Goal: Task Accomplishment & Management: Use online tool/utility

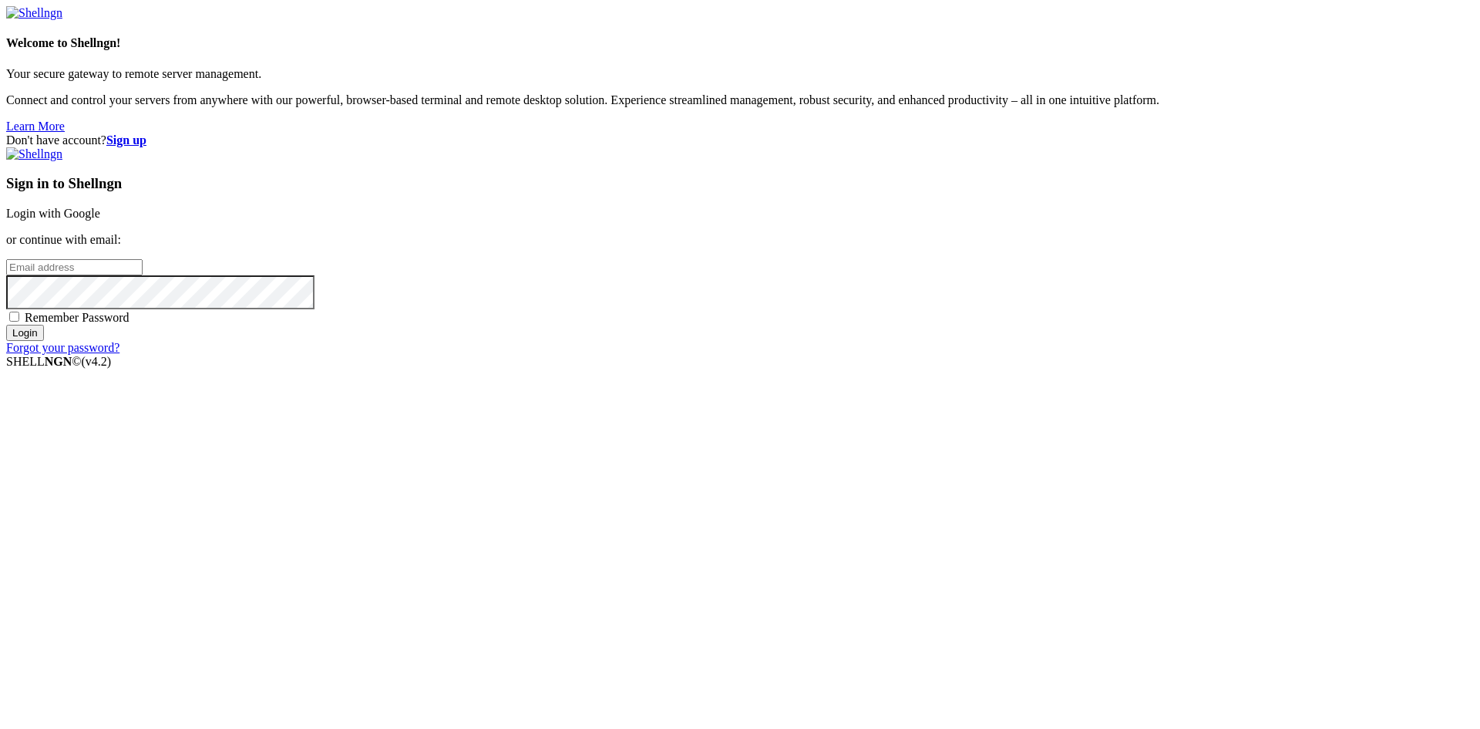
click at [100, 220] on link "Login with Google" at bounding box center [53, 213] width 94 height 13
click at [143, 275] on input "email" at bounding box center [74, 267] width 136 height 16
click at [695, 350] on div "Don't have account? Sign up Sign in to Shellngn Login with Google or continue w…" at bounding box center [740, 250] width 1468 height 235
click at [100, 220] on link "Login with Google" at bounding box center [53, 213] width 94 height 13
click at [143, 275] on input "email" at bounding box center [74, 267] width 136 height 16
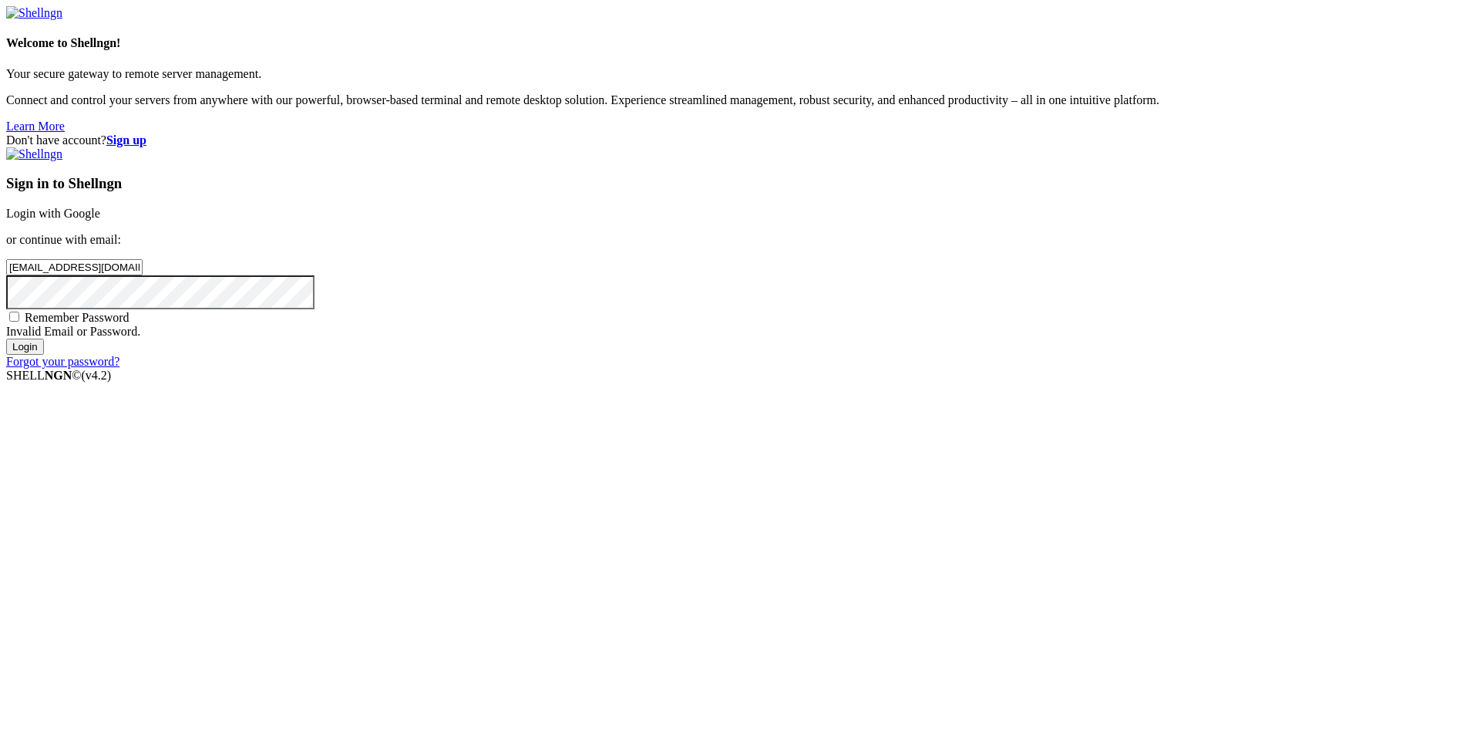
type input "[EMAIL_ADDRESS][DOMAIN_NAME]"
click at [6, 338] on input "Login" at bounding box center [25, 346] width 38 height 16
click at [658, 221] on div "Don't have account? Sign up Sign in to Shellngn Login with Google or continue w…" at bounding box center [740, 257] width 1468 height 249
click at [100, 220] on link "Login with Google" at bounding box center [53, 213] width 94 height 13
click at [1359, 370] on div "Don't have account? Sign up Sign in to Shellngn Login with Google or continue w…" at bounding box center [740, 257] width 1468 height 249
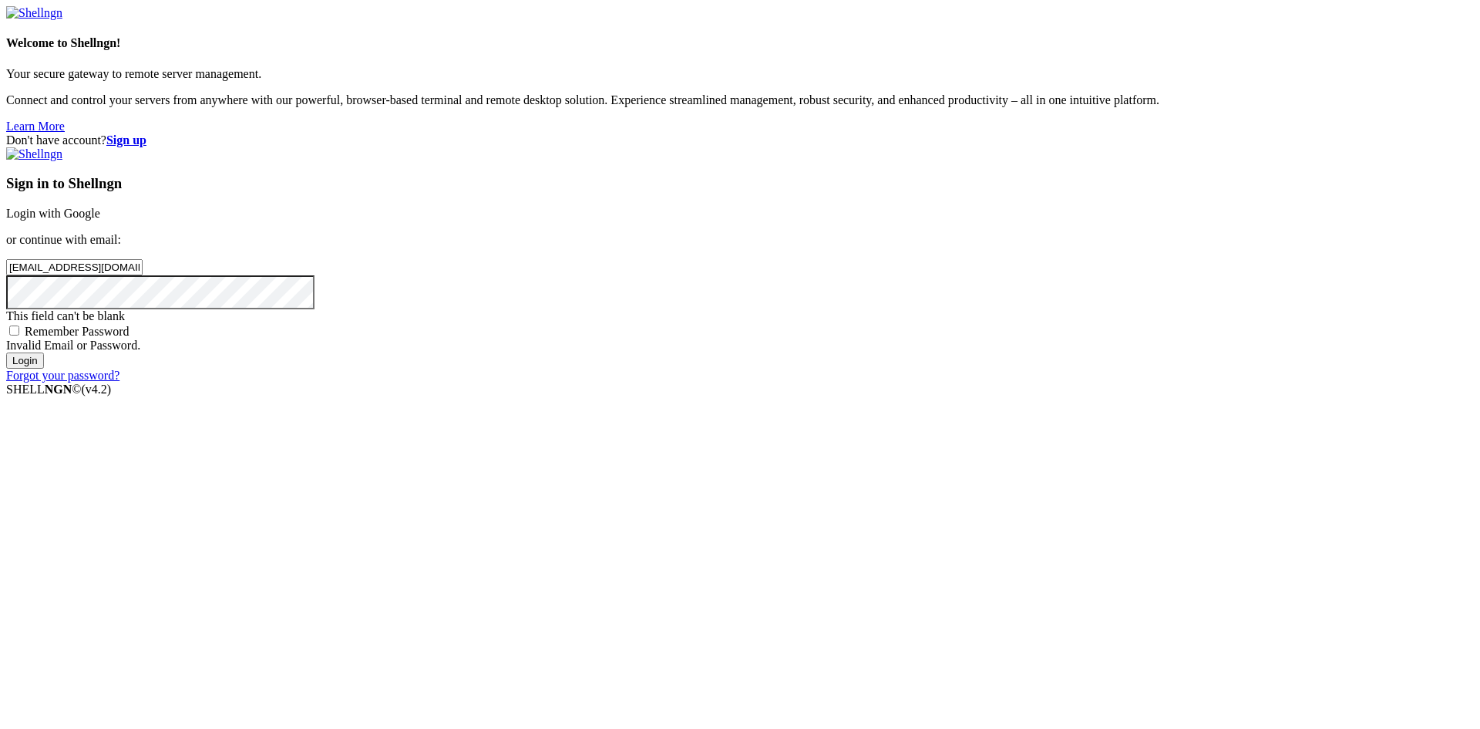
click at [146, 133] on strong "Sign up" at bounding box center [126, 139] width 40 height 13
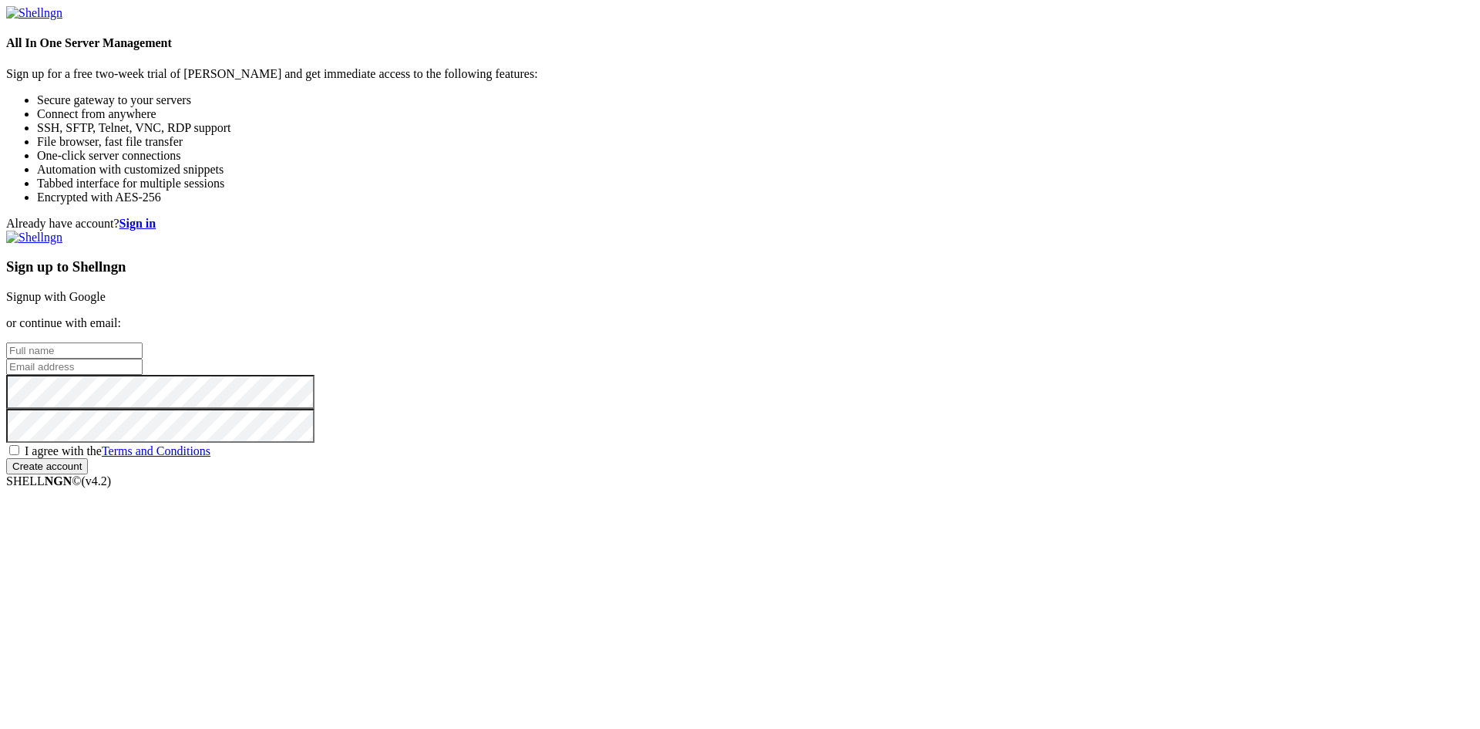
click at [901, 293] on div "Sign up to Shellngn Signup with Google or continue with email: I agree with the…" at bounding box center [740, 353] width 1468 height 244
click at [143, 342] on input "text" at bounding box center [74, 350] width 136 height 16
type input "[PERSON_NAME]"
drag, startPoint x: 669, startPoint y: 439, endPoint x: 692, endPoint y: 491, distance: 57.3
click at [675, 468] on div "Already have account? Sign in Sign up to Shellngn Signup with Google or continu…" at bounding box center [740, 346] width 1468 height 258
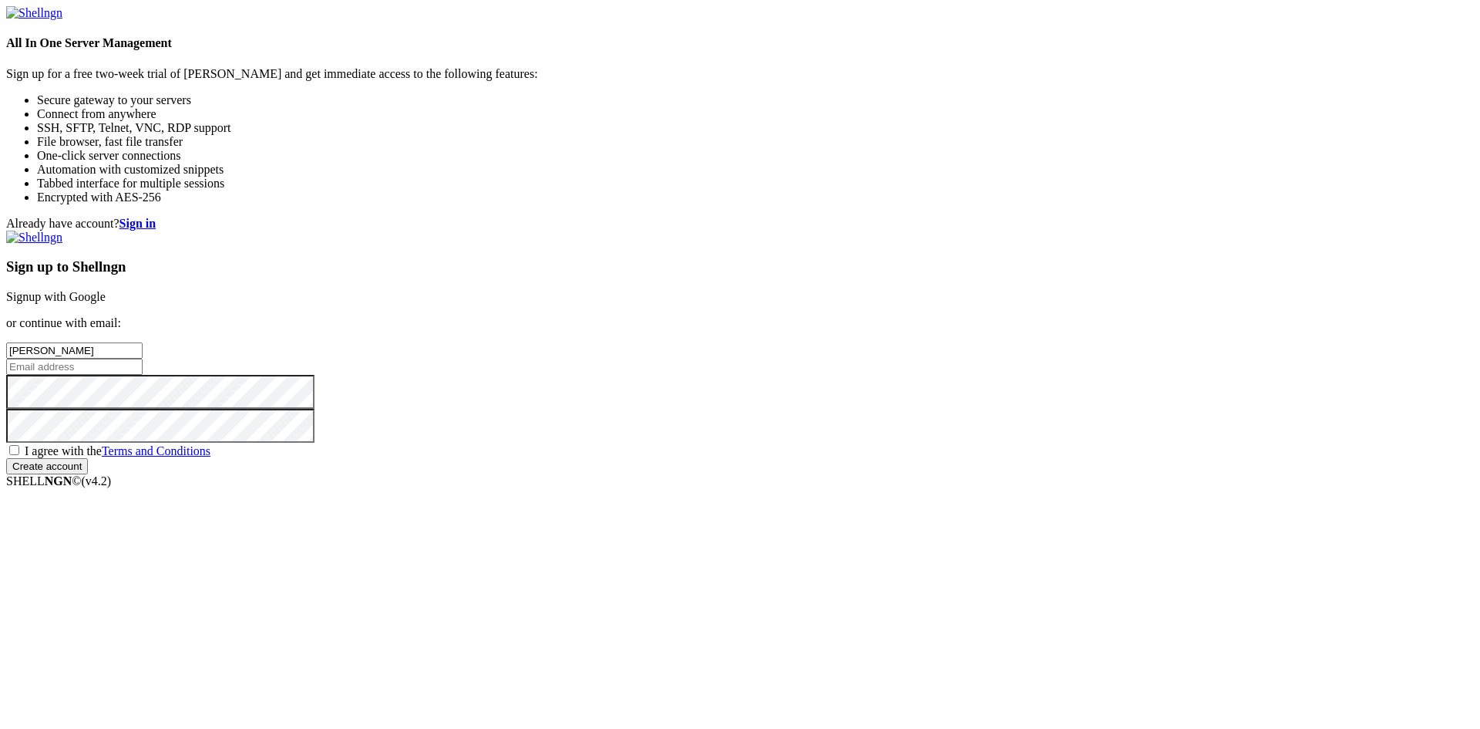
click at [722, 418] on div "Already have account? Sign in Sign up to Shellngn Signup with Google or continu…" at bounding box center [740, 346] width 1468 height 258
drag, startPoint x: 735, startPoint y: 393, endPoint x: 784, endPoint y: 392, distance: 49.4
click at [750, 407] on div "Already have account? Sign in Sign up to Shellngn Signup with Google or continu…" at bounding box center [740, 346] width 1468 height 258
click at [758, 360] on div "Already have account? Sign in Sign up to Shellngn Signup with Google or continu…" at bounding box center [740, 346] width 1468 height 258
drag, startPoint x: 767, startPoint y: 356, endPoint x: 766, endPoint y: 395, distance: 38.6
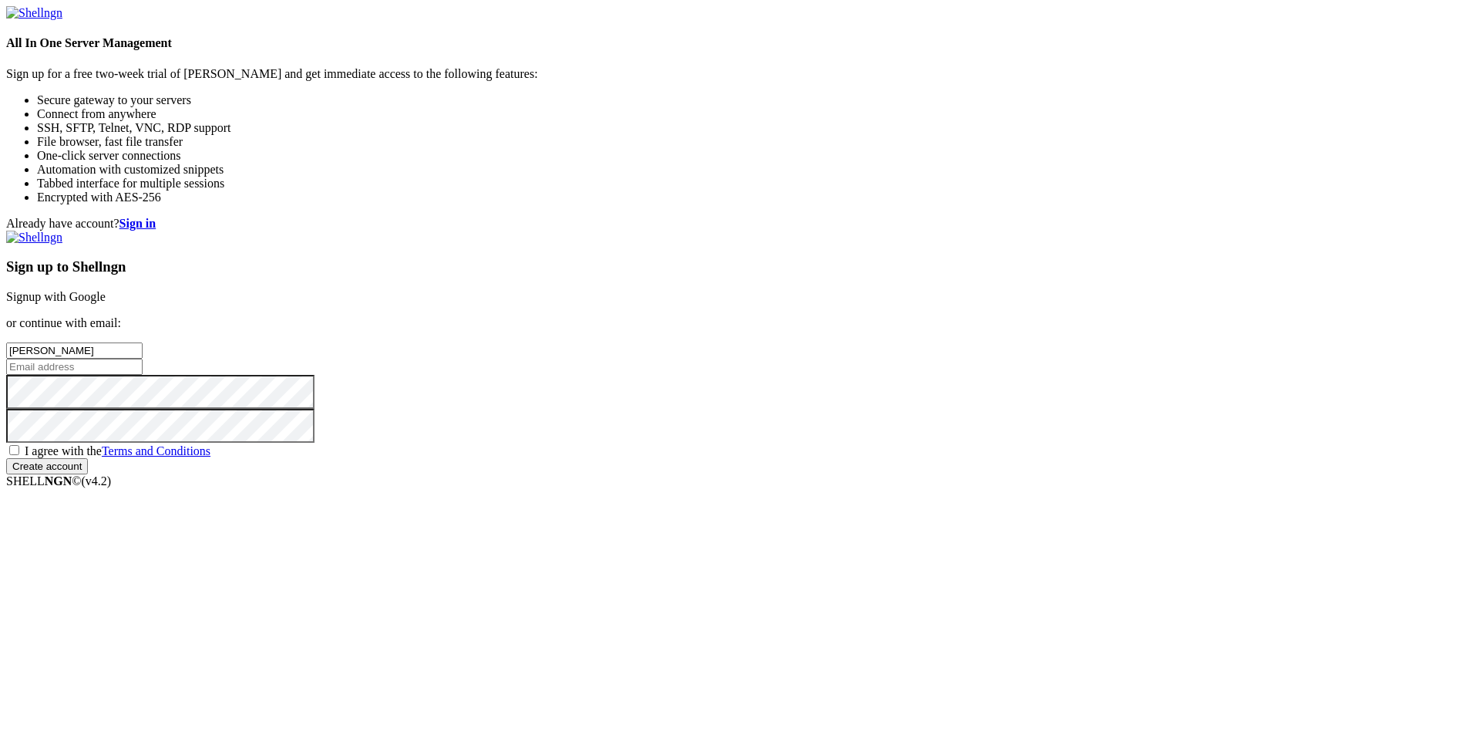
click at [766, 395] on div "Already have account? Sign in Sign up to Shellngn Signup with Google or continu…" at bounding box center [740, 346] width 1468 height 258
click at [783, 339] on div "Already have account? Sign in Sign up to Shellngn Signup with Google or continu…" at bounding box center [740, 346] width 1468 height 258
click at [767, 378] on div "Already have account? Sign in Sign up to Shellngn Signup with Google or continu…" at bounding box center [740, 346] width 1468 height 258
click at [143, 366] on input "email" at bounding box center [74, 367] width 136 height 16
type input "seba7"
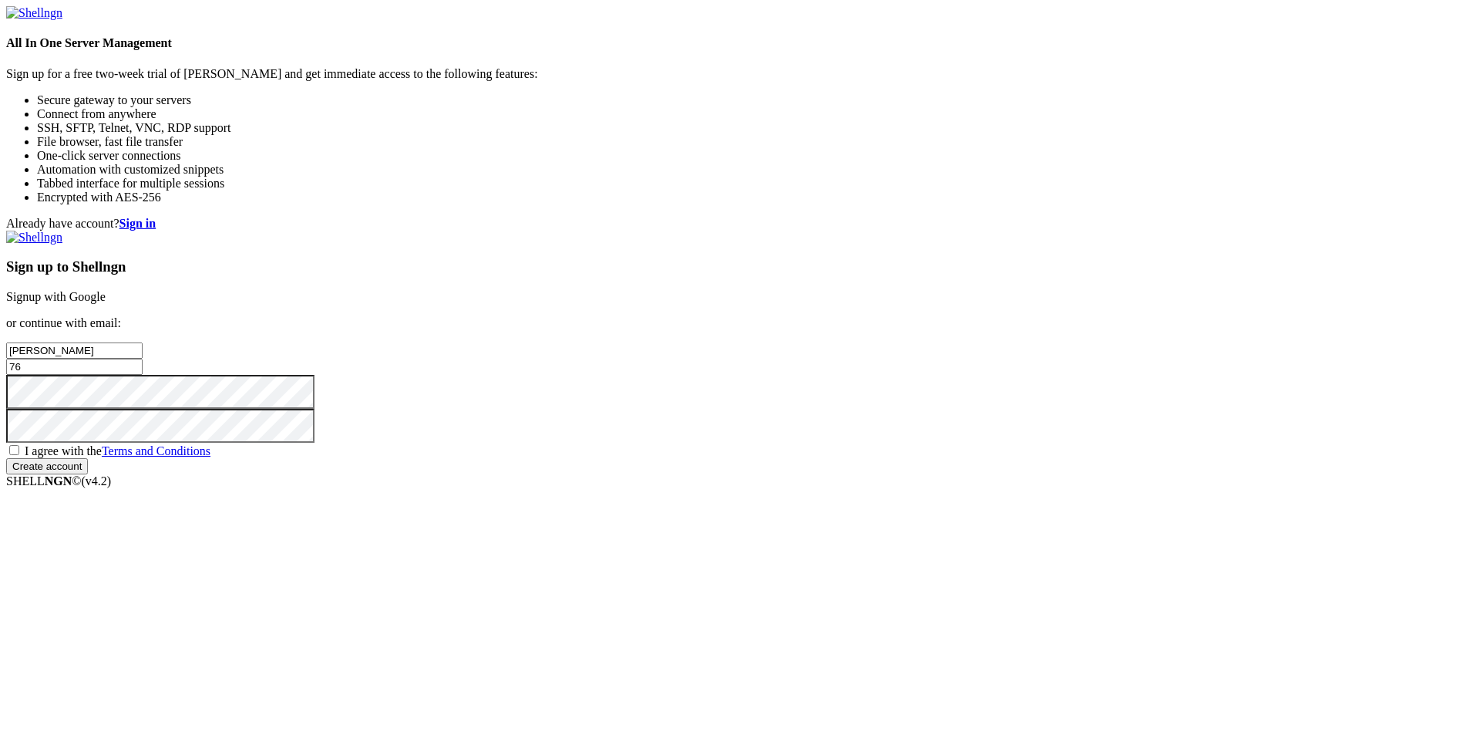
type input "7"
drag, startPoint x: 888, startPoint y: 374, endPoint x: 960, endPoint y: 481, distance: 128.9
click at [960, 474] on div "Sign up to Shellngn Signup with Google or continue with email: sebastian seba76…" at bounding box center [740, 353] width 1468 height 244
type input "[EMAIL_ADDRESS][DOMAIN_NAME]"
click at [6, 458] on input "Create account" at bounding box center [47, 466] width 82 height 16
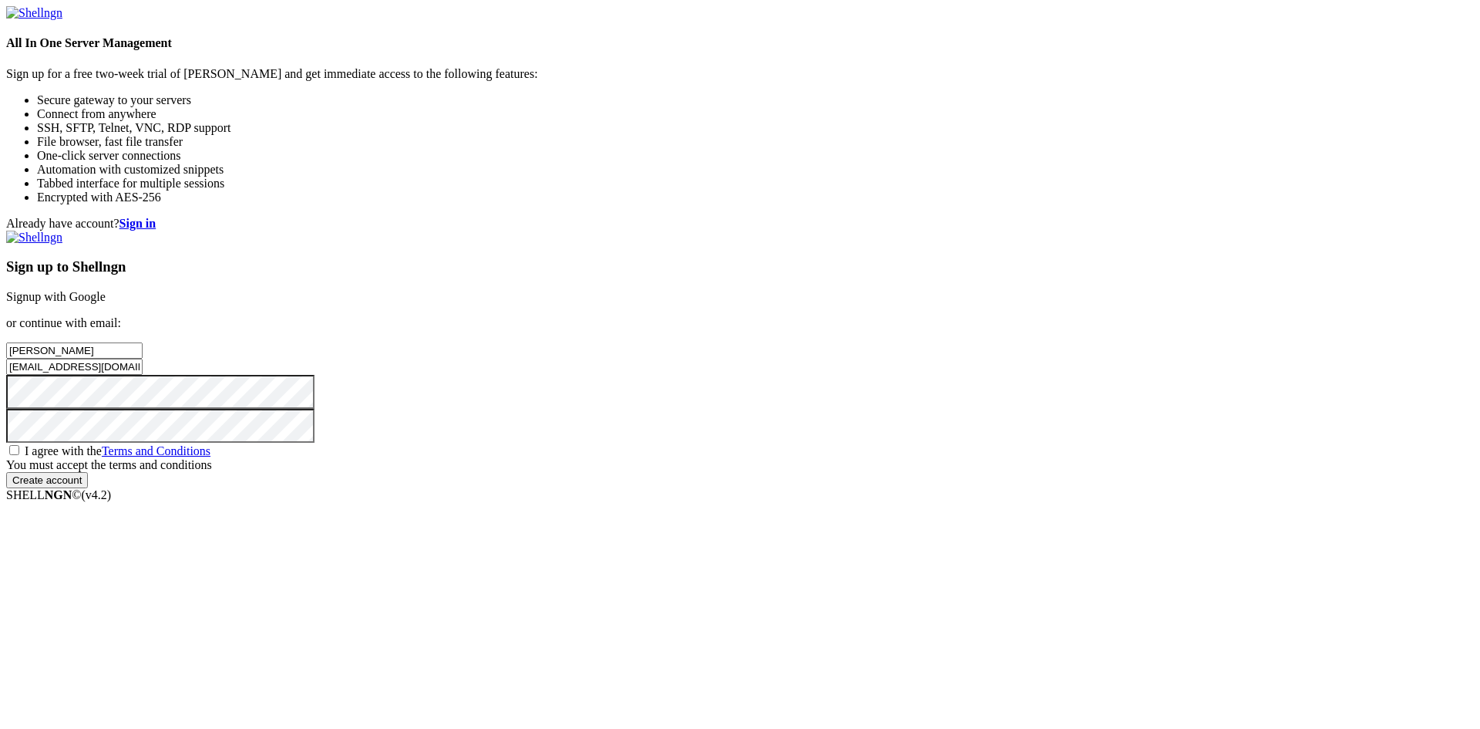
click at [210, 457] on span "I agree with the Terms and Conditions" at bounding box center [118, 450] width 186 height 13
click at [19, 455] on input "I agree with the Terms and Conditions" at bounding box center [14, 450] width 10 height 10
checkbox input "true"
click at [88, 474] on input "Create account" at bounding box center [47, 466] width 82 height 16
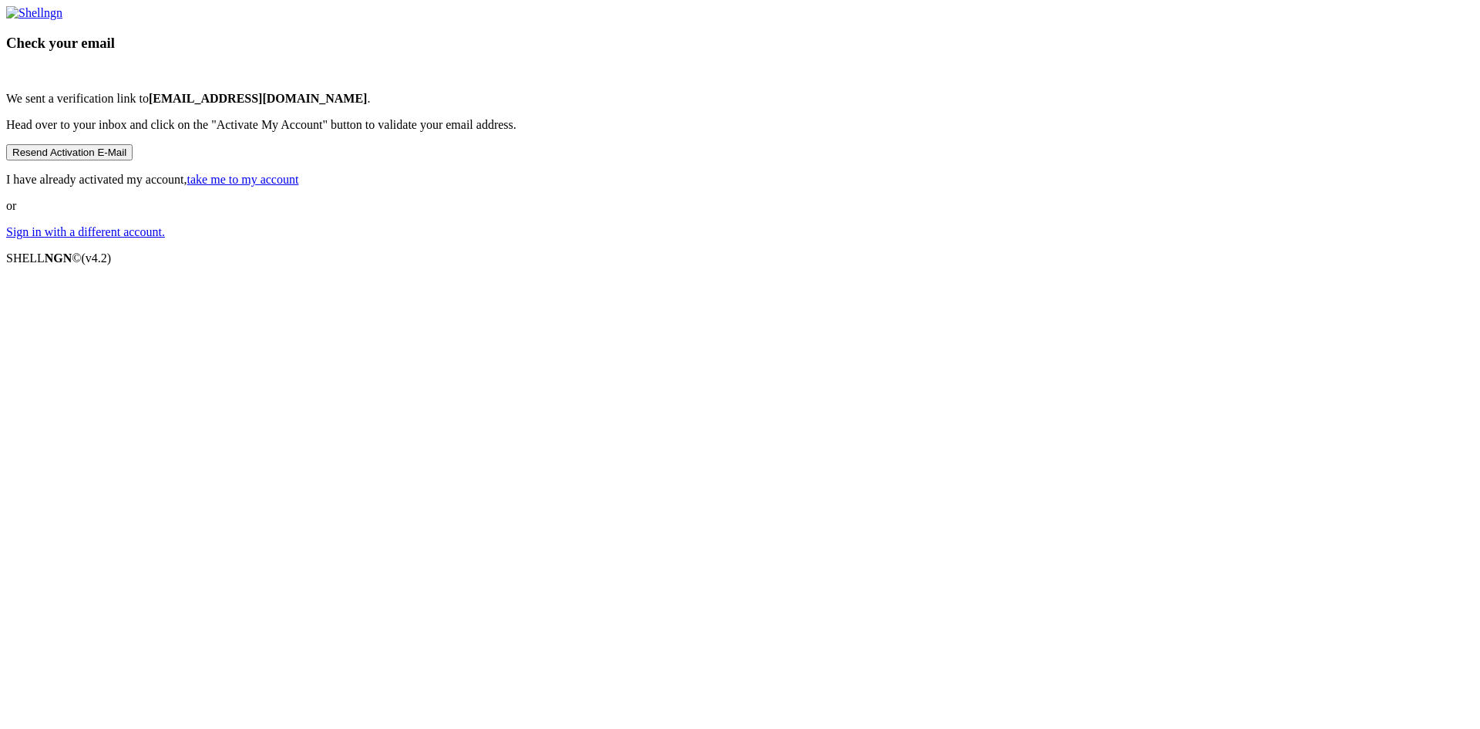
click at [724, 239] on div "Check your email We sent a verification link to seba76775600@gmail.com . Head o…" at bounding box center [740, 122] width 1468 height 233
click at [1073, 239] on div "Check your email We sent a verification link to seba76775600@gmail.com . Head o…" at bounding box center [740, 122] width 1468 height 233
click at [1002, 239] on div "Check your email We sent a verification link to seba76775600@gmail.com . Head o…" at bounding box center [740, 122] width 1468 height 233
click at [410, 222] on div "Check your email We sent a verification link to seba76775600@gmail.com . Head o…" at bounding box center [740, 122] width 1468 height 233
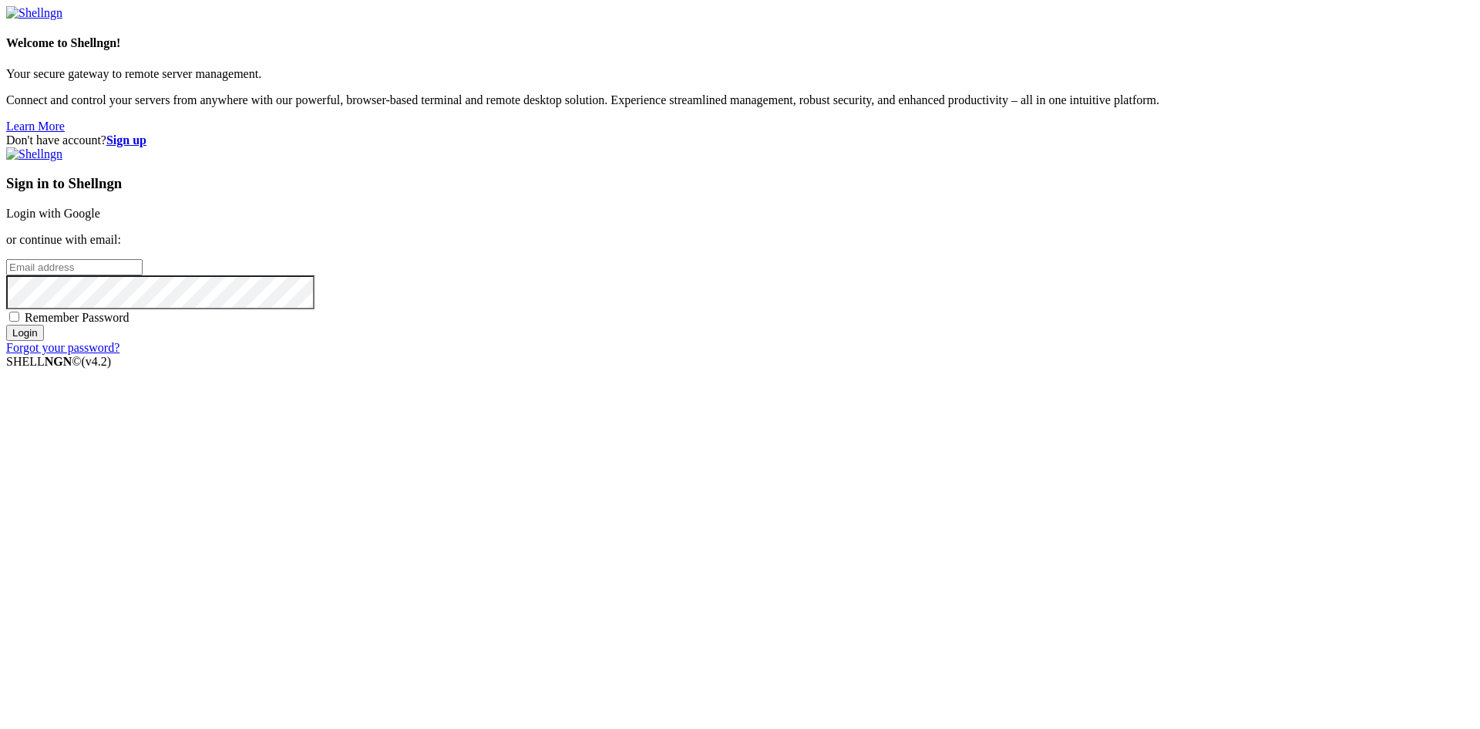
click at [143, 275] on input "email" at bounding box center [74, 267] width 136 height 16
type input "[EMAIL_ADDRESS][DOMAIN_NAME]"
click at [6, 325] on input "Login" at bounding box center [25, 333] width 38 height 16
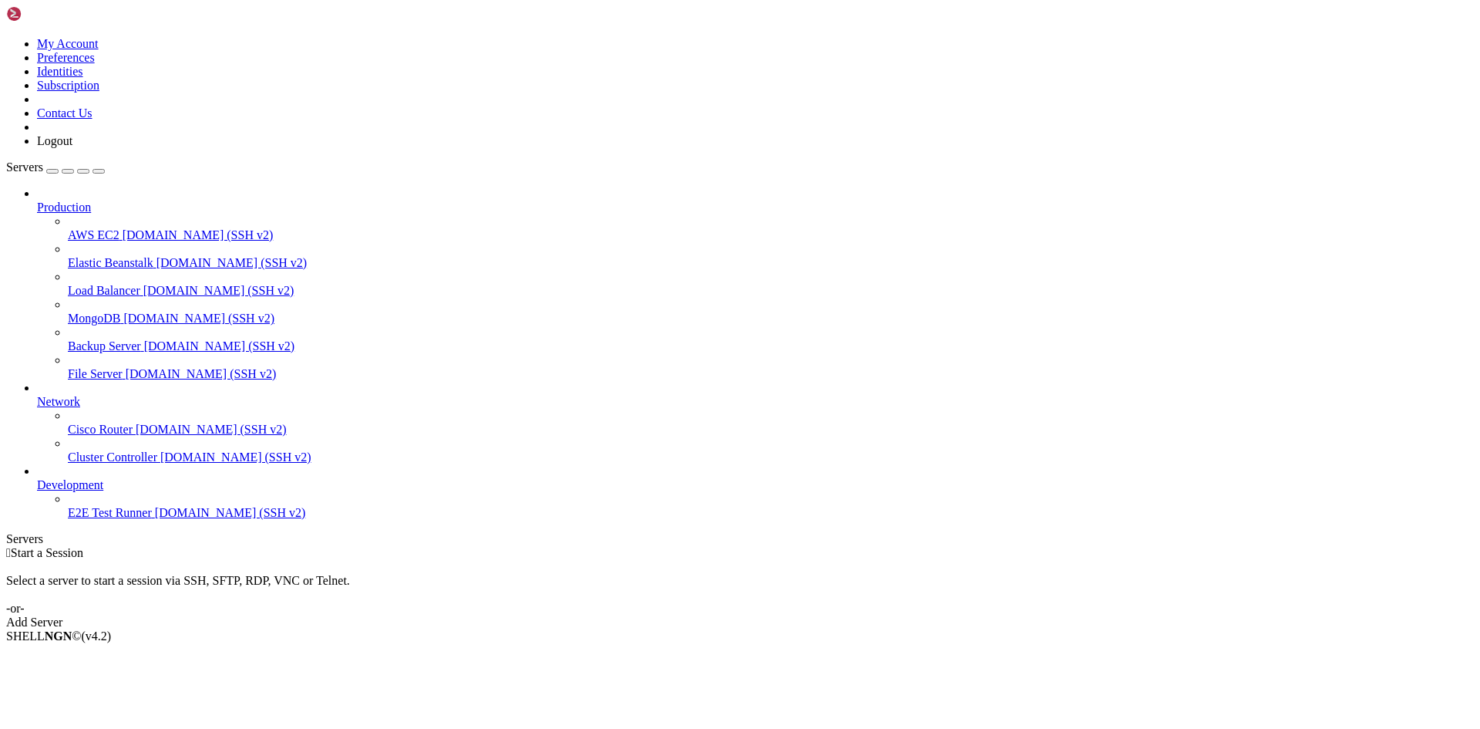
click at [839, 546] on div " Start a Session Select a server to start a session via SSH, SFTP, RDP, VNC or…" at bounding box center [740, 587] width 1468 height 83
drag, startPoint x: 831, startPoint y: 342, endPoint x: 831, endPoint y: 331, distance: 11.6
click at [831, 546] on div " Start a Session Select a server to start a session via SSH, SFTP, RDP, VNC or…" at bounding box center [740, 587] width 1468 height 83
click at [835, 546] on div " Start a Session Select a server to start a session via SSH, SFTP, RDP, VNC or…" at bounding box center [740, 587] width 1468 height 83
click at [834, 546] on div " Start a Session Select a server to start a session via SSH, SFTP, RDP, VNC or…" at bounding box center [740, 587] width 1468 height 83
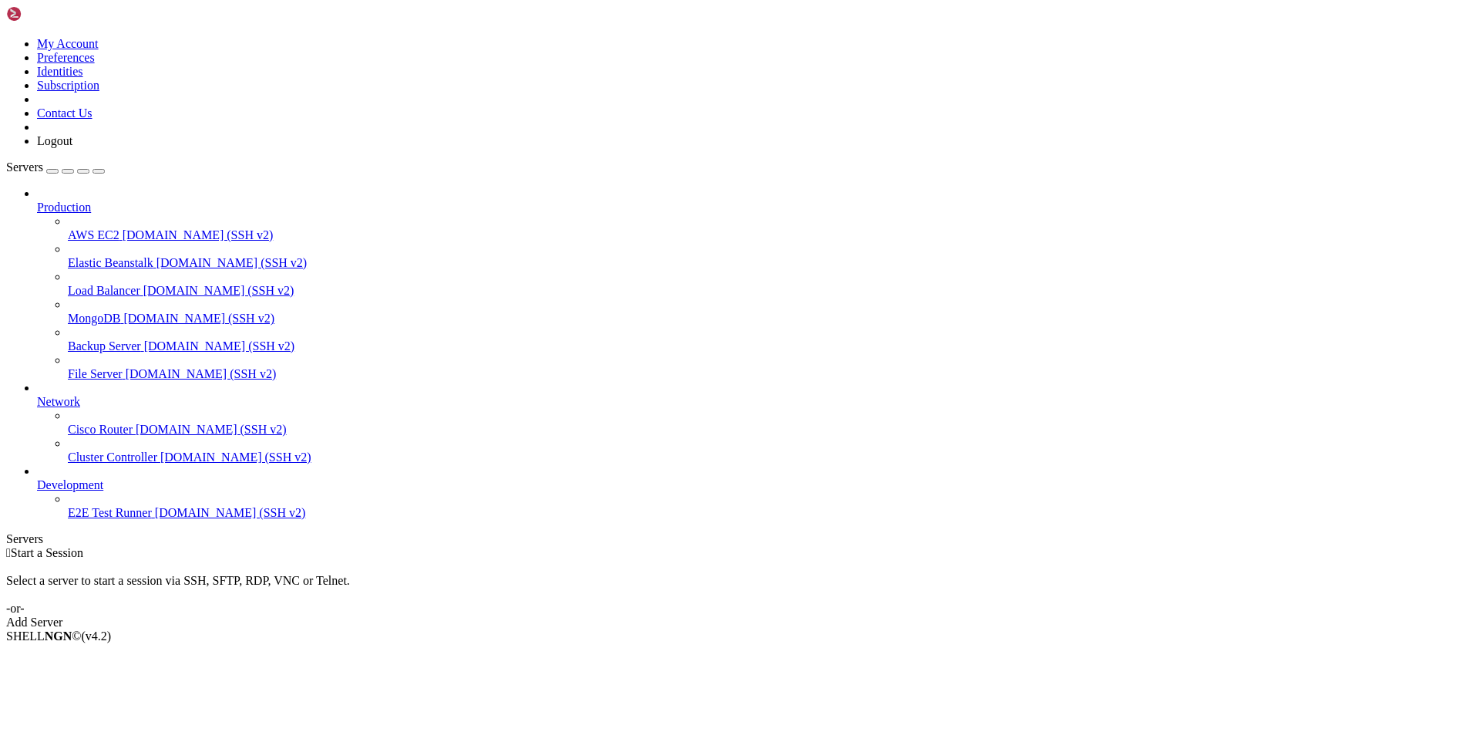
click at [855, 546] on div " Start a Session Select a server to start a session via SSH, SFTP, RDP, VNC or…" at bounding box center [740, 587] width 1468 height 83
click at [832, 560] on div "Select a server to start a session via SSH, SFTP, RDP, VNC or Telnet. -or-" at bounding box center [740, 588] width 1468 height 56
click at [836, 546] on div " Start a Session Select a server to start a session via SSH, SFTP, RDP, VNC or…" at bounding box center [740, 587] width 1468 height 83
click at [841, 560] on div "Select a server to start a session via SSH, SFTP, RDP, VNC or Telnet. -or-" at bounding box center [740, 588] width 1468 height 56
click at [830, 560] on div "Select a server to start a session via SSH, SFTP, RDP, VNC or Telnet. -or-" at bounding box center [740, 588] width 1468 height 56
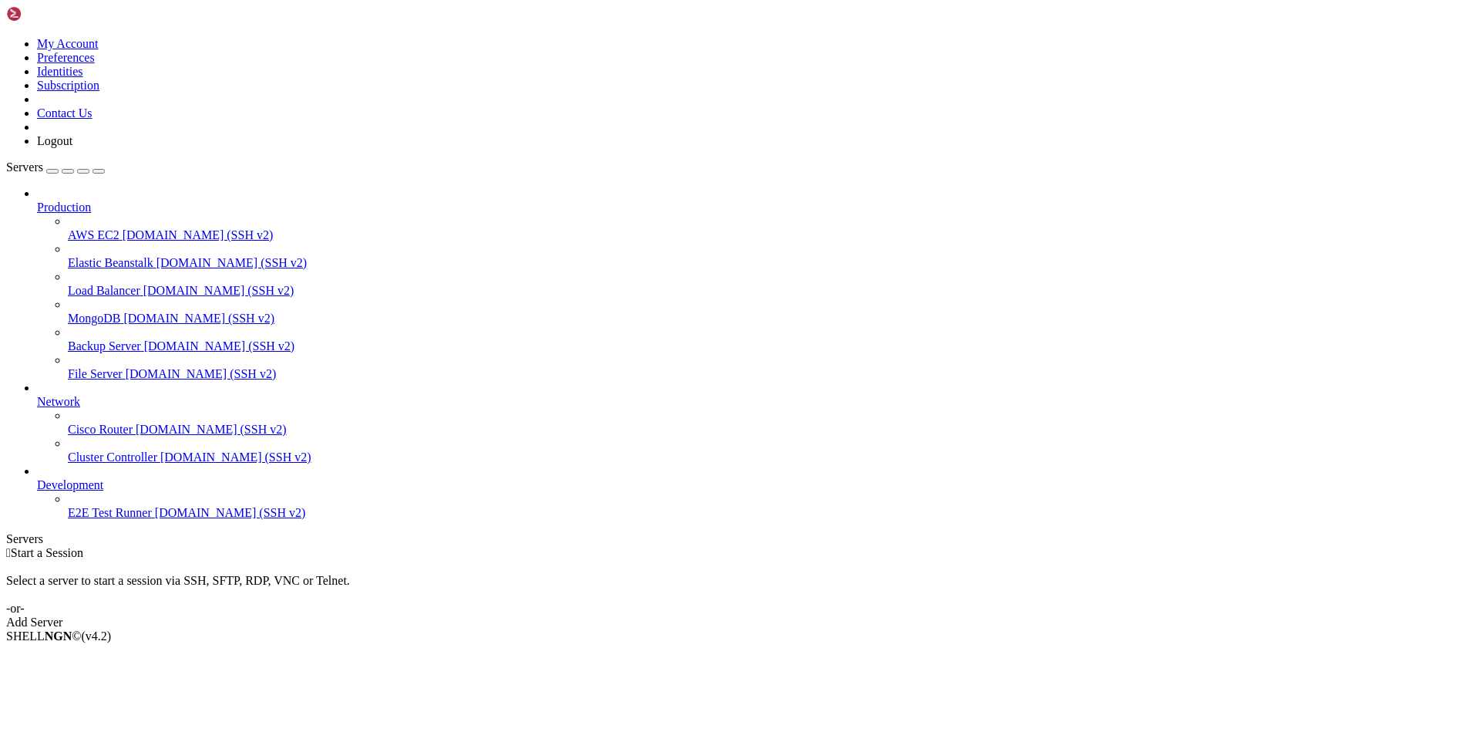
click at [835, 560] on div "Select a server to start a session via SSH, SFTP, RDP, VNC or Telnet. -or-" at bounding box center [740, 588] width 1468 height 56
click at [830, 560] on div "Select a server to start a session via SSH, SFTP, RDP, VNC or Telnet. -or-" at bounding box center [740, 588] width 1468 height 56
click at [882, 546] on div " Start a Session Select a server to start a session via SSH, SFTP, RDP, VNC or…" at bounding box center [740, 587] width 1468 height 83
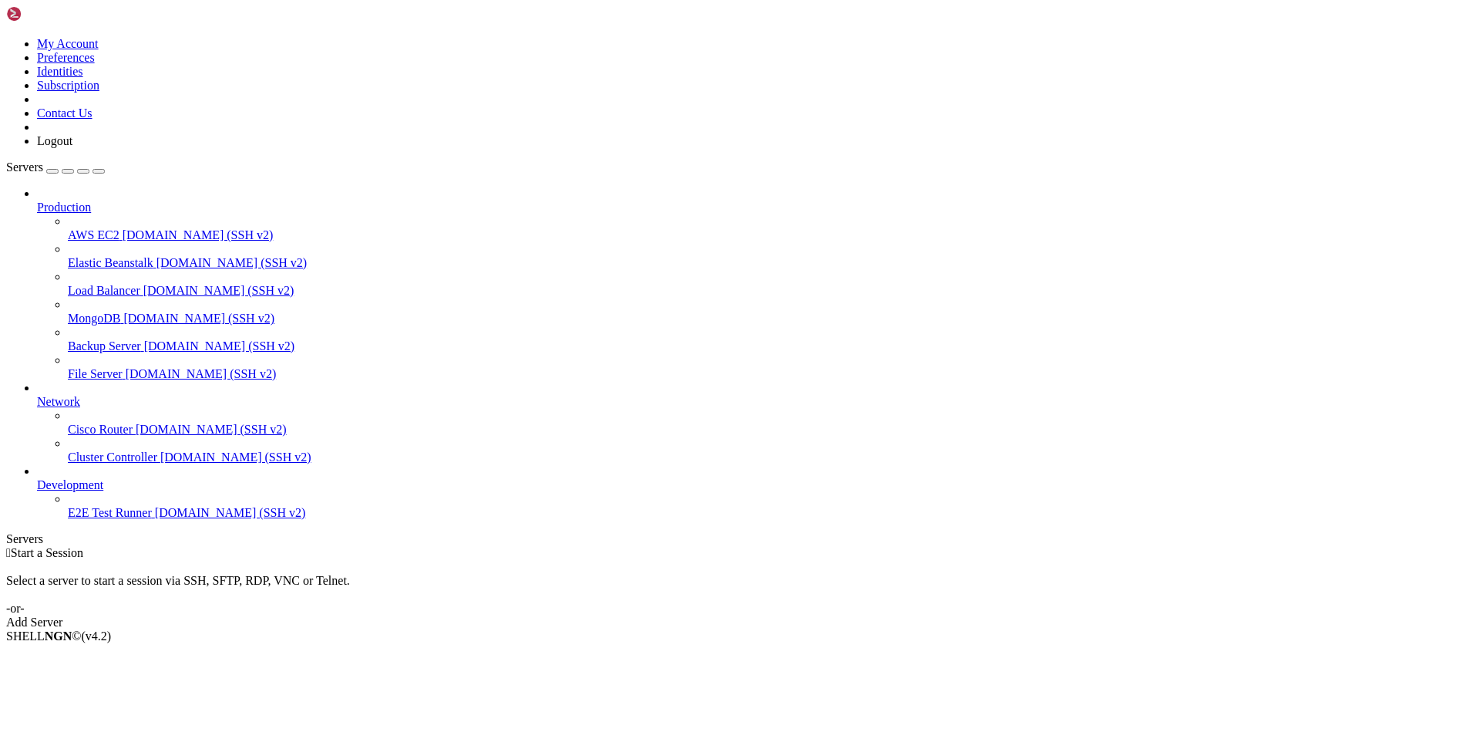
drag, startPoint x: 802, startPoint y: 391, endPoint x: 818, endPoint y: 345, distance: 49.0
click at [804, 546] on div " Start a Session Select a server to start a session via SSH, SFTP, RDP, VNC or…" at bounding box center [740, 587] width 1468 height 83
click at [793, 560] on div "Select a server to start a session via SSH, SFTP, RDP, VNC or Telnet. -or-" at bounding box center [740, 588] width 1468 height 56
click at [836, 546] on div " Start a Session Select a server to start a session via SSH, SFTP, RDP, VNC or…" at bounding box center [740, 587] width 1468 height 83
click at [847, 546] on div " Start a Session Select a server to start a session via SSH, SFTP, RDP, VNC or…" at bounding box center [740, 587] width 1468 height 83
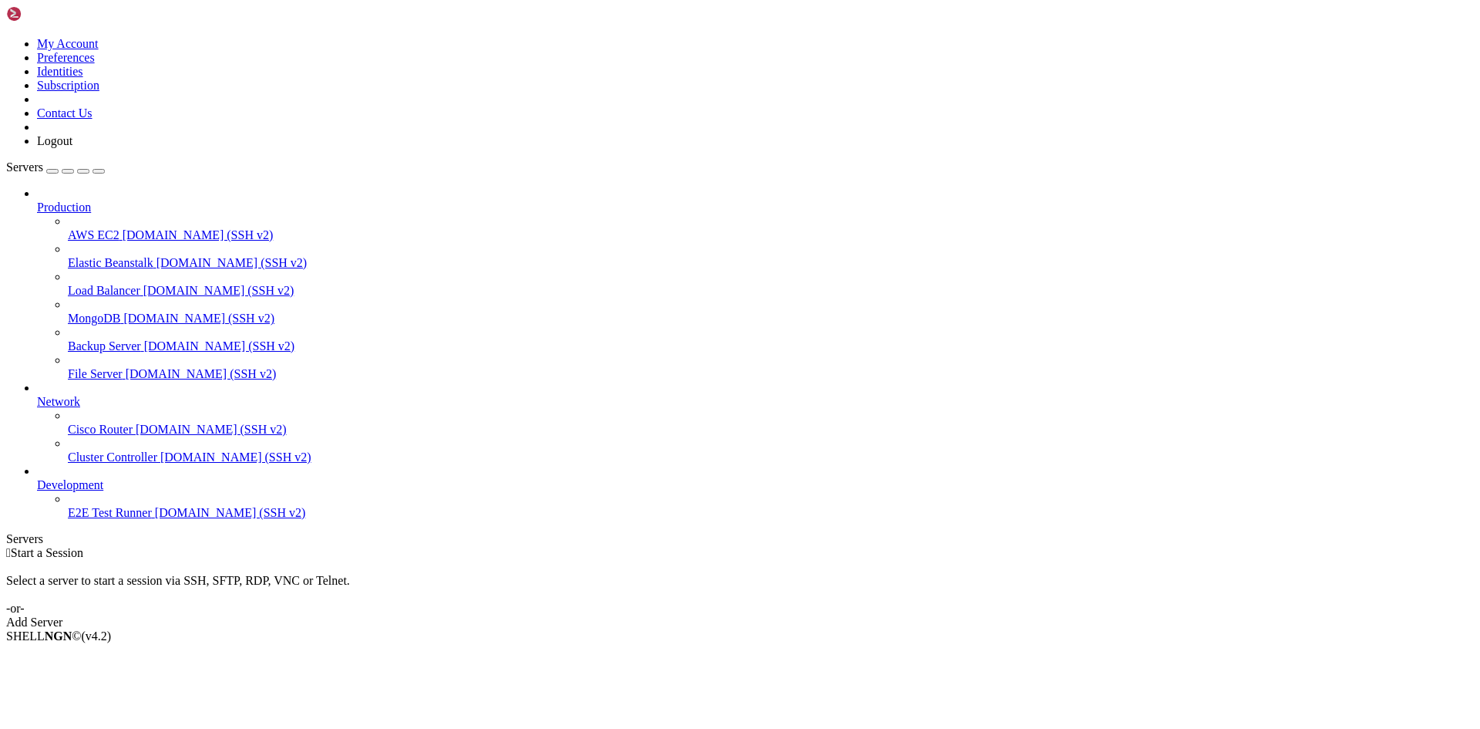
click at [833, 546] on div " Start a Session Select a server to start a session via SSH, SFTP, RDP, VNC or…" at bounding box center [740, 587] width 1468 height 83
click at [83, 546] on span "Start a Session" at bounding box center [47, 552] width 72 height 13
click at [846, 546] on div " Start a Session Select a server to start a session via SSH, SFTP, RDP, VNC or…" at bounding box center [740, 587] width 1468 height 83
click at [843, 546] on div " Start a Session Select a server to start a session via SSH, SFTP, RDP, VNC or…" at bounding box center [740, 587] width 1468 height 83
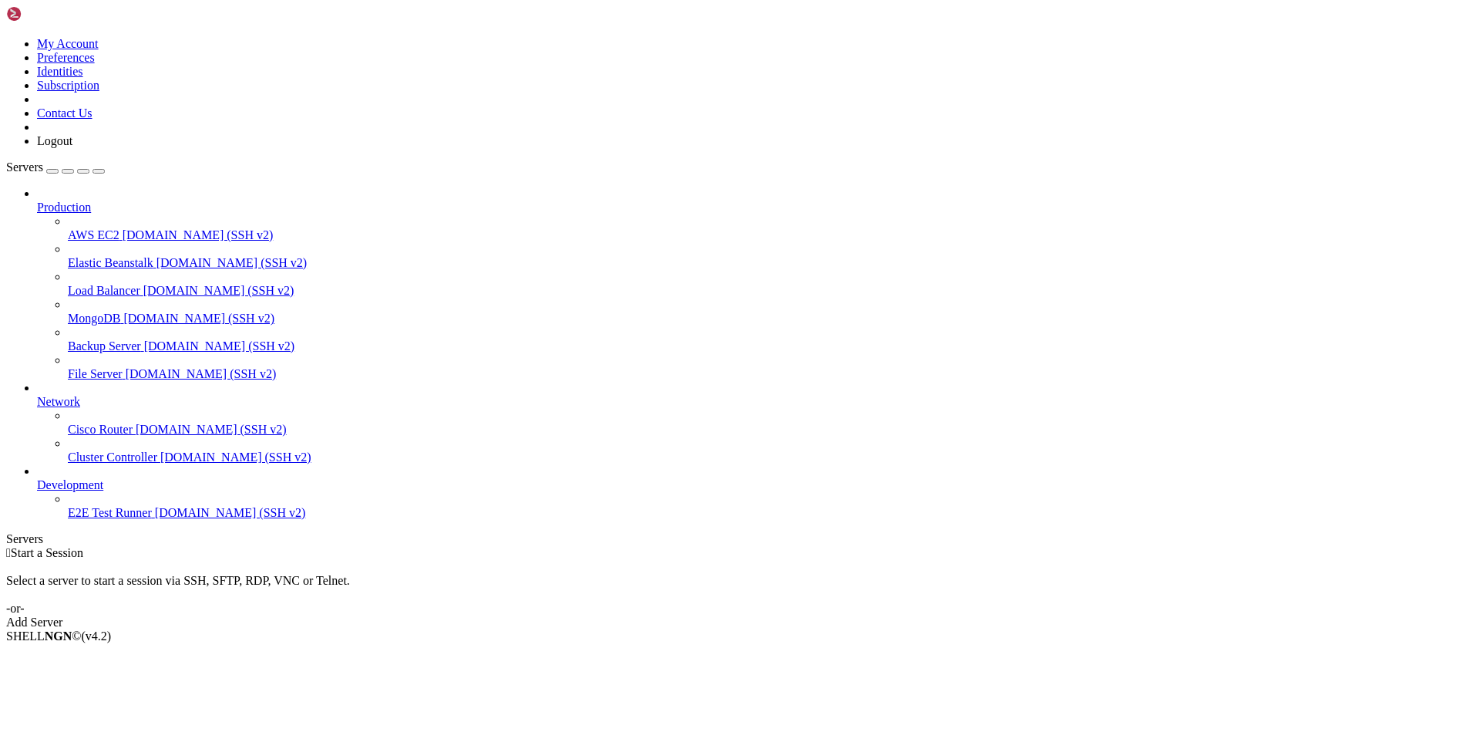
click at [828, 546] on div " Start a Session Select a server to start a session via SSH, SFTP, RDP, VNC or…" at bounding box center [740, 587] width 1468 height 83
click at [83, 546] on span "Start a Session" at bounding box center [47, 552] width 72 height 13
click at [823, 546] on div " Start a Session Select a server to start a session via SSH, SFTP, RDP, VNC or…" at bounding box center [740, 587] width 1468 height 83
click at [83, 546] on span "Start a Session" at bounding box center [47, 552] width 72 height 13
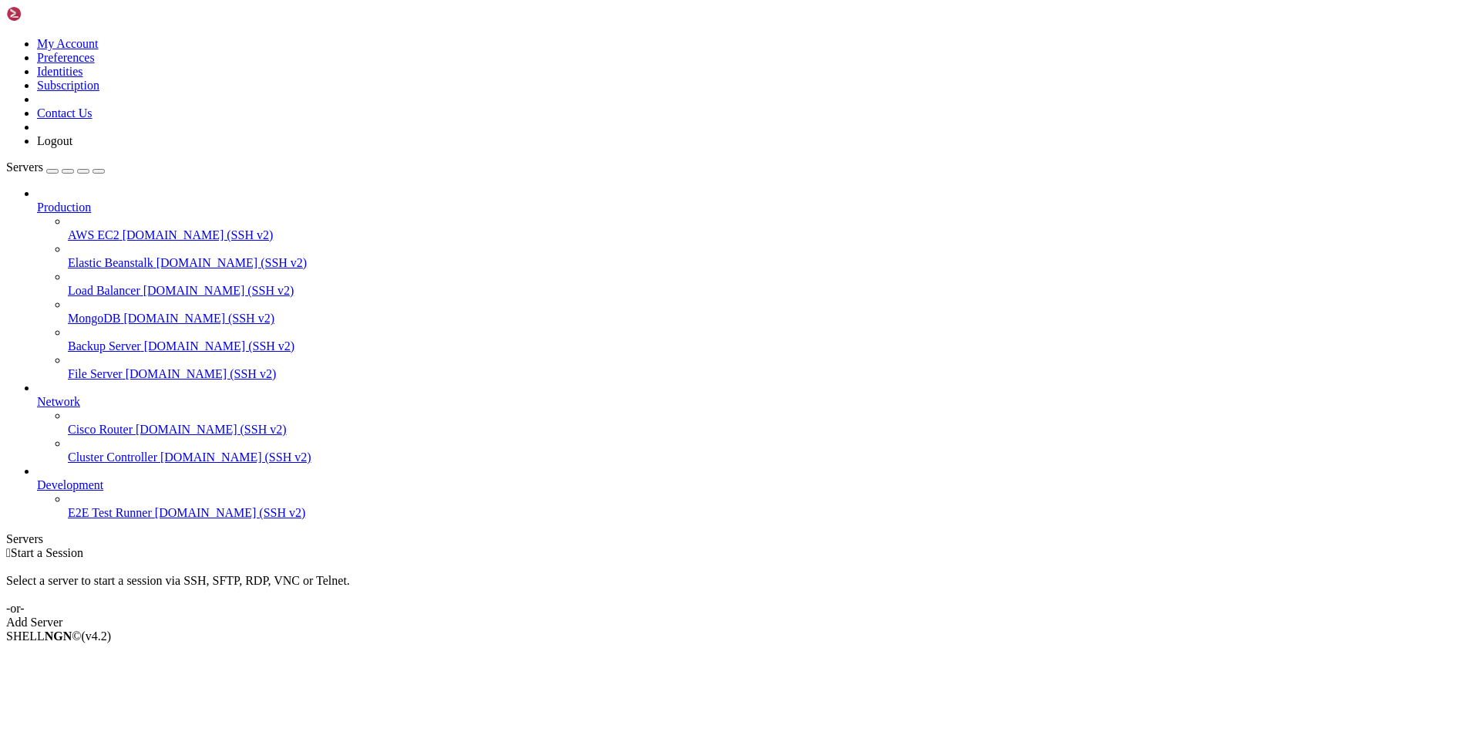
click at [847, 546] on div " Start a Session Select a server to start a session via SSH, SFTP, RDP, VNC or…" at bounding box center [740, 587] width 1468 height 83
click at [83, 546] on span "Start a Session" at bounding box center [47, 552] width 72 height 13
click at [835, 546] on div " Start a Session Select a server to start a session via SSH, SFTP, RDP, VNC or…" at bounding box center [740, 587] width 1468 height 83
click at [83, 546] on span "Start a Session" at bounding box center [47, 552] width 72 height 13
click at [768, 546] on div " Start a Session Select a server to start a session via SSH, SFTP, RDP, VNC or…" at bounding box center [740, 587] width 1468 height 83
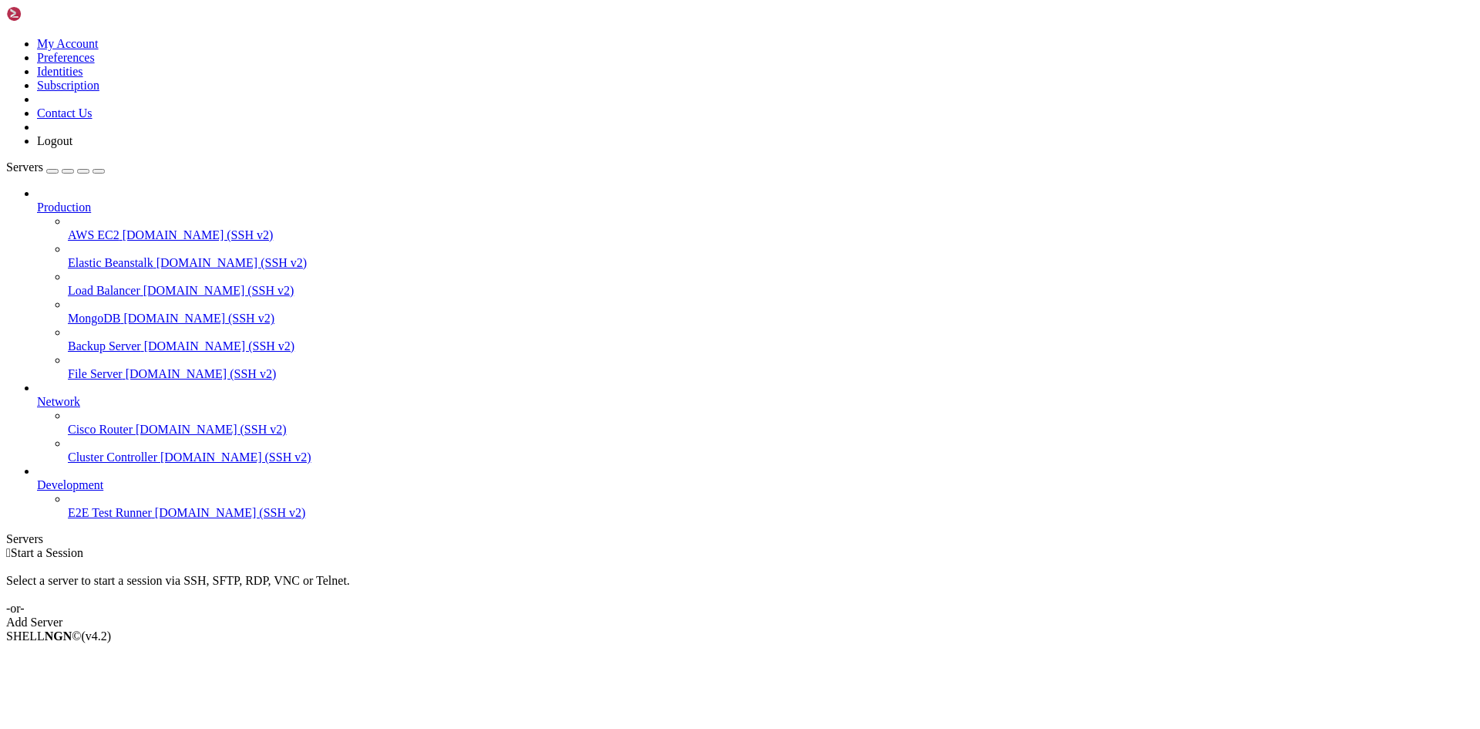
click at [784, 560] on div "Select a server to start a session via SSH, SFTP, RDP, VNC or Telnet. -or-" at bounding box center [740, 588] width 1468 height 56
click at [801, 546] on div " Start a Session Select a server to start a session via SSH, SFTP, RDP, VNC or…" at bounding box center [740, 587] width 1468 height 83
click at [786, 560] on div "Select a server to start a session via SSH, SFTP, RDP, VNC or Telnet. -or-" at bounding box center [740, 588] width 1468 height 56
click at [641, 546] on div " Start a Session Select a server to start a session via SSH, SFTP, RDP, VNC or…" at bounding box center [740, 587] width 1468 height 83
click at [600, 546] on div " Start a Session Select a server to start a session via SSH, SFTP, RDP, VNC or…" at bounding box center [740, 587] width 1468 height 83
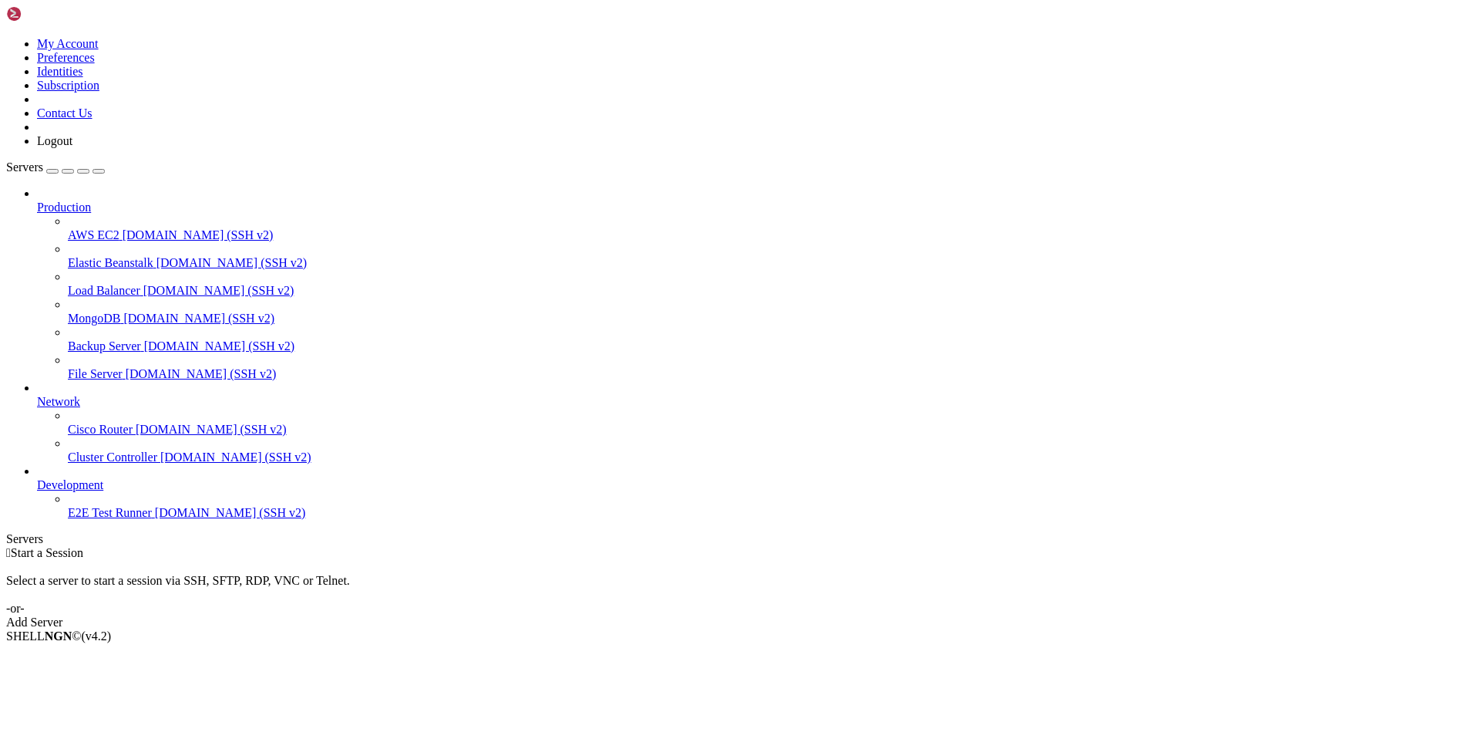
click at [600, 546] on div " Start a Session Select a server to start a session via SSH, SFTP, RDP, VNC or…" at bounding box center [740, 587] width 1468 height 83
click at [484, 546] on div " Start a Session Select a server to start a session via SSH, SFTP, RDP, VNC or…" at bounding box center [740, 587] width 1468 height 83
drag, startPoint x: 372, startPoint y: 350, endPoint x: 591, endPoint y: 679, distance: 394.8
click at [446, 600] on div " Start a Session Select a server to start a session via SSH, SFTP, RDP, VNC or…" at bounding box center [740, 587] width 1468 height 83
drag, startPoint x: 721, startPoint y: 461, endPoint x: 717, endPoint y: 468, distance: 7.9
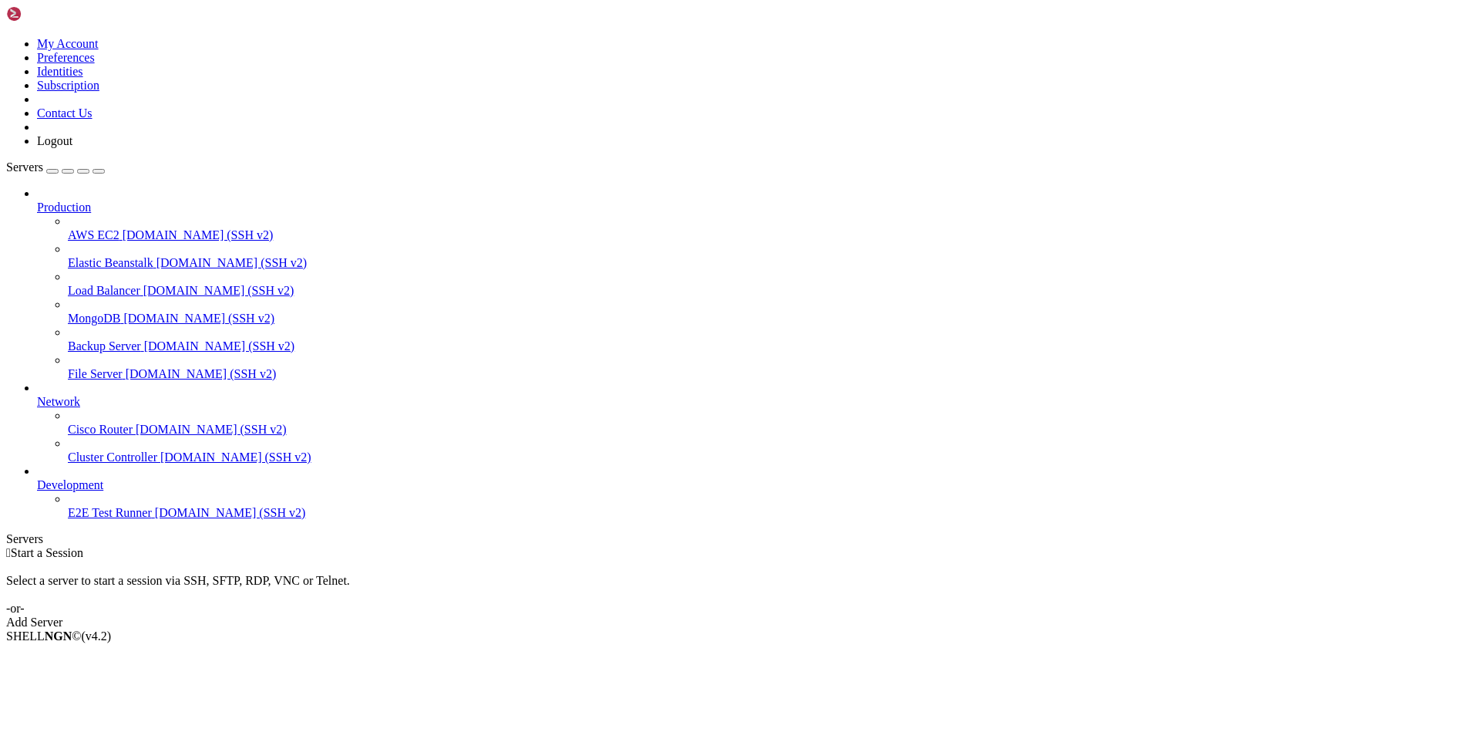
click at [718, 546] on div " Start a Session Select a server to start a session via SSH, SFTP, RDP, VNC or…" at bounding box center [740, 587] width 1468 height 83
click at [840, 546] on div " Start a Session Select a server to start a session via SSH, SFTP, RDP, VNC or…" at bounding box center [740, 587] width 1468 height 83
click at [813, 546] on div " Start a Session Select a server to start a session via SSH, SFTP, RDP, VNC or…" at bounding box center [740, 587] width 1468 height 83
click at [801, 546] on div " Start a Session Select a server to start a session via SSH, SFTP, RDP, VNC or…" at bounding box center [740, 587] width 1468 height 83
drag, startPoint x: 797, startPoint y: 403, endPoint x: 800, endPoint y: 423, distance: 20.3
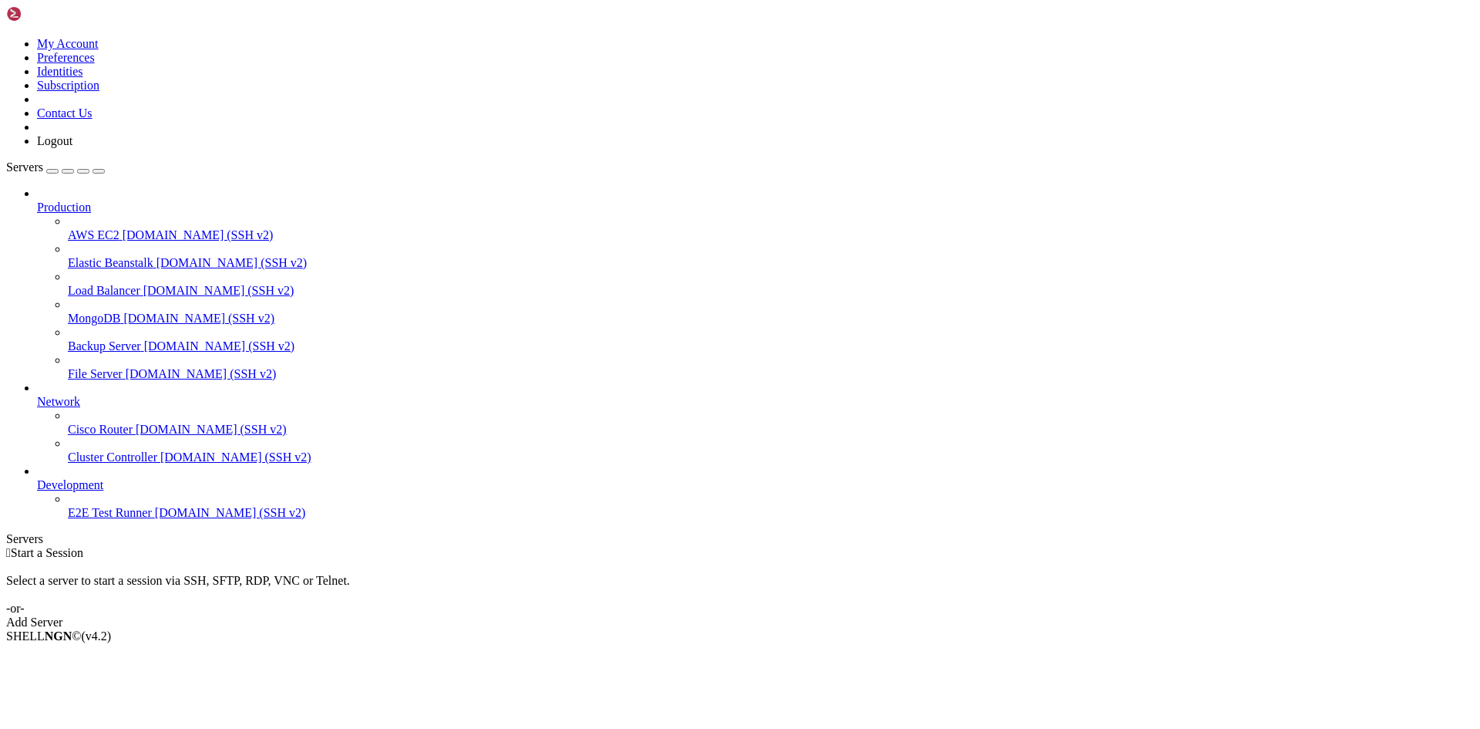
click at [797, 546] on div " Start a Session Select a server to start a session via SSH, SFTP, RDP, VNC or…" at bounding box center [740, 587] width 1468 height 83
drag, startPoint x: 795, startPoint y: 429, endPoint x: 910, endPoint y: 544, distance: 161.9
click at [803, 546] on div " Start a Session Select a server to start a session via SSH, SFTP, RDP, VNC or…" at bounding box center [740, 587] width 1468 height 83
click at [581, 546] on div " Start a Session Select a server to start a session via SSH, SFTP, RDP, VNC or…" at bounding box center [740, 587] width 1468 height 83
drag, startPoint x: 581, startPoint y: 458, endPoint x: 604, endPoint y: 501, distance: 48.6
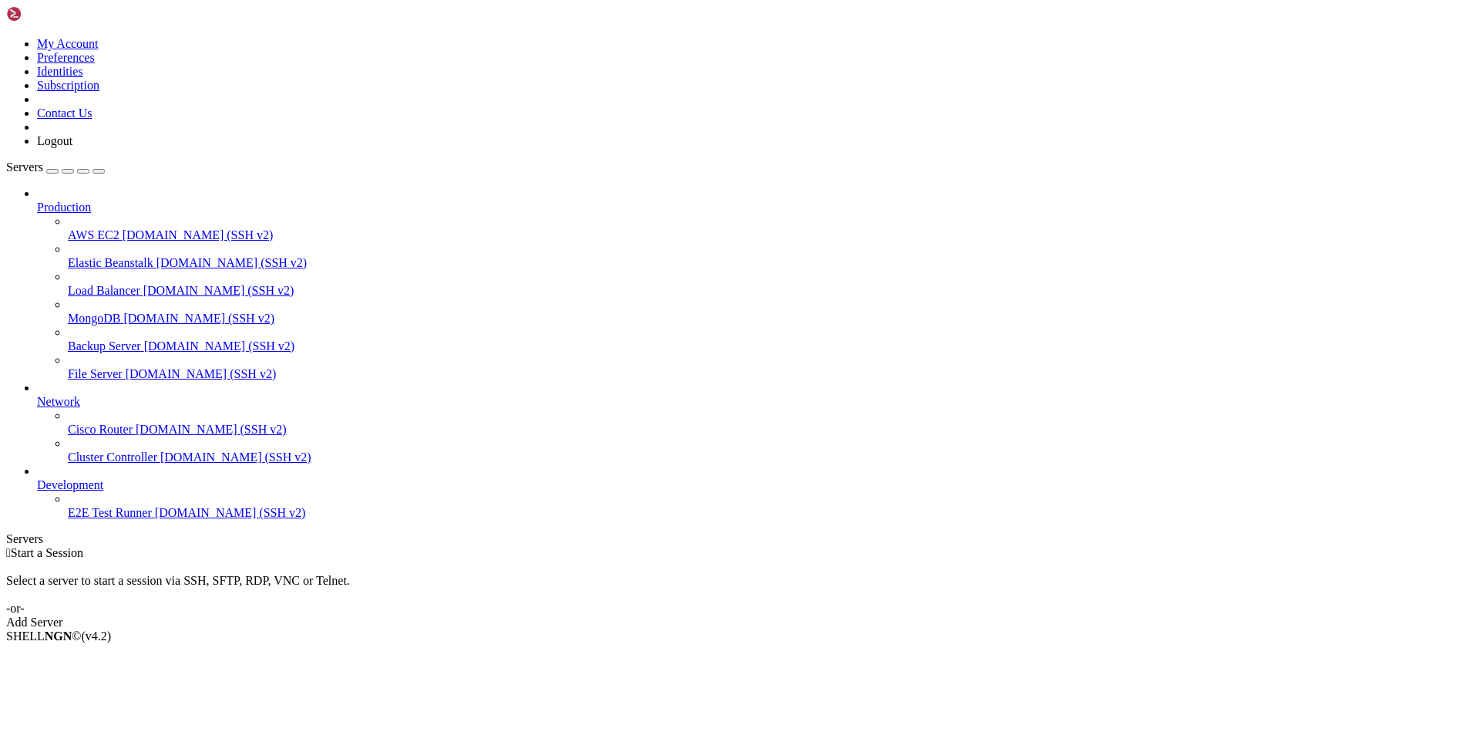
click at [573, 546] on div " Start a Session Select a server to start a session via SSH, SFTP, RDP, VNC or…" at bounding box center [740, 587] width 1468 height 83
drag, startPoint x: 485, startPoint y: 458, endPoint x: 483, endPoint y: 493, distance: 35.5
click at [484, 546] on div " Start a Session Select a server to start a session via SSH, SFTP, RDP, VNC or…" at bounding box center [740, 587] width 1468 height 83
click at [457, 546] on div " Start a Session Select a server to start a session via SSH, SFTP, RDP, VNC or…" at bounding box center [740, 587] width 1468 height 83
click at [203, 546] on div " Start a Session Select a server to start a session via SSH, SFTP, RDP, VNC or…" at bounding box center [740, 587] width 1468 height 83
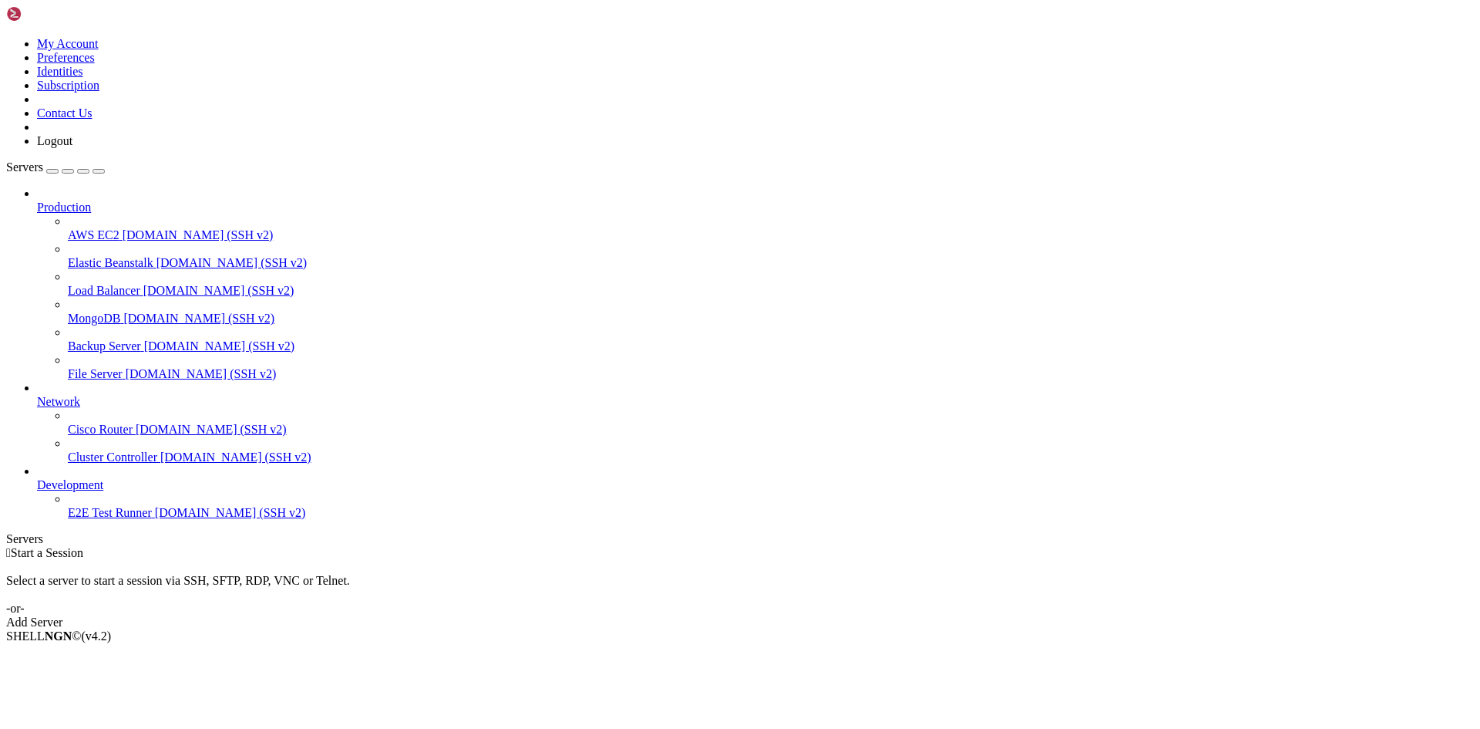
click at [275, 560] on div "Select a server to start a session via SSH, SFTP, RDP, VNC or Telnet. -or-" at bounding box center [740, 588] width 1468 height 56
click at [319, 546] on div " Start a Session Select a server to start a session via SSH, SFTP, RDP, VNC or…" at bounding box center [740, 587] width 1468 height 83
click at [843, 615] on link "Add Server" at bounding box center [740, 622] width 1468 height 14
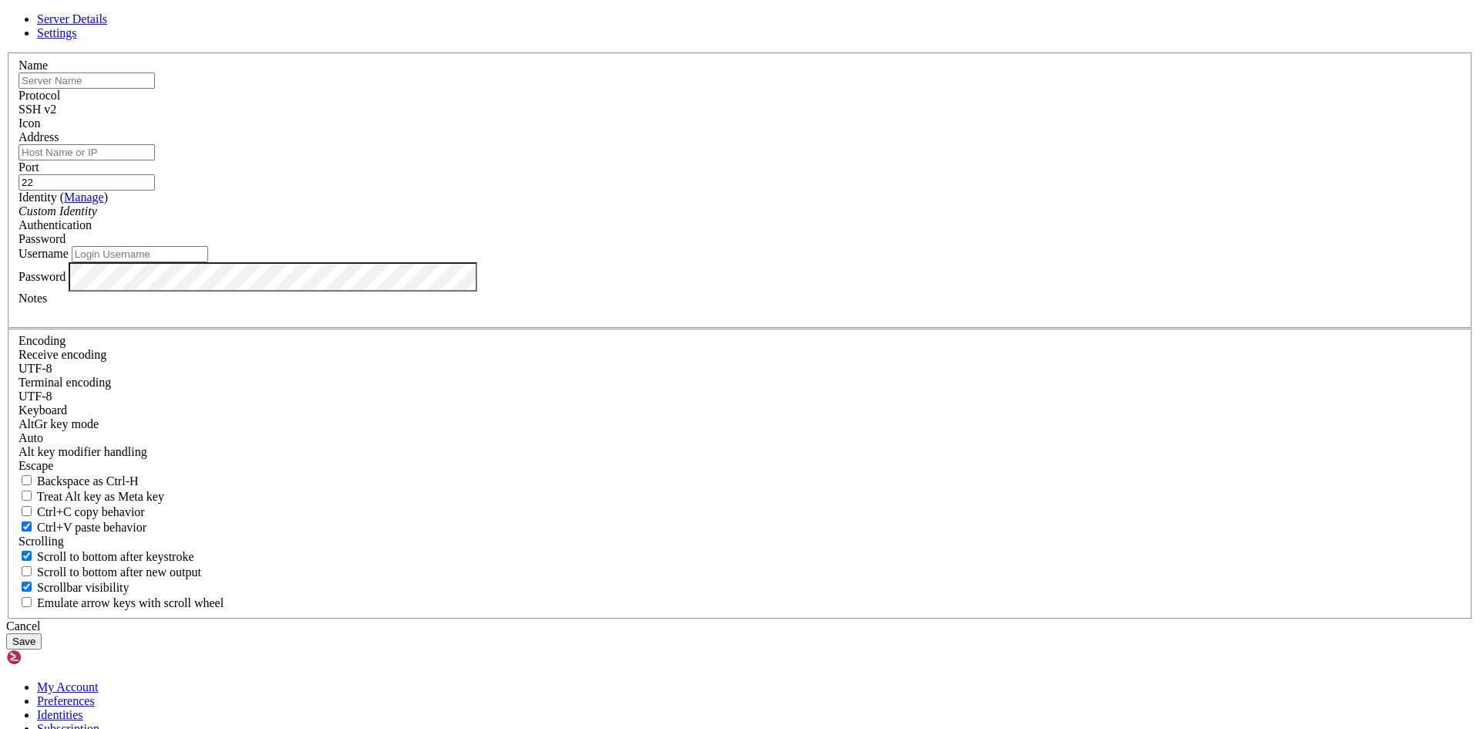
click at [155, 89] on input "text" at bounding box center [87, 80] width 136 height 16
type input "[PERSON_NAME]"
click at [155, 160] on input "Address" at bounding box center [87, 152] width 136 height 16
paste input "[TECHNICAL_ID]"
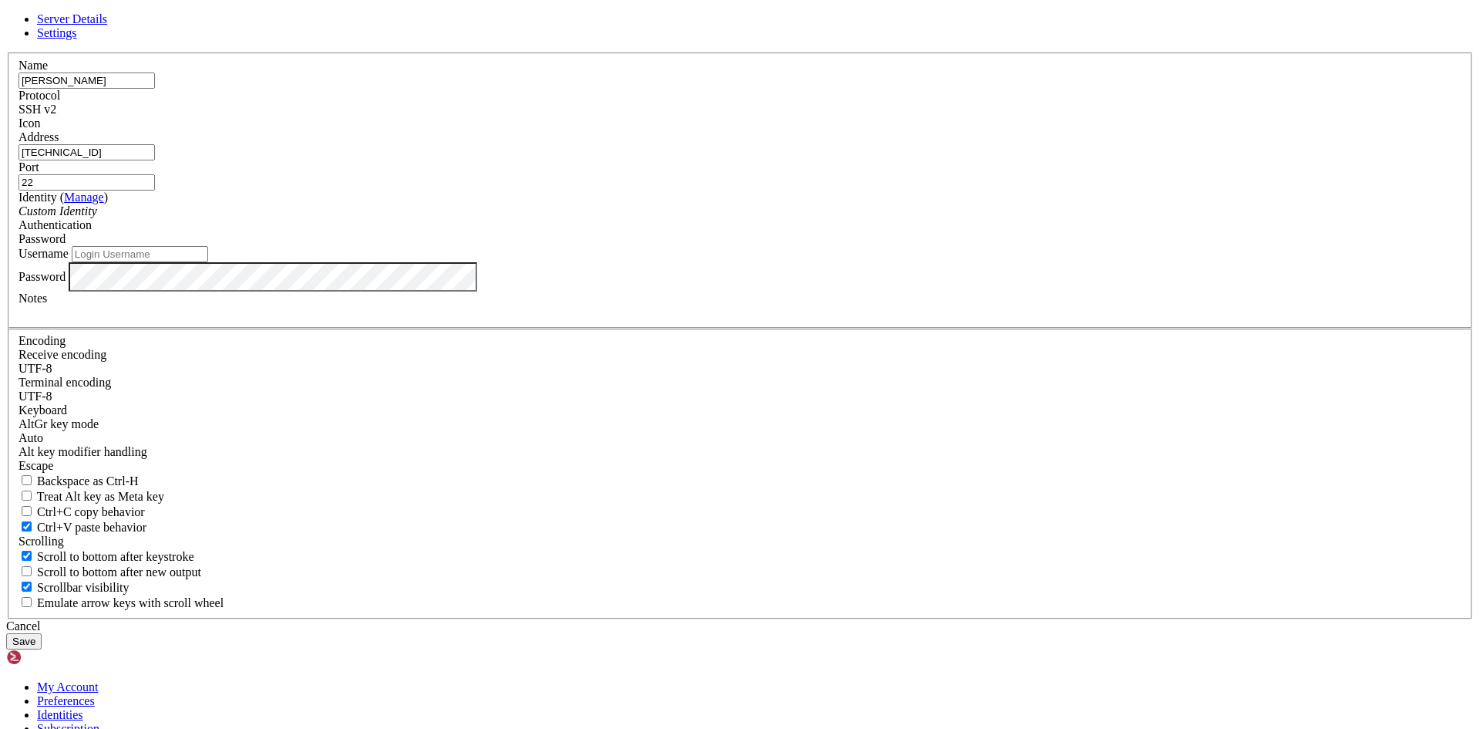
type input "[TECHNICAL_ID]"
click at [97, 217] on icon "Custom Identity" at bounding box center [58, 210] width 79 height 13
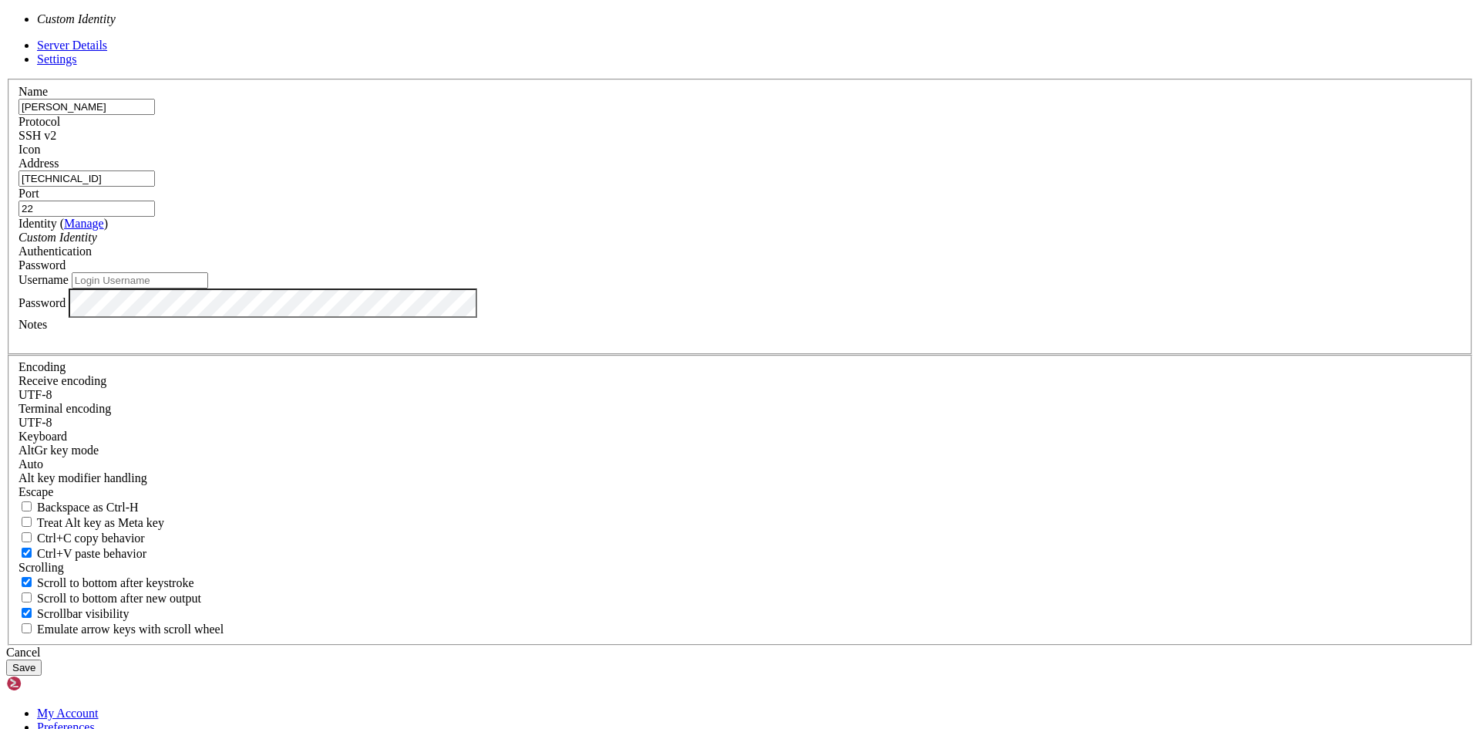
click at [665, 244] on div "Custom Identity" at bounding box center [740, 238] width 1443 height 14
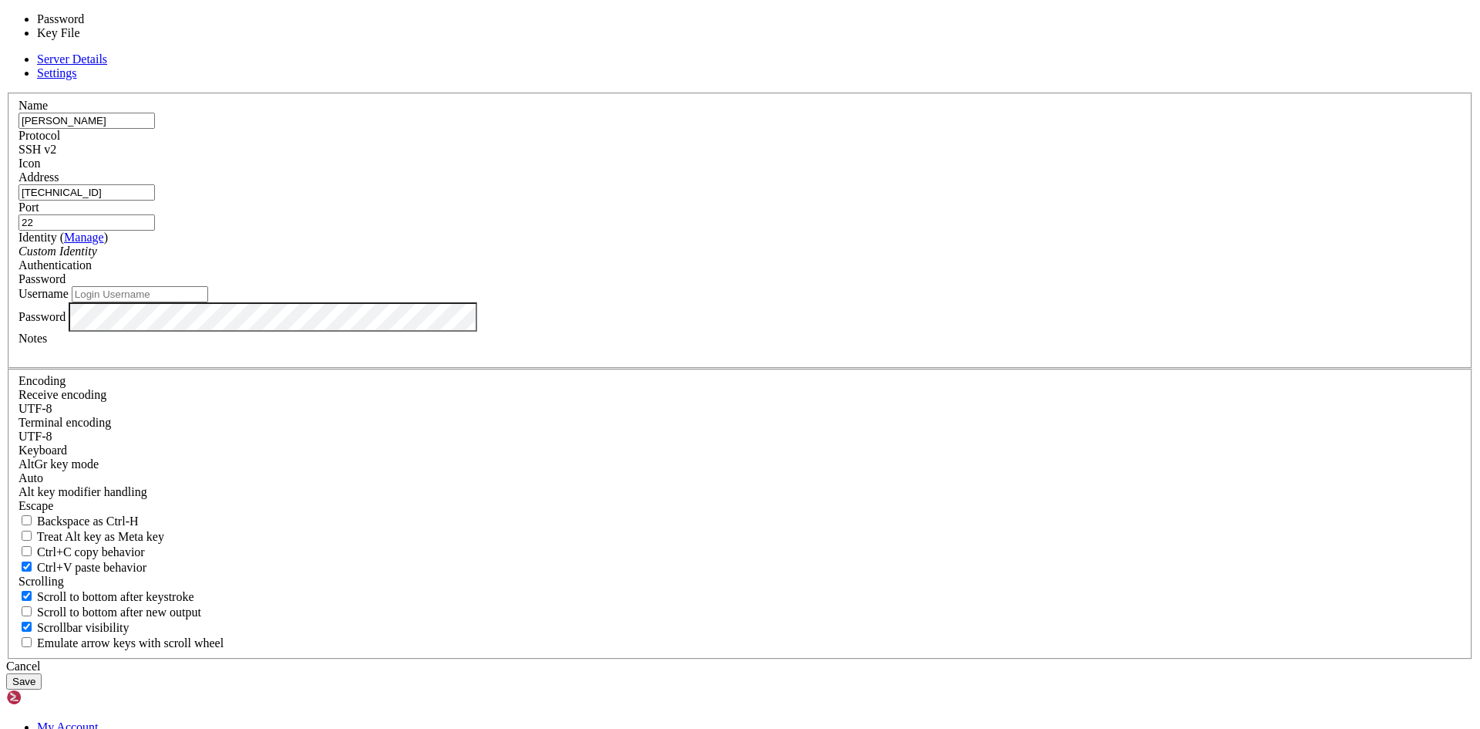
click at [66, 285] on span "Password" at bounding box center [42, 278] width 47 height 13
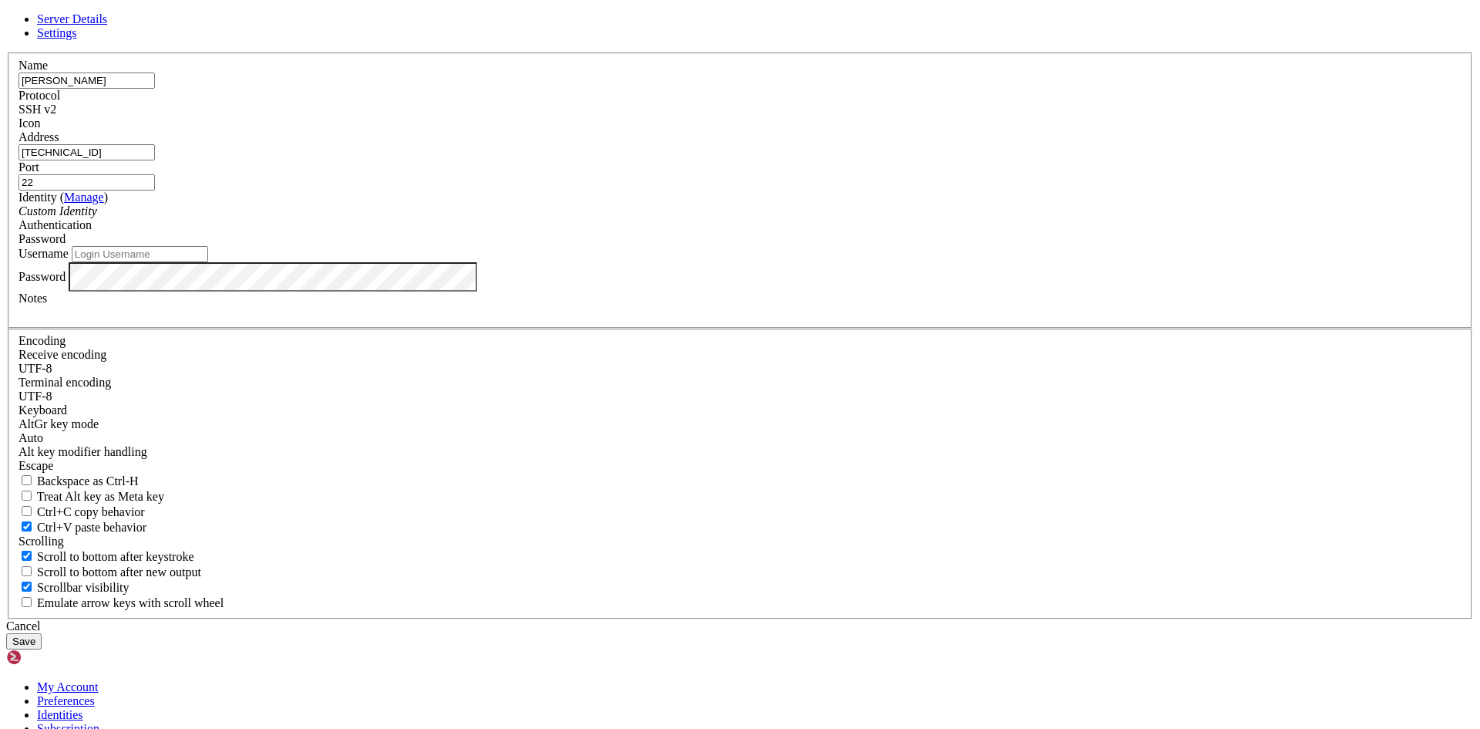
click at [208, 262] on input "Username" at bounding box center [140, 254] width 136 height 16
paste input "MachineSeba"
type input "MachineSeba"
click at [264, 239] on div "Server Details Settings Name [PERSON_NAME] Protocol SSH v2 Icon" at bounding box center [740, 330] width 1468 height 637
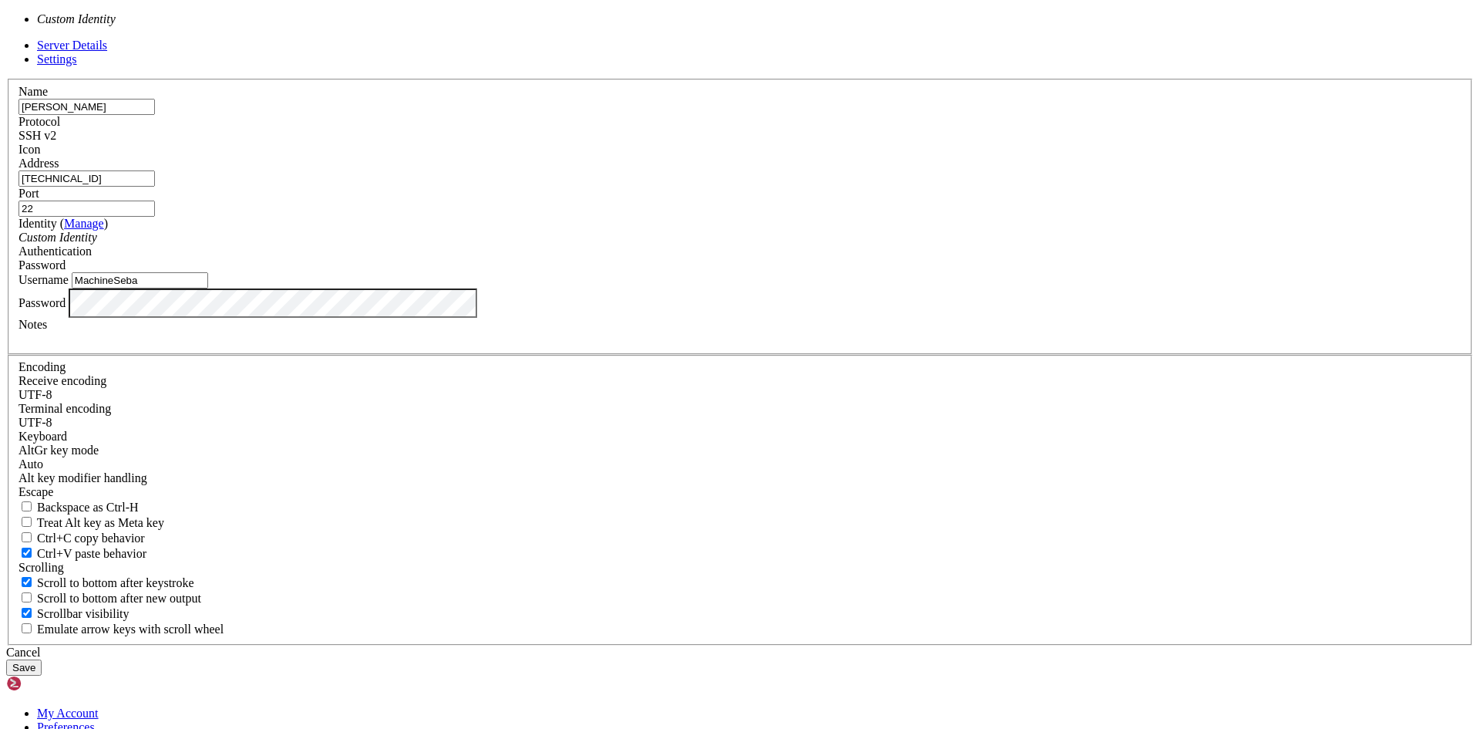
drag, startPoint x: 618, startPoint y: 333, endPoint x: 404, endPoint y: 334, distance: 214.3
click at [404, 334] on div "Server Details Settings Name [PERSON_NAME] Protocol SSH v2 Icon" at bounding box center [740, 357] width 1468 height 637
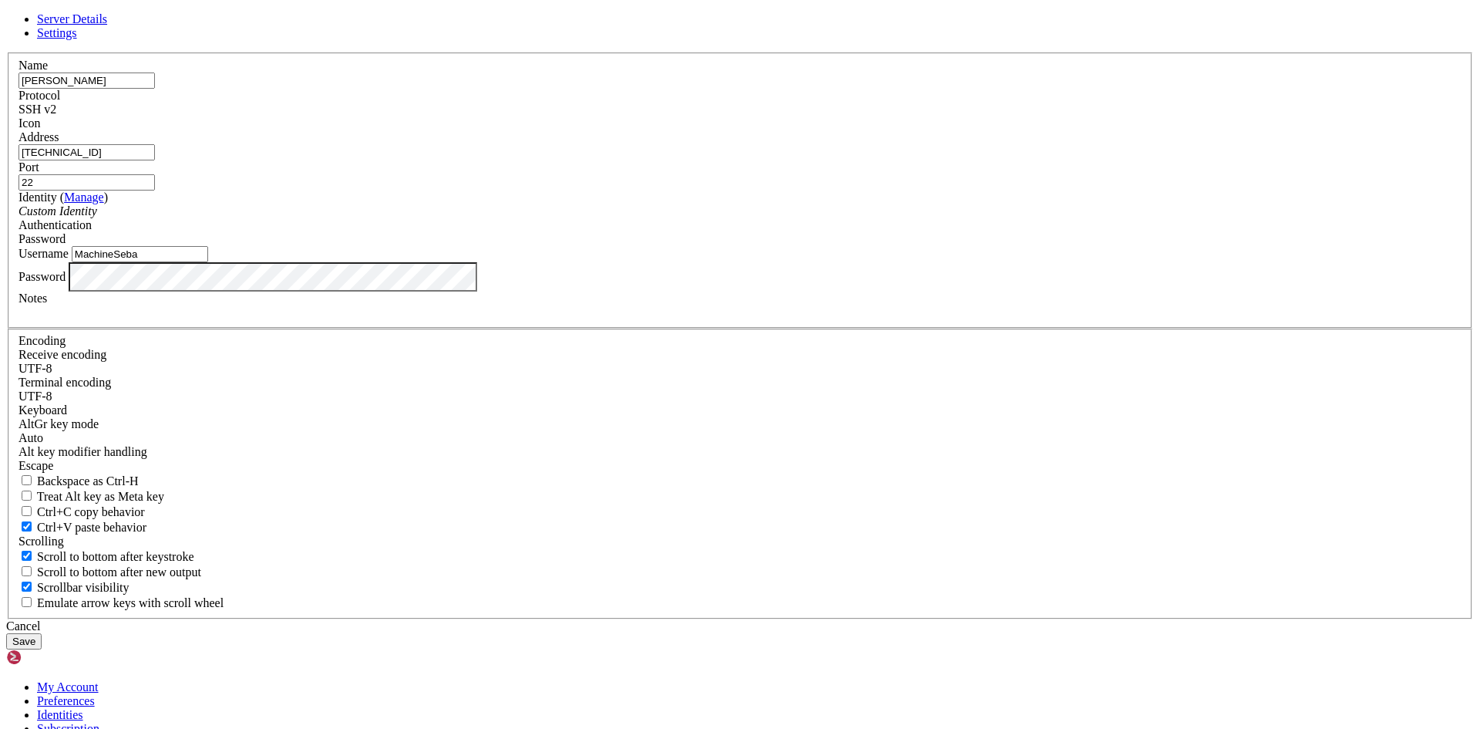
click at [404, 334] on div "Server Details Settings Name [PERSON_NAME] Protocol SSH v2 Icon" at bounding box center [740, 330] width 1468 height 637
click at [42, 633] on button "Save" at bounding box center [23, 641] width 35 height 16
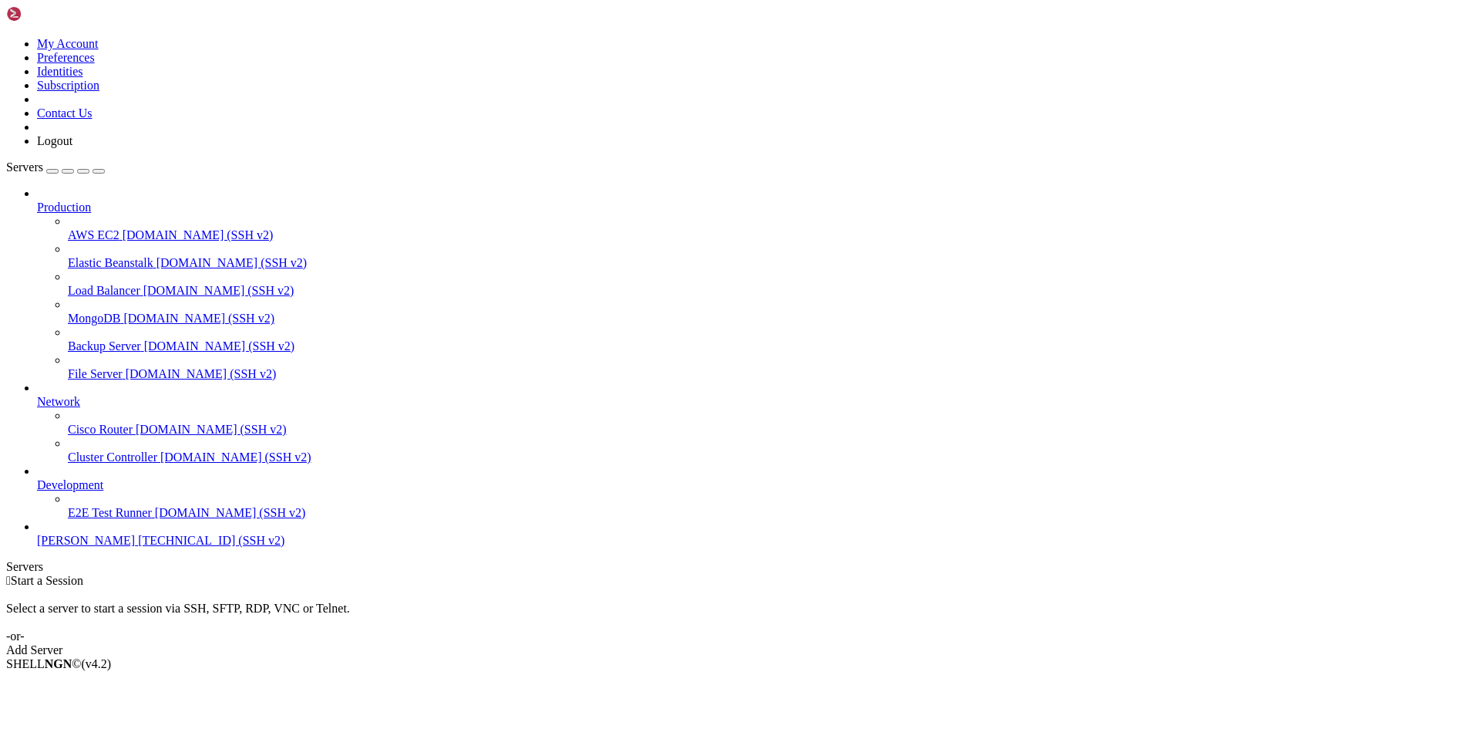
click at [614, 574] on div " Start a Session Select a server to start a session via SSH, SFTP, RDP, VNC or…" at bounding box center [740, 615] width 1468 height 83
click at [583, 574] on div " Start a Session Select a server to start a session via SSH, SFTP, RDP, VNC or…" at bounding box center [740, 615] width 1468 height 83
click at [89, 547] on span "[PERSON_NAME]" at bounding box center [86, 540] width 98 height 13
click at [138, 547] on span "[TECHNICAL_ID] (SSH v2)" at bounding box center [211, 540] width 146 height 13
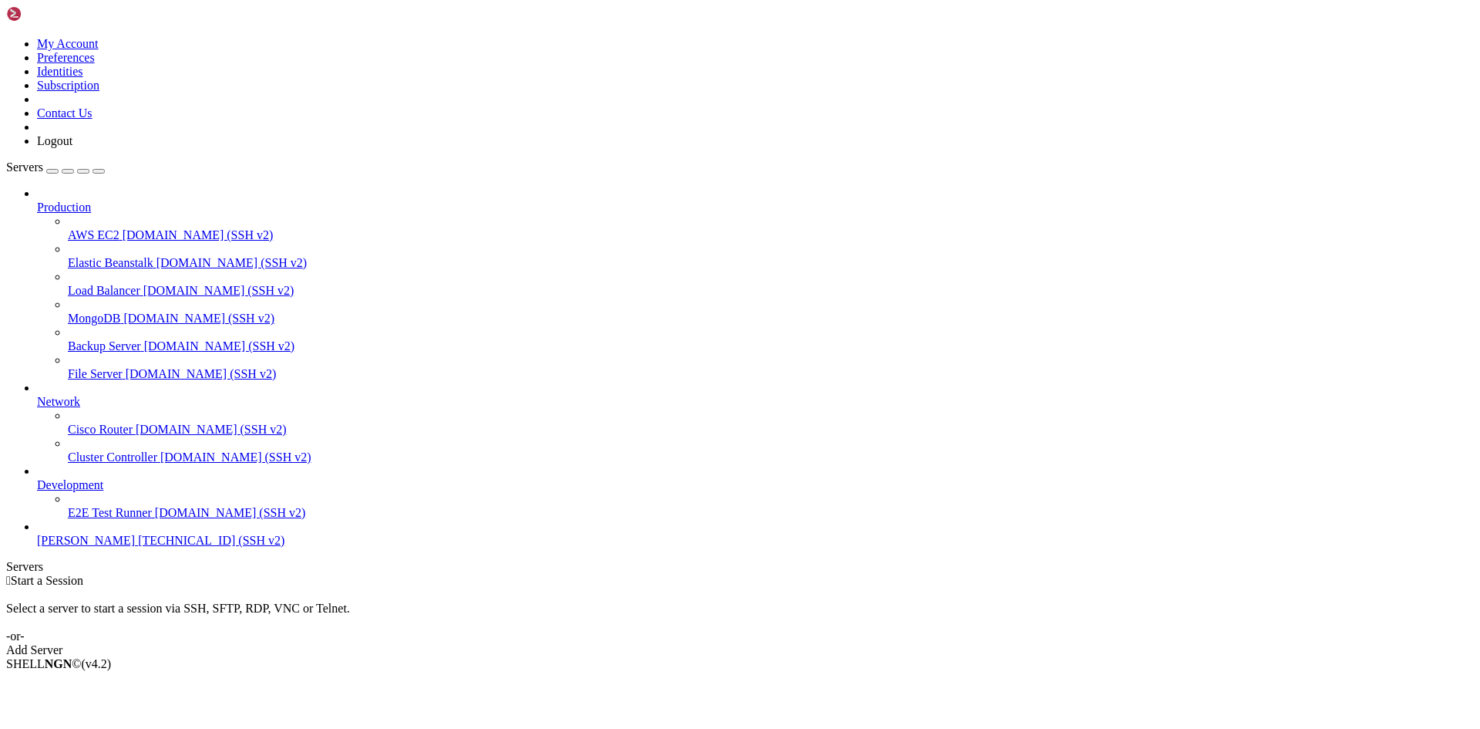
click at [138, 547] on span "[TECHNICAL_ID] (SSH v2)" at bounding box center [211, 540] width 146 height 13
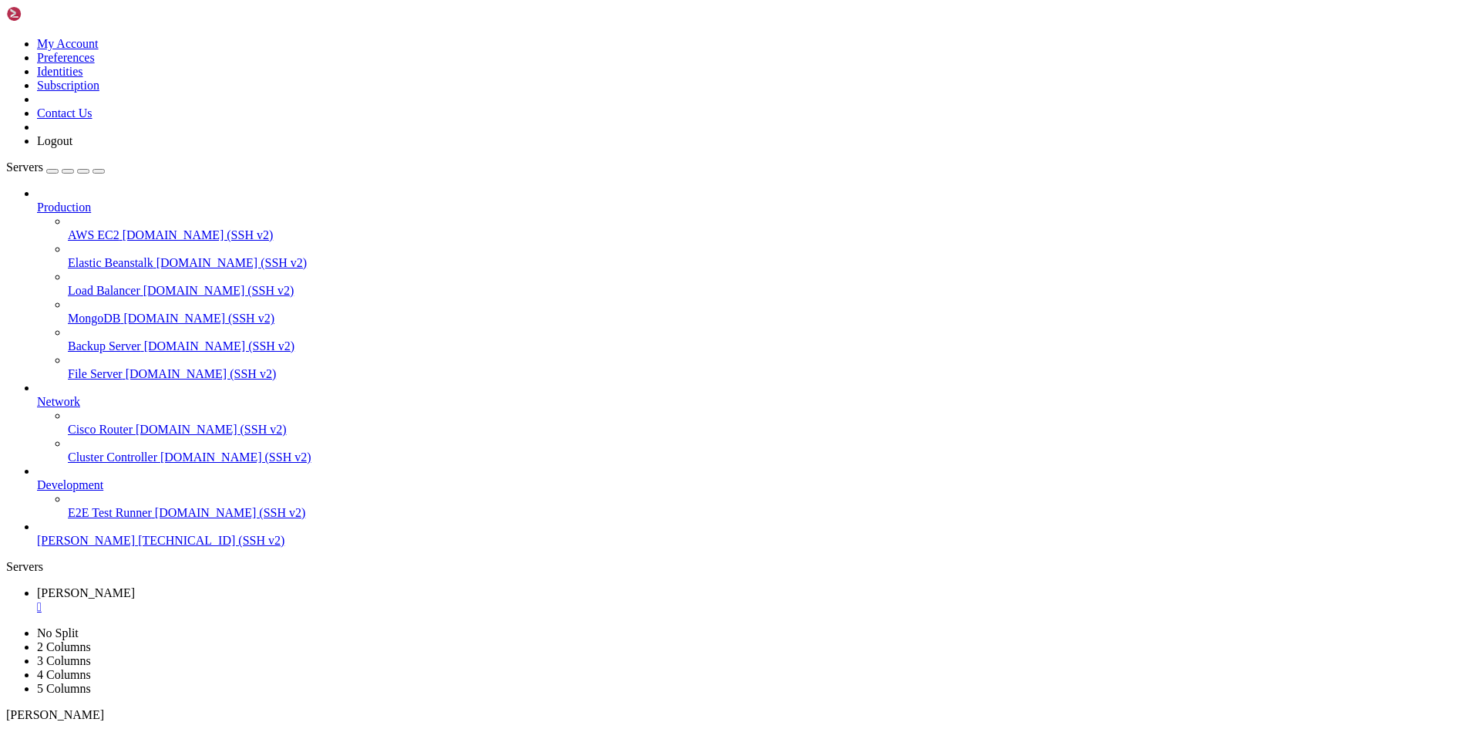
click at [146, 547] on div "Production AWS EC2 [DOMAIN_NAME] (SSH v2) Elastic Beanstalk [DOMAIN_NAME] (SSH …" at bounding box center [740, 367] width 1468 height 361
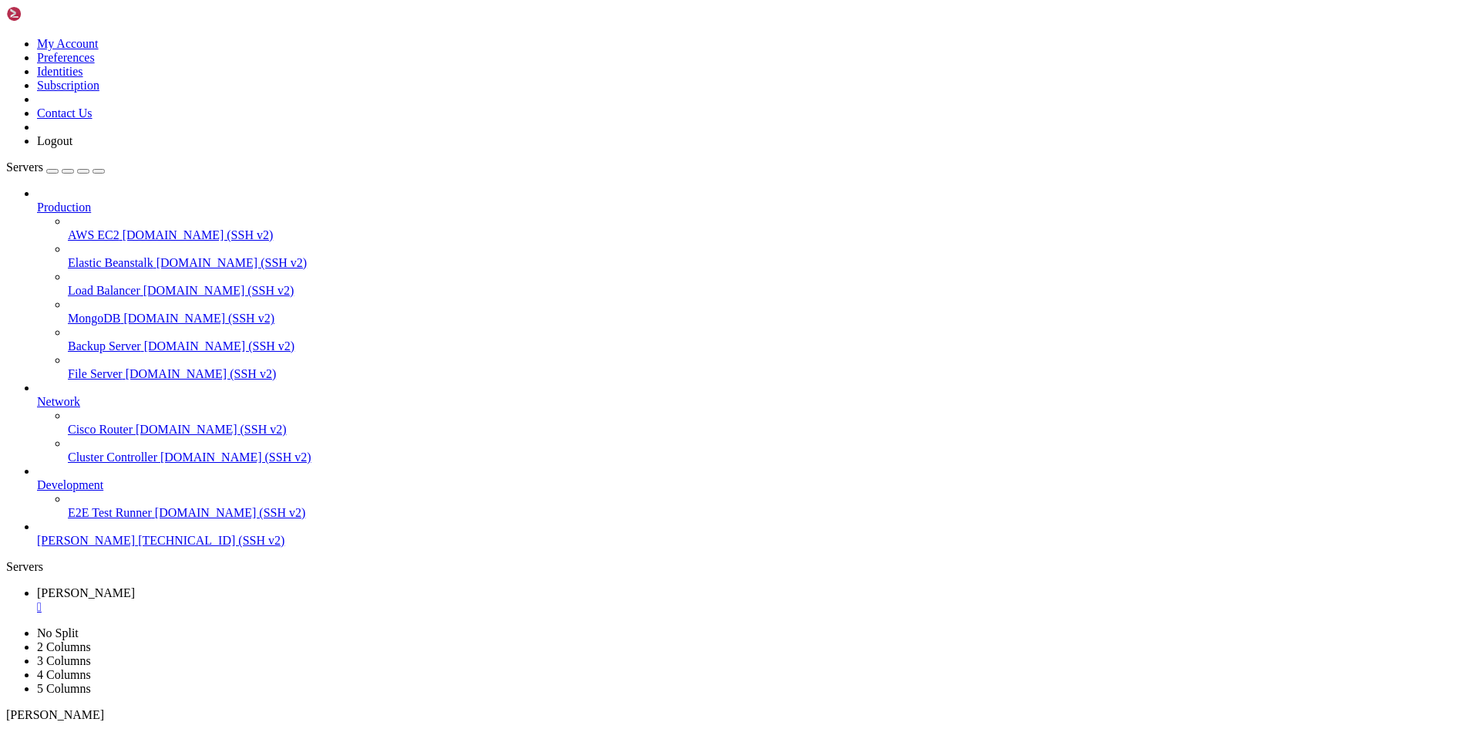
click at [113, 547] on span "[PERSON_NAME]" at bounding box center [86, 540] width 98 height 13
click at [76, 547] on div "Production AWS EC2 [DOMAIN_NAME] (SSH v2) Elastic Beanstalk [DOMAIN_NAME] (SSH …" at bounding box center [740, 367] width 1468 height 361
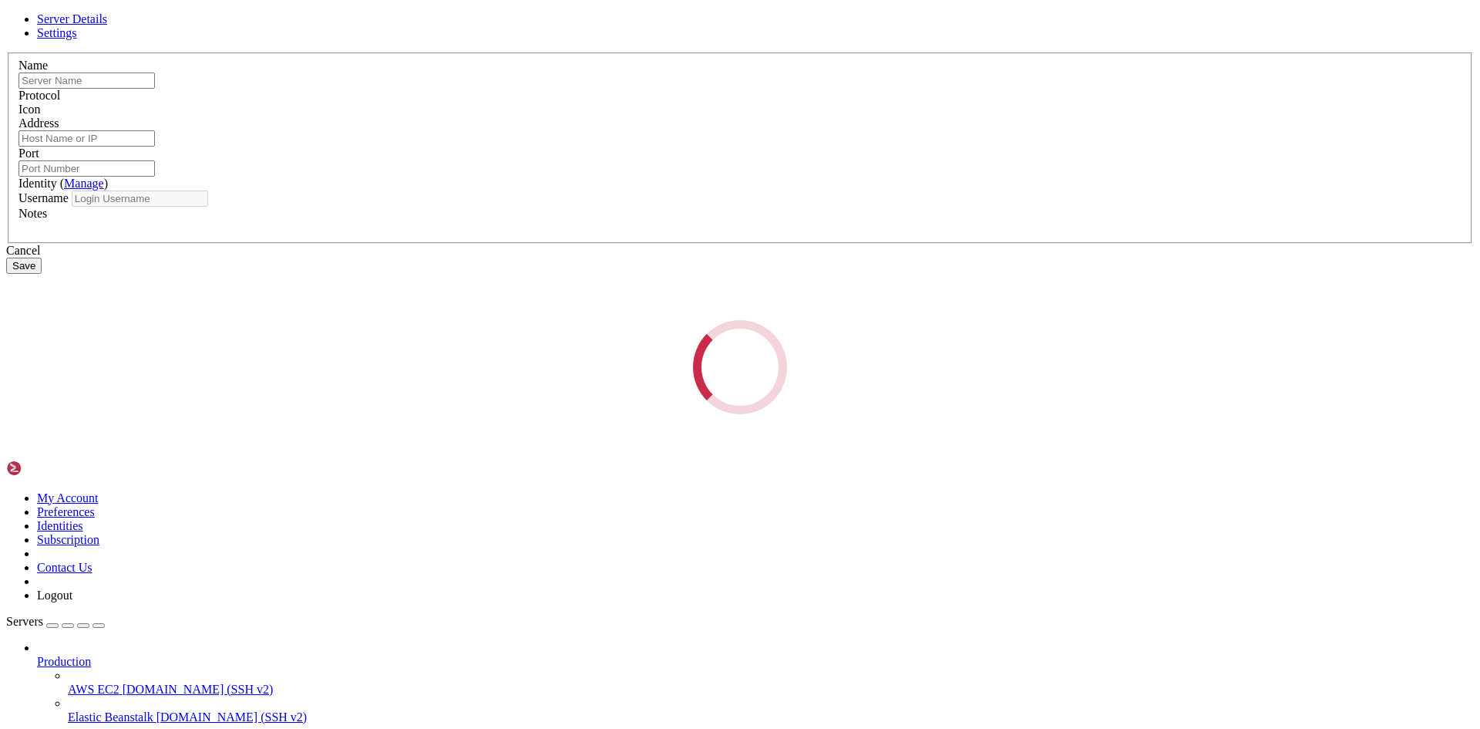
type input "[PERSON_NAME]"
type input "[TECHNICAL_ID]"
type input "22"
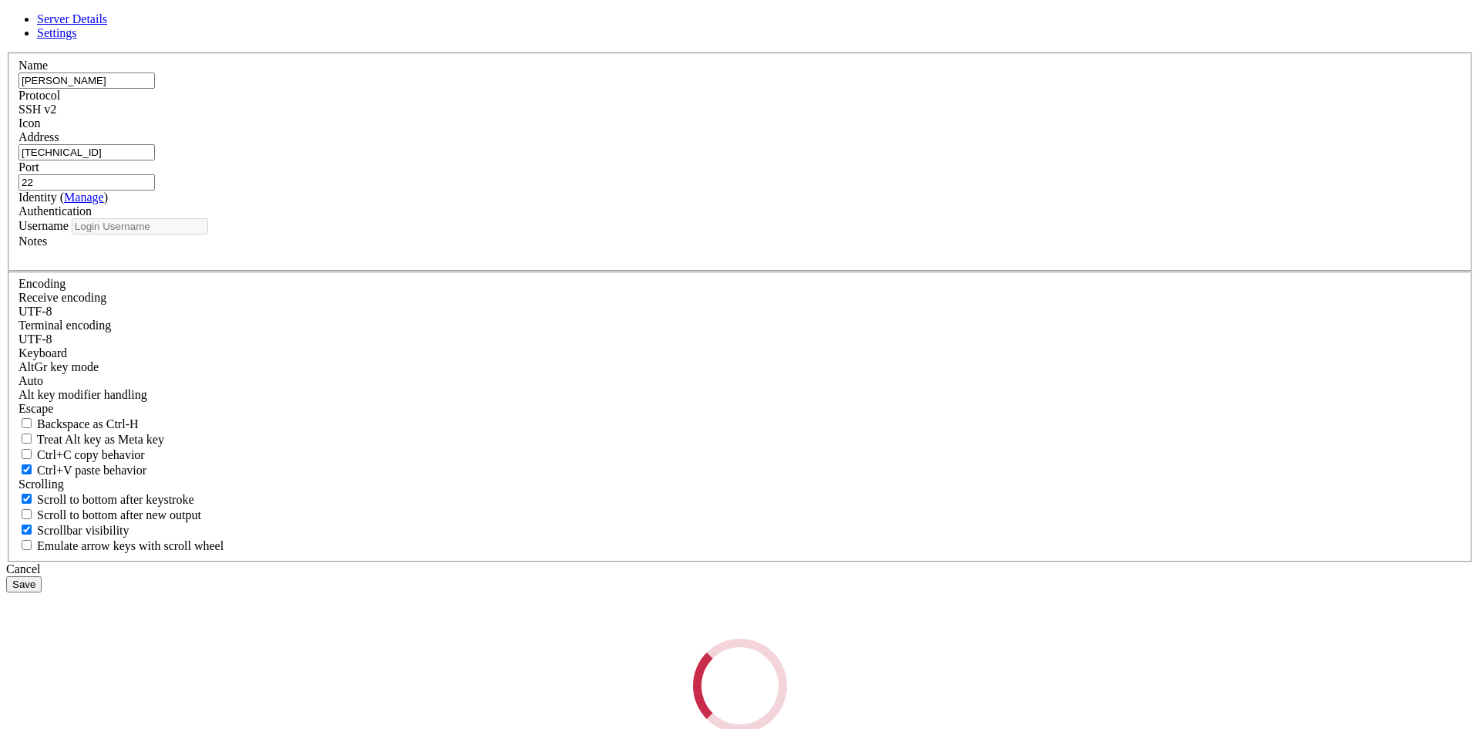
type input "MachineSeba"
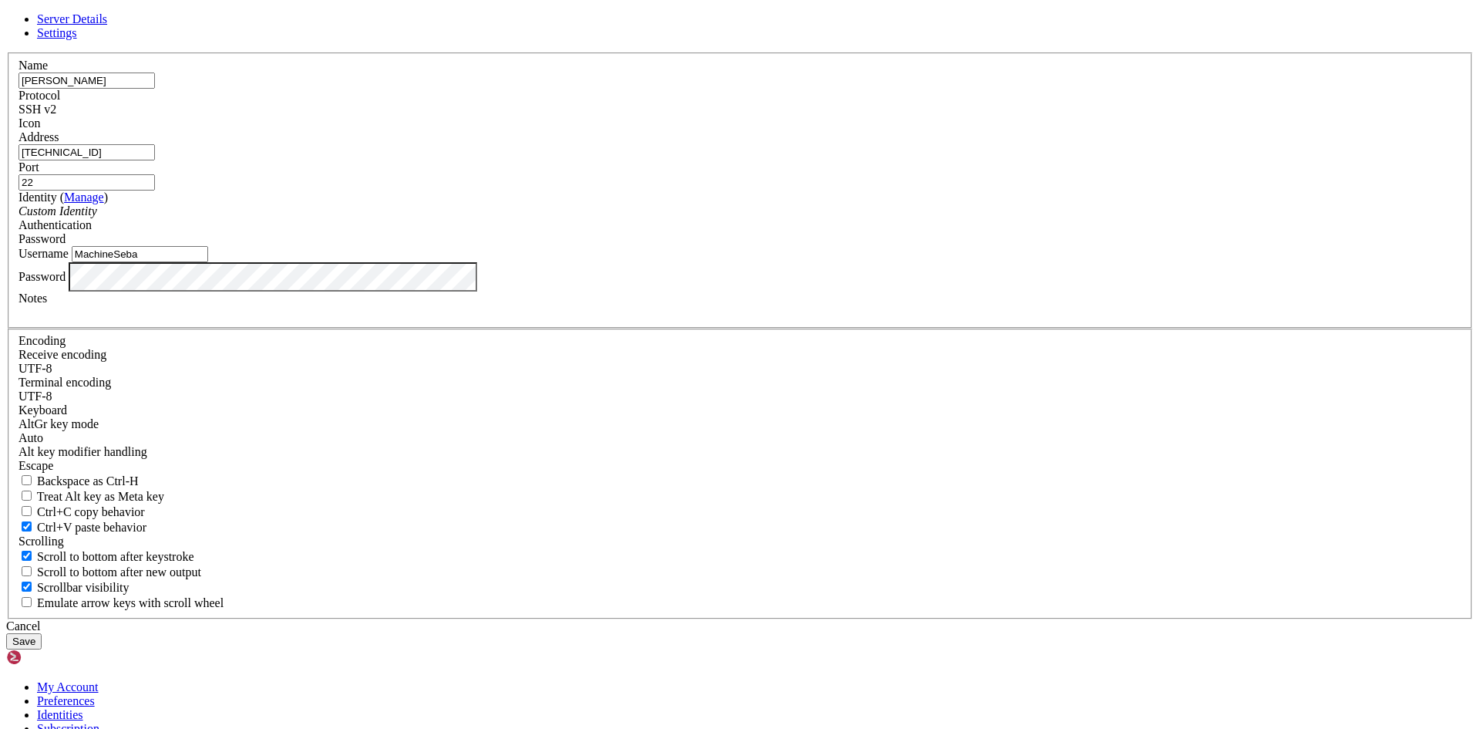
drag, startPoint x: 689, startPoint y: 228, endPoint x: 542, endPoint y: 227, distance: 146.5
click at [155, 89] on input "[PERSON_NAME]" at bounding box center [87, 80] width 136 height 16
drag, startPoint x: 639, startPoint y: 230, endPoint x: 470, endPoint y: 221, distance: 169.1
click at [470, 221] on div "Server Details Settings Name [PERSON_NAME] Protocol SSH v2 Icon" at bounding box center [740, 330] width 1468 height 637
type input "Ren"
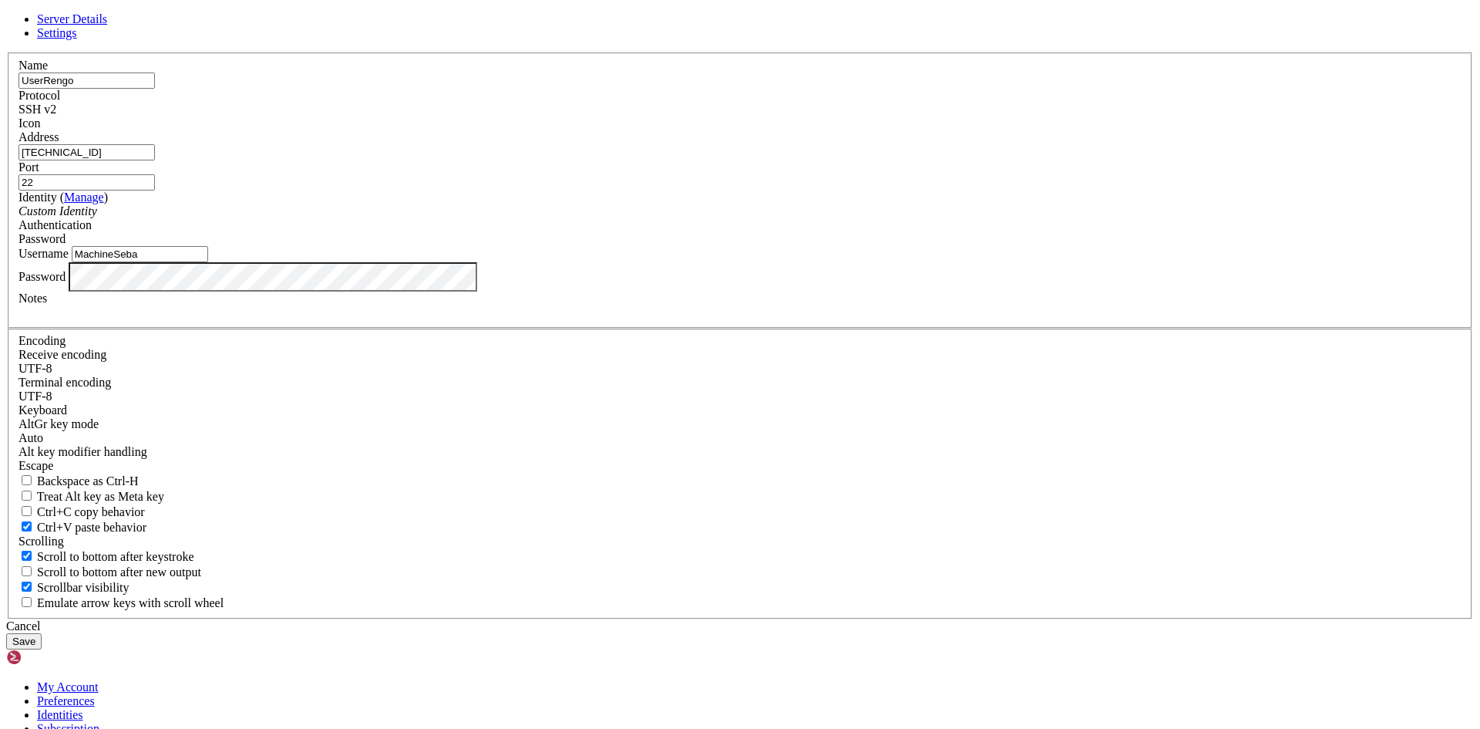
click at [155, 89] on input "UserRengo" at bounding box center [87, 80] width 136 height 16
drag, startPoint x: 551, startPoint y: 209, endPoint x: 732, endPoint y: 204, distance: 180.5
click at [732, 89] on div "Name UserRengo" at bounding box center [740, 74] width 1443 height 30
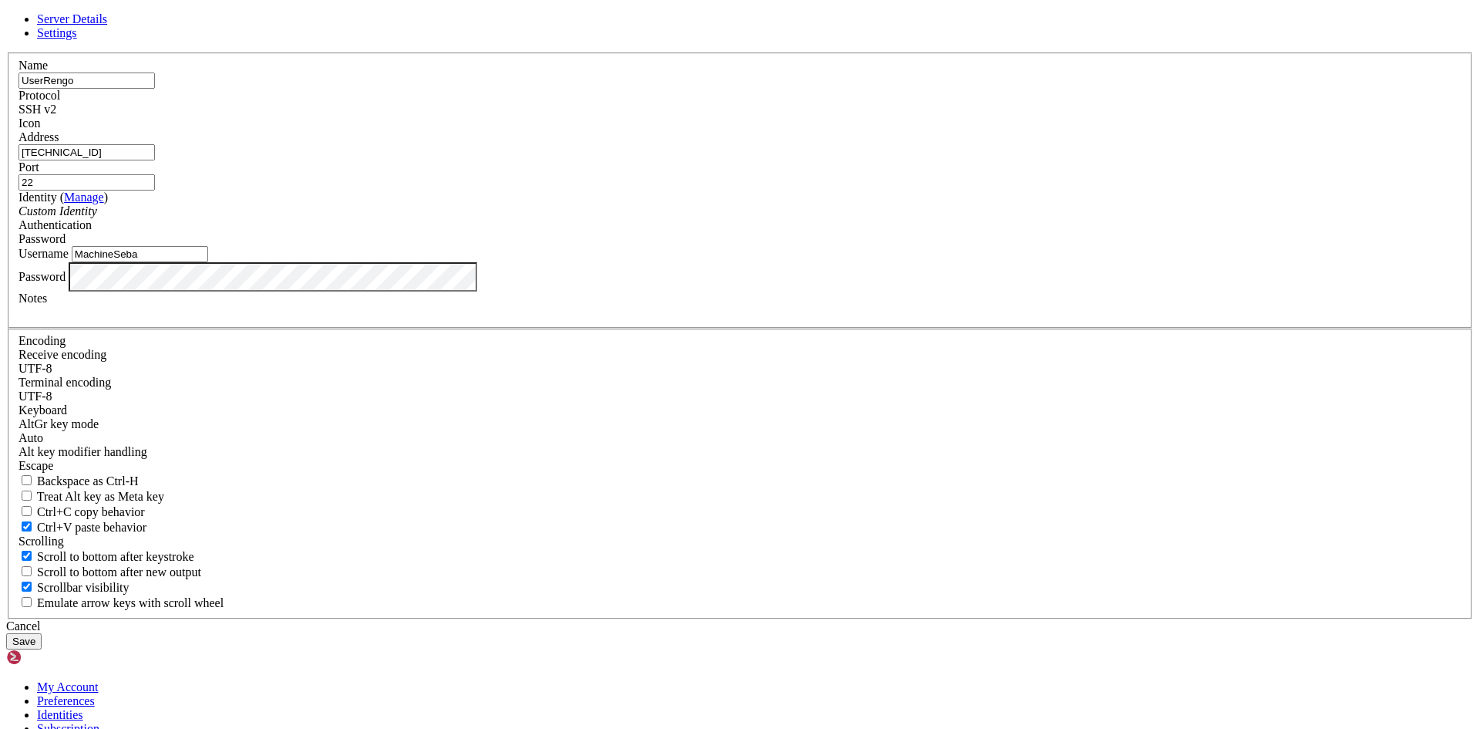
click at [155, 89] on input "UserRengo" at bounding box center [87, 80] width 136 height 16
type input "UserRengo"
click at [59, 143] on label "Address" at bounding box center [39, 136] width 40 height 13
click at [155, 160] on input "[TECHNICAL_ID]" at bounding box center [87, 152] width 136 height 16
click at [518, 419] on div "Name UserRengo Protocol SSH v2 Icon Address [TECHNICAL_ID] ( Manage )" at bounding box center [740, 335] width 1468 height 567
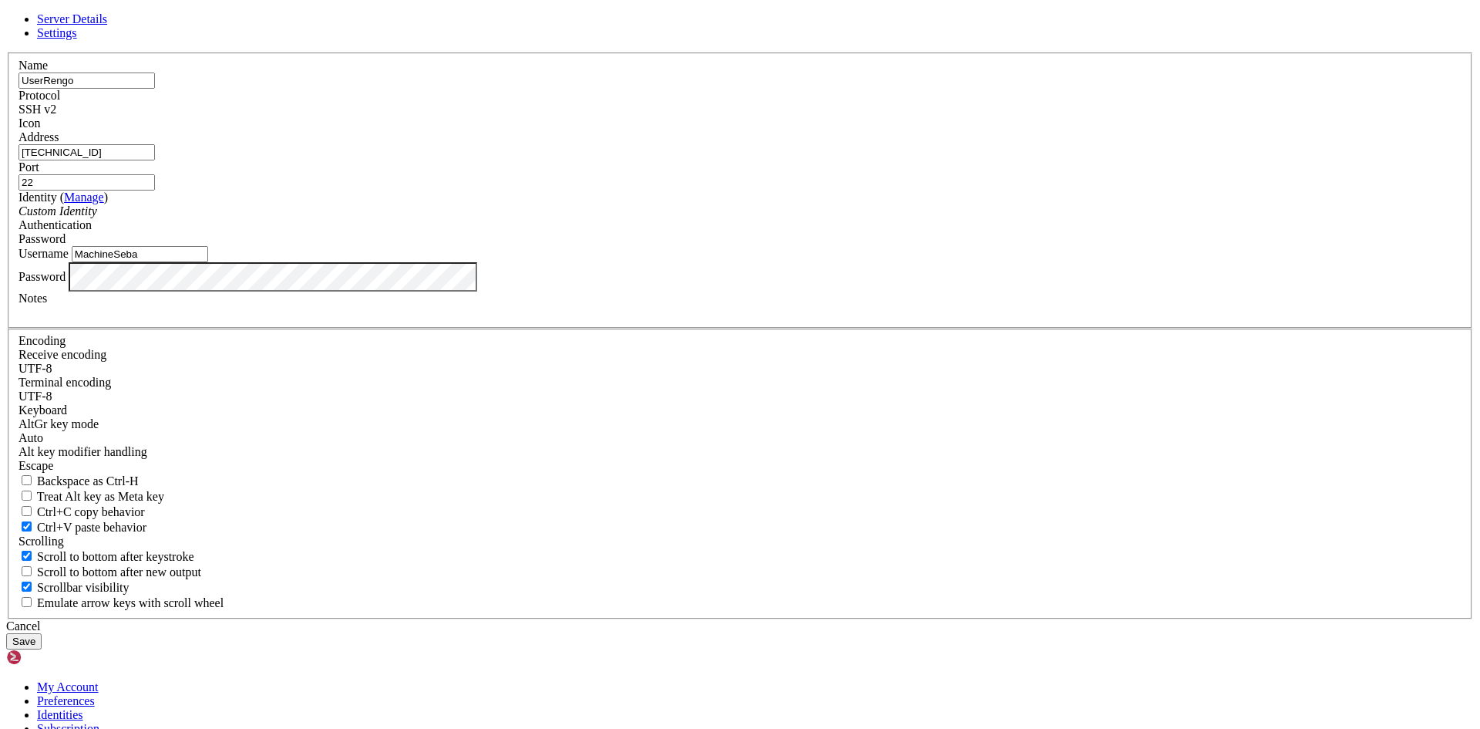
click at [520, 402] on div "Name UserRengo Protocol SSH v2 Icon Address [TECHNICAL_ID] ( Manage )" at bounding box center [740, 335] width 1468 height 567
click at [521, 395] on div "Name UserRengo Protocol SSH v2 Icon Address [TECHNICAL_ID] ( Manage )" at bounding box center [740, 335] width 1468 height 567
click at [515, 395] on div "Name UserRengo Protocol SSH v2 Icon Address [TECHNICAL_ID] ( Manage )" at bounding box center [740, 335] width 1468 height 567
click at [506, 376] on div "Server Details Settings Name [GEOGRAPHIC_DATA] Protocol SSH v2 Icon" at bounding box center [740, 330] width 1468 height 637
click at [520, 441] on div "Name UserRengo Protocol SSH v2 Icon Address [TECHNICAL_ID] ( Manage )" at bounding box center [740, 335] width 1468 height 567
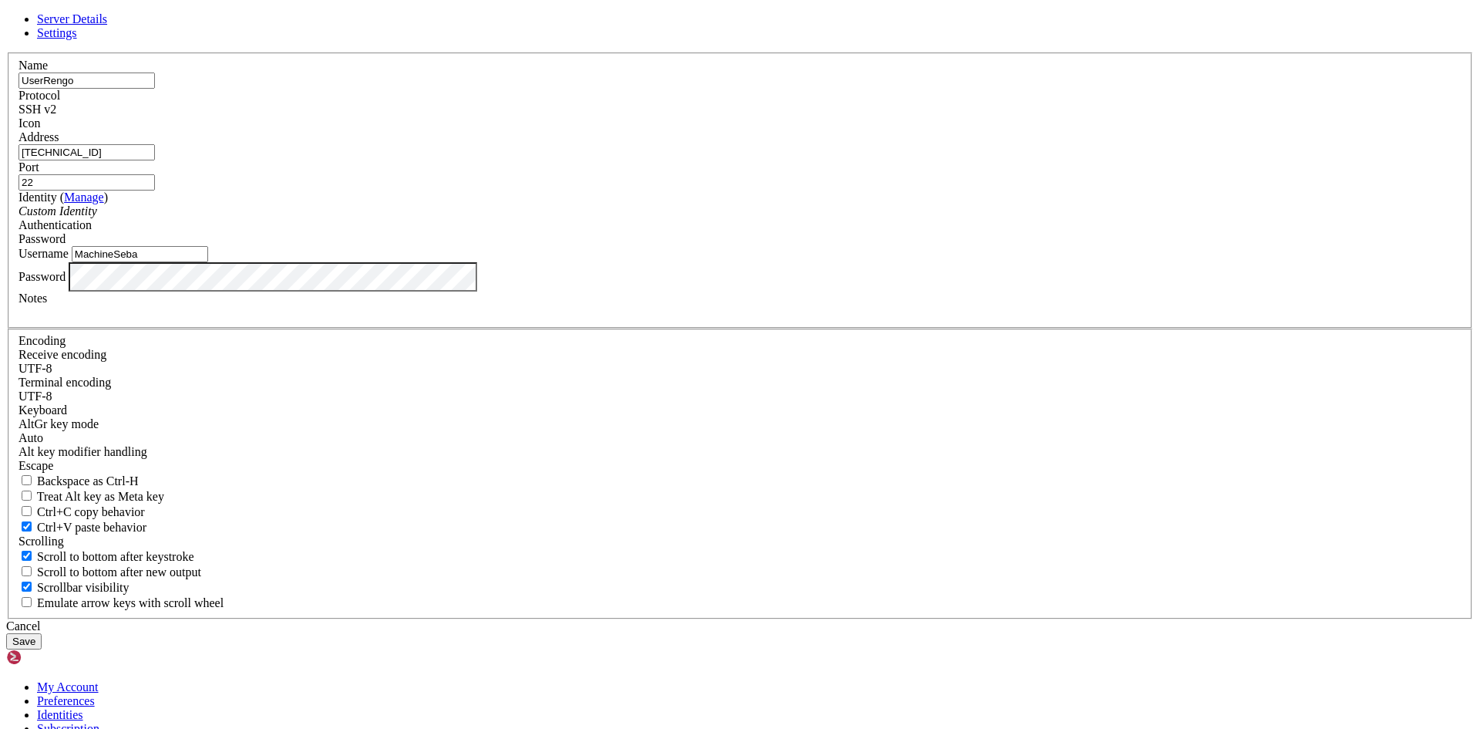
click at [520, 442] on div "Name UserRengo Protocol SSH v2 Icon Address [TECHNICAL_ID] ( Manage )" at bounding box center [740, 335] width 1468 height 567
click at [507, 426] on div "Server Details Settings Name [GEOGRAPHIC_DATA] Protocol SSH v2 Icon" at bounding box center [740, 330] width 1468 height 637
click at [508, 405] on div "Server Details Settings Name [GEOGRAPHIC_DATA] Protocol SSH v2 Icon" at bounding box center [740, 330] width 1468 height 637
drag, startPoint x: 608, startPoint y: 400, endPoint x: 497, endPoint y: 400, distance: 111.0
click at [497, 400] on div "Server Details Settings Name [GEOGRAPHIC_DATA] Protocol SSH v2 Icon" at bounding box center [740, 330] width 1468 height 637
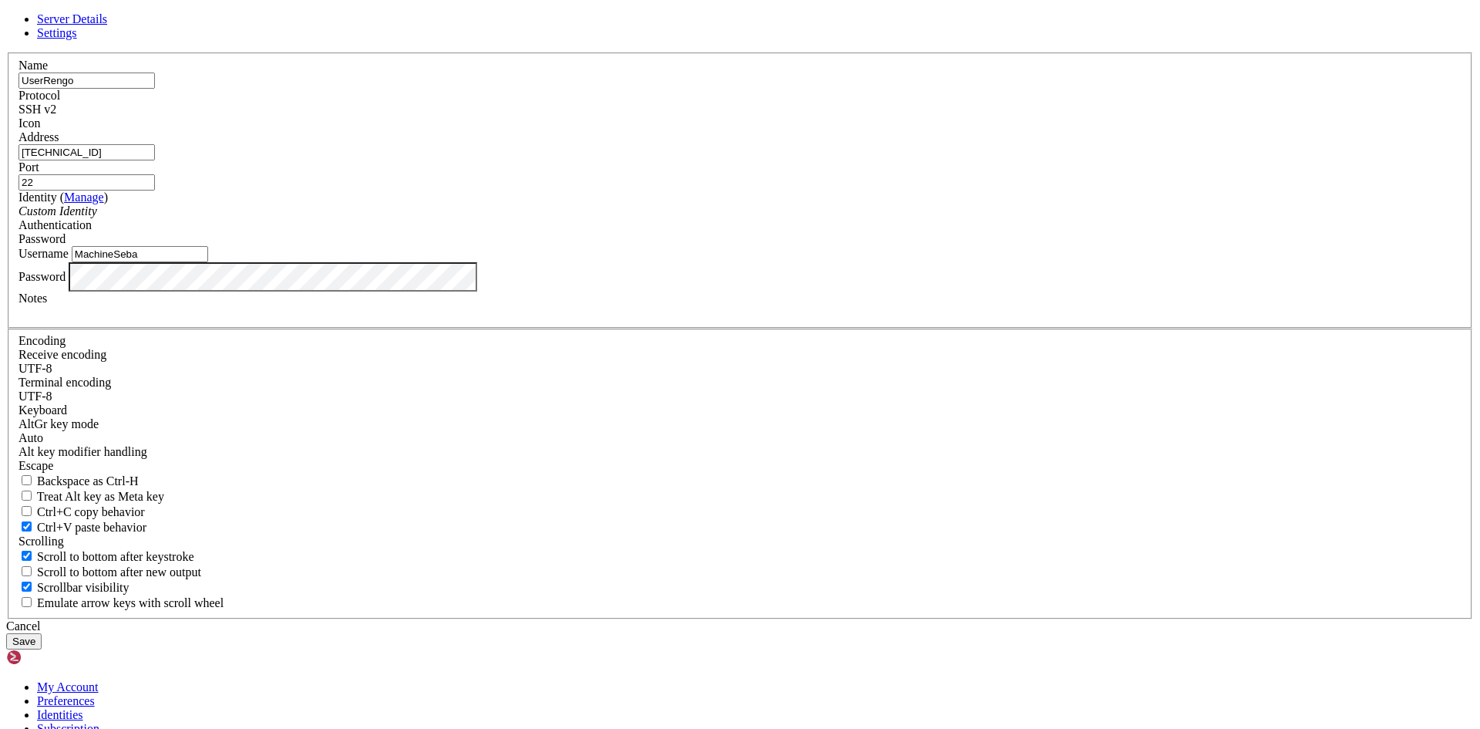
click at [208, 262] on input "MachineSeba" at bounding box center [140, 254] width 136 height 16
drag, startPoint x: 647, startPoint y: 399, endPoint x: 476, endPoint y: 394, distance: 170.5
click at [476, 394] on div "Server Details Settings Name [GEOGRAPHIC_DATA] Protocol SSH v2 Icon" at bounding box center [740, 330] width 1468 height 637
type input "UserRengo"
click at [42, 633] on button "Save" at bounding box center [23, 641] width 35 height 16
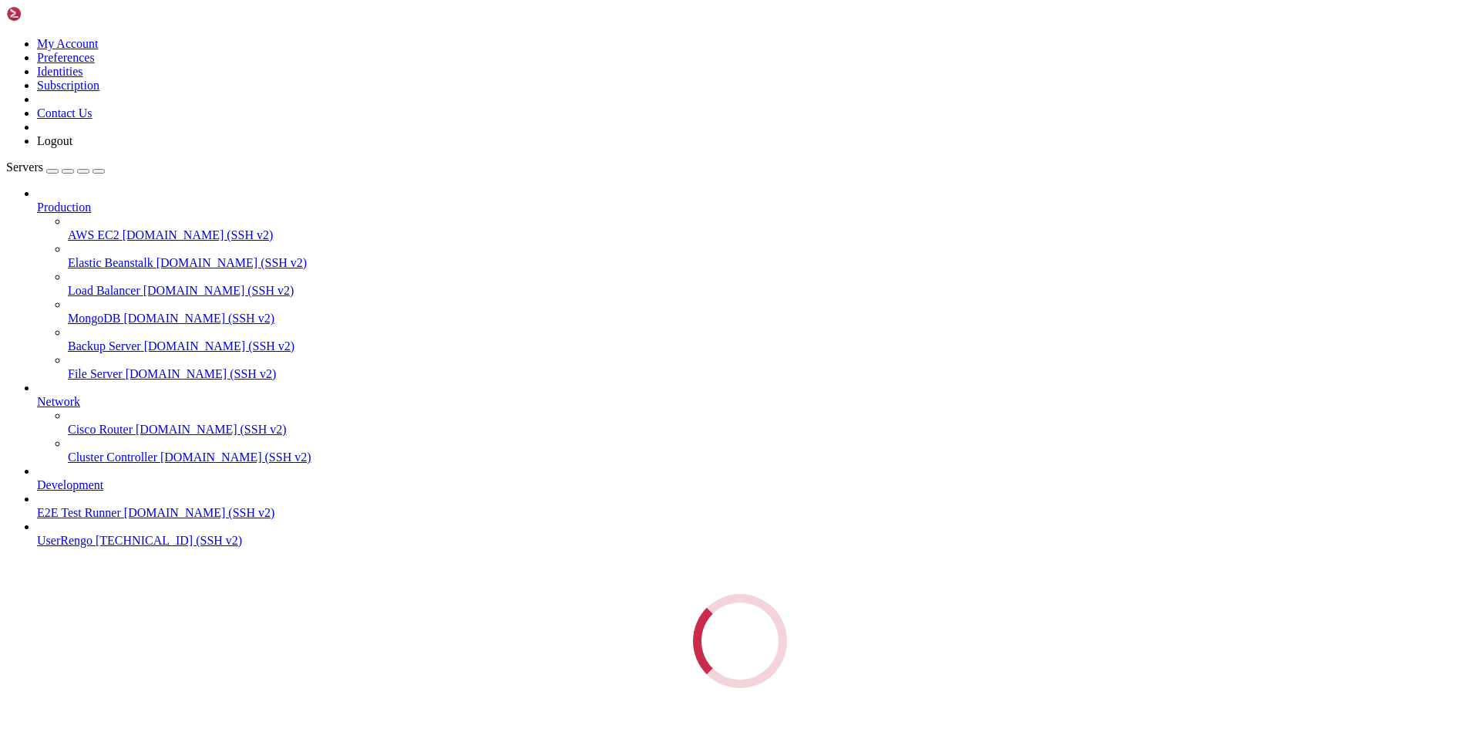
click at [66, 594] on div "Loading..." at bounding box center [740, 641] width 1468 height 94
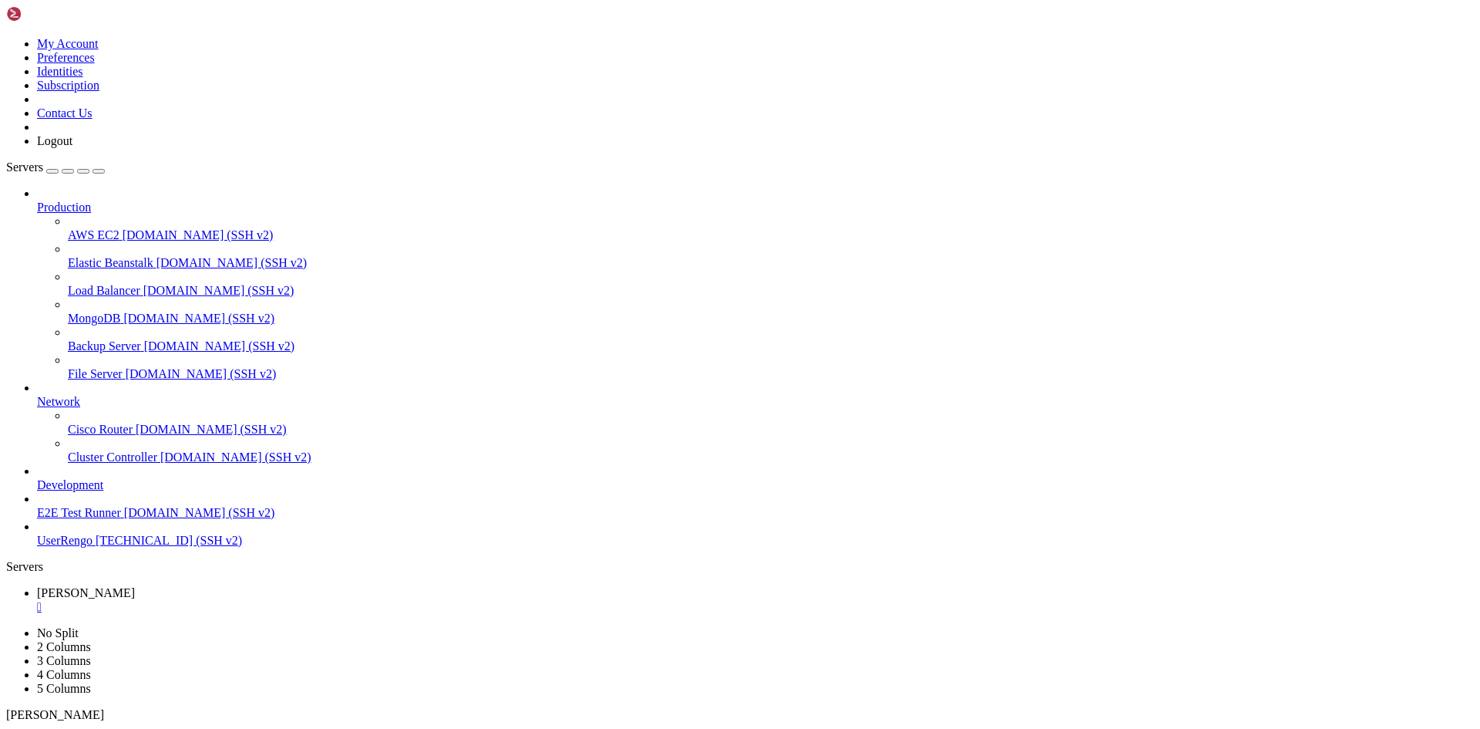
click at [66, 547] on span "UserRengo" at bounding box center [65, 540] width 56 height 13
drag, startPoint x: 88, startPoint y: 628, endPoint x: 155, endPoint y: 641, distance: 68.3
click at [99, 547] on div "Production AWS EC2 [DOMAIN_NAME] (SSH v2) Elastic Beanstalk [DOMAIN_NAME] (SSH …" at bounding box center [740, 367] width 1468 height 361
click at [106, 547] on span "[TECHNICAL_ID] (SSH v2)" at bounding box center [169, 540] width 146 height 13
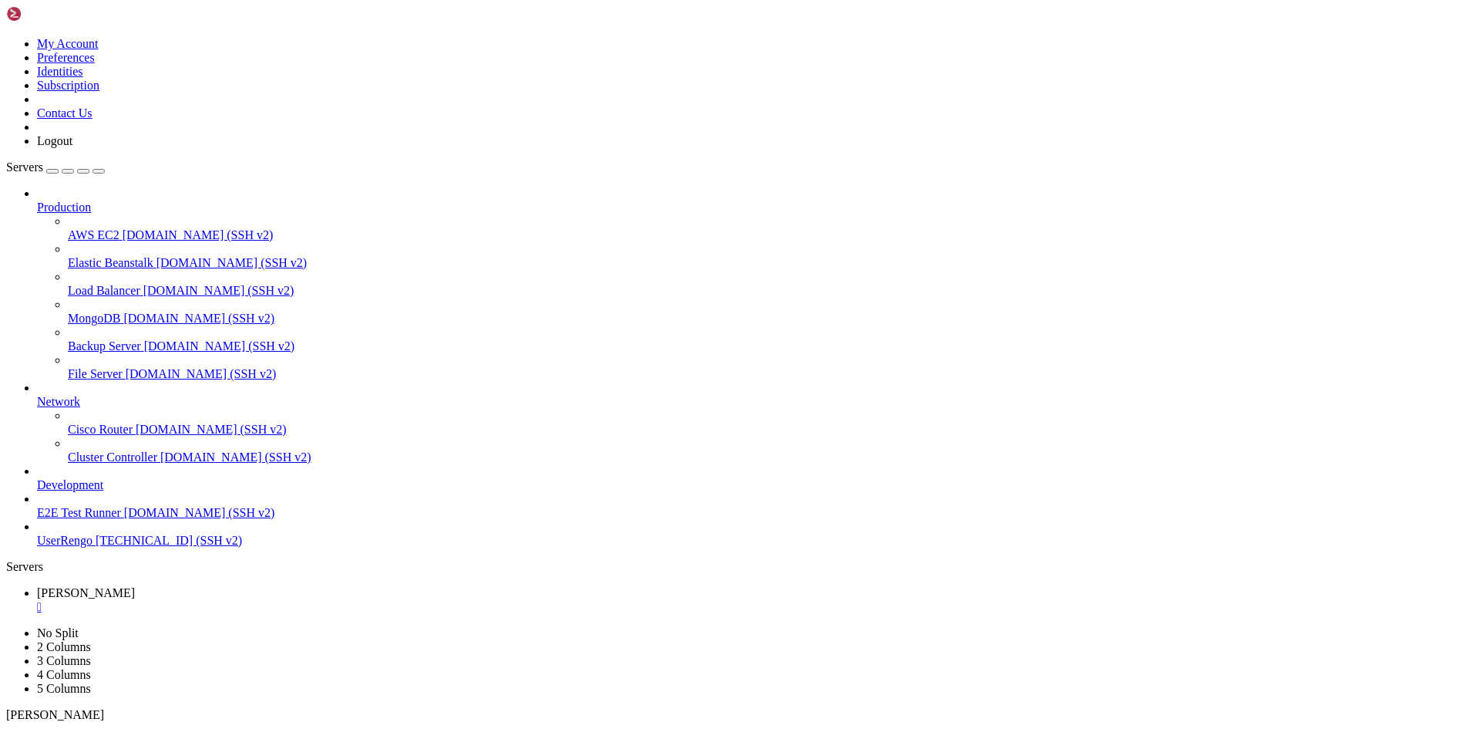
click at [106, 547] on span "[TECHNICAL_ID] (SSH v2)" at bounding box center [169, 540] width 146 height 13
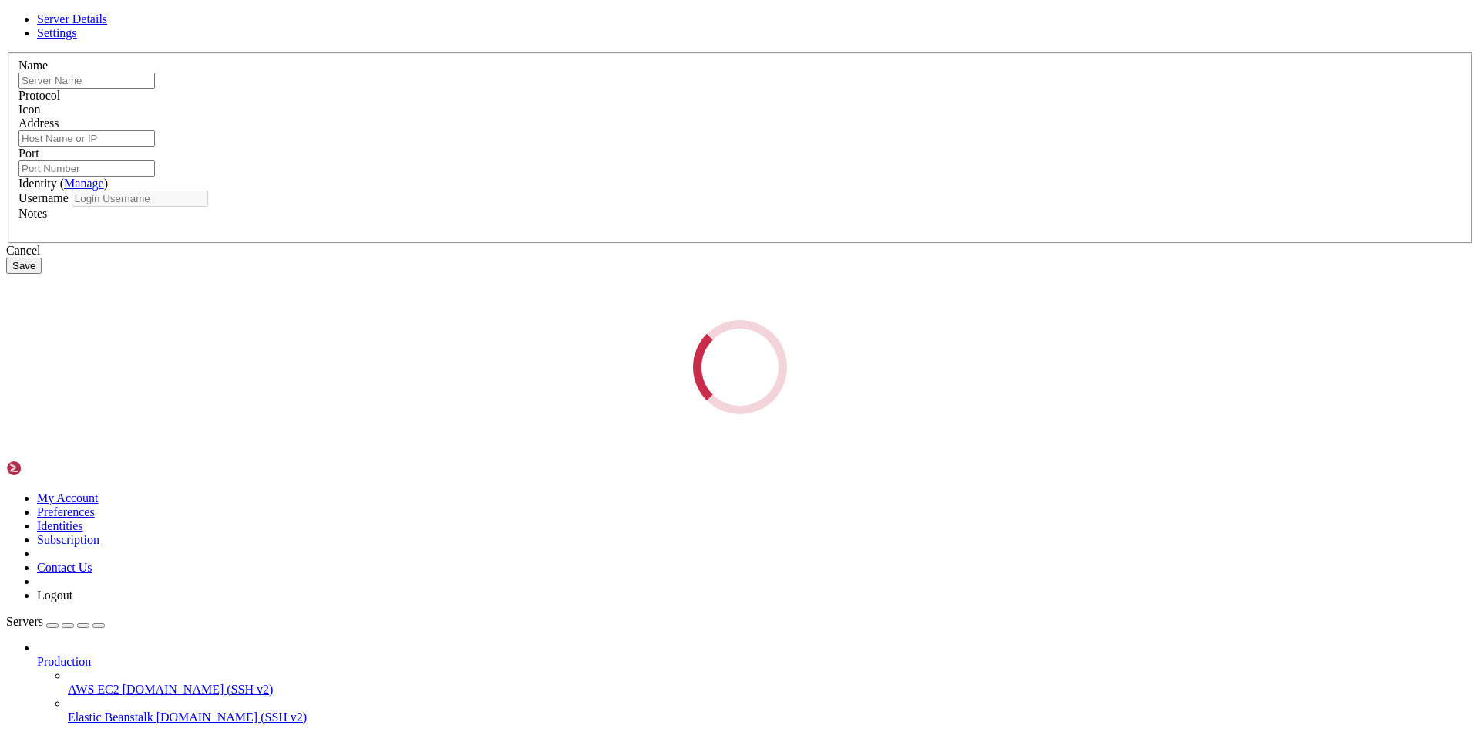
type input "UserRengo"
type input "[TECHNICAL_ID]"
type input "22"
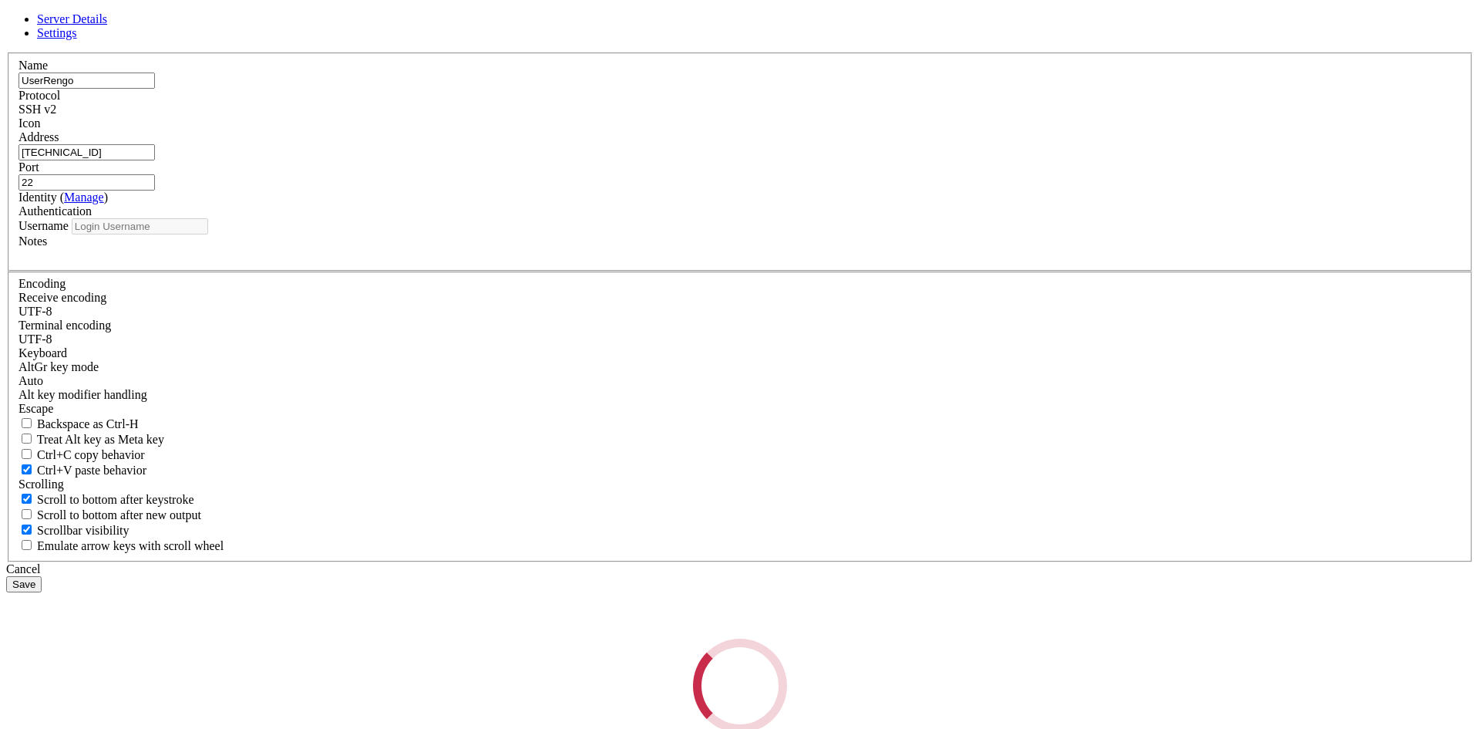
type input "UserRengo"
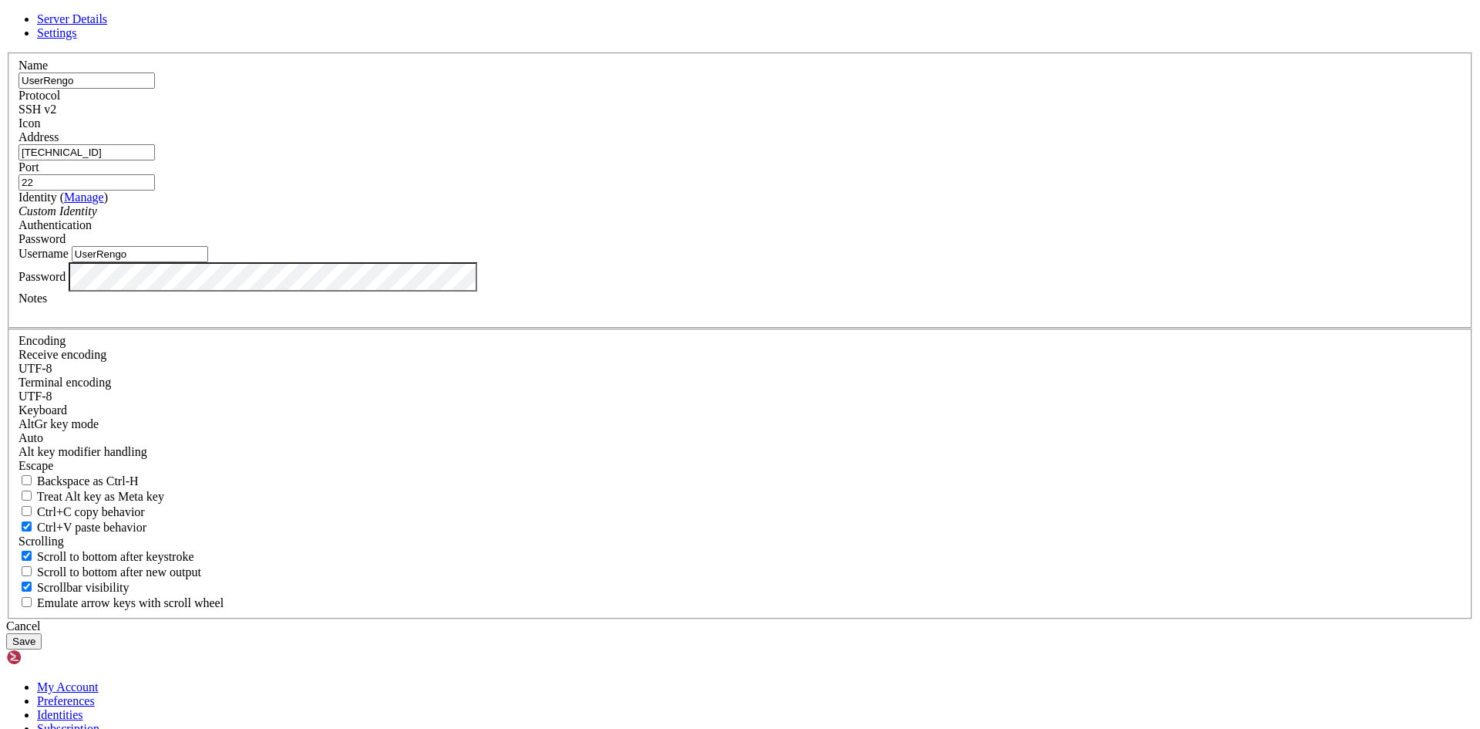
drag, startPoint x: 654, startPoint y: 226, endPoint x: 439, endPoint y: 226, distance: 215.1
click at [439, 226] on div "Server Details Settings Name [GEOGRAPHIC_DATA] Protocol SSH v2 Icon" at bounding box center [740, 330] width 1468 height 637
type input "RengoUser"
click at [42, 633] on button "Save" at bounding box center [23, 641] width 35 height 16
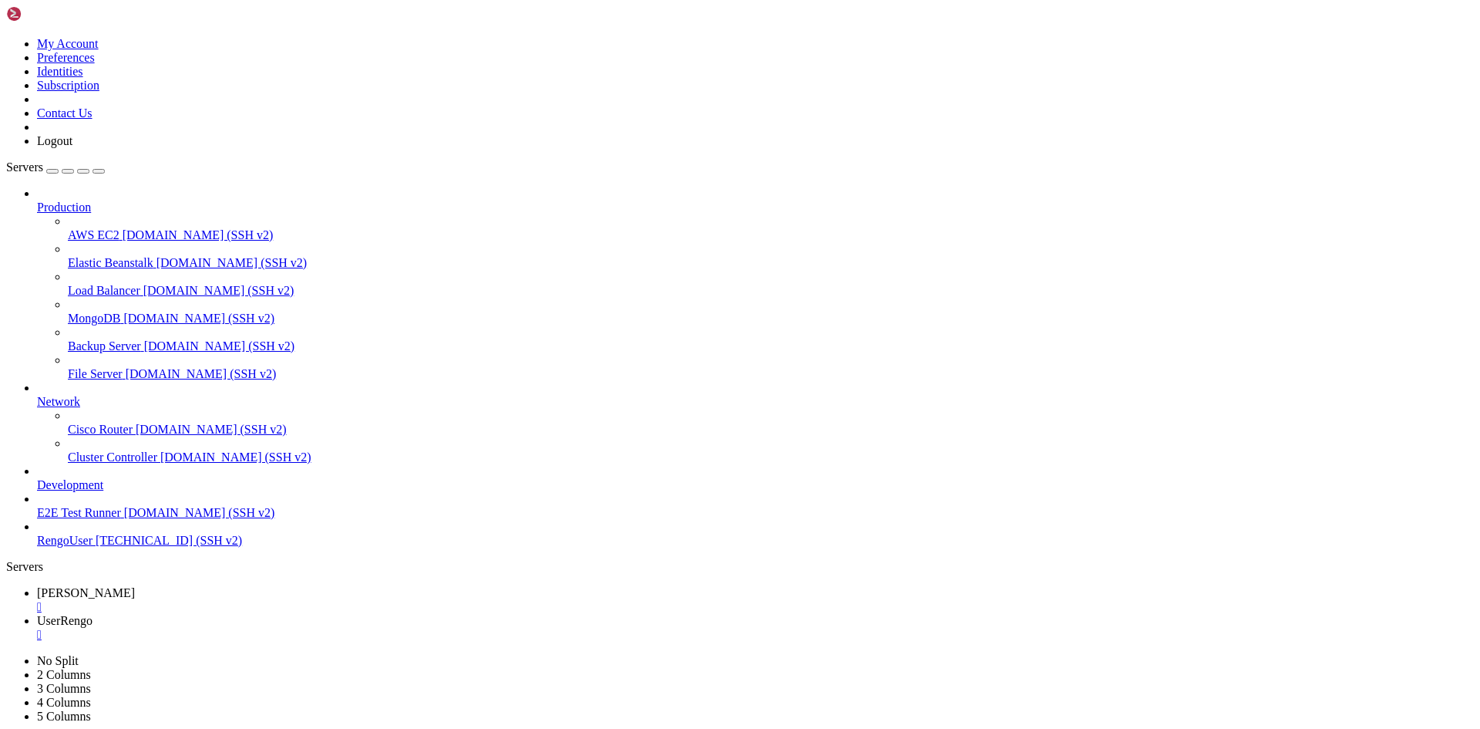
click at [96, 547] on span "[TECHNICAL_ID] (SSH v2)" at bounding box center [169, 540] width 146 height 13
drag, startPoint x: 612, startPoint y: 386, endPoint x: 640, endPoint y: 423, distance: 46.3
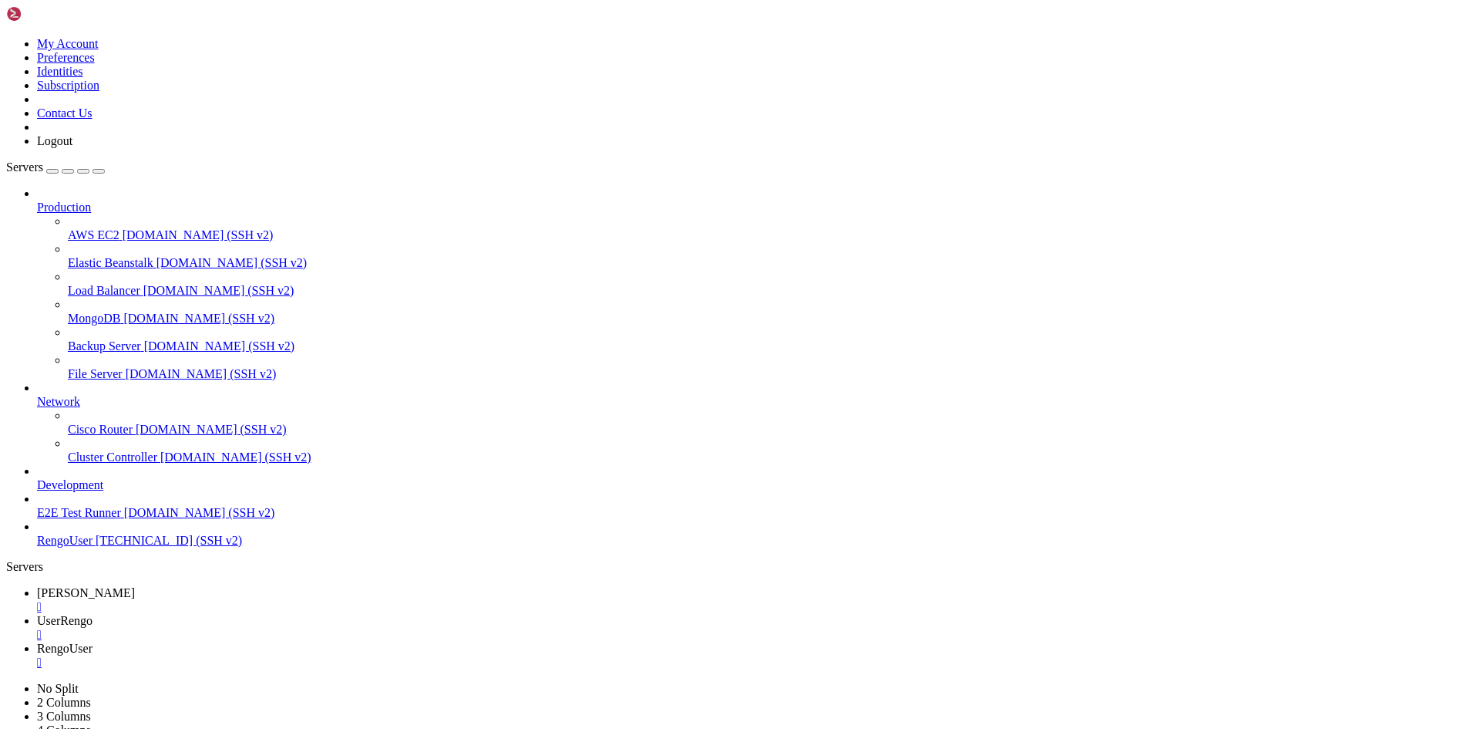
drag, startPoint x: 591, startPoint y: 542, endPoint x: 594, endPoint y: 568, distance: 26.4
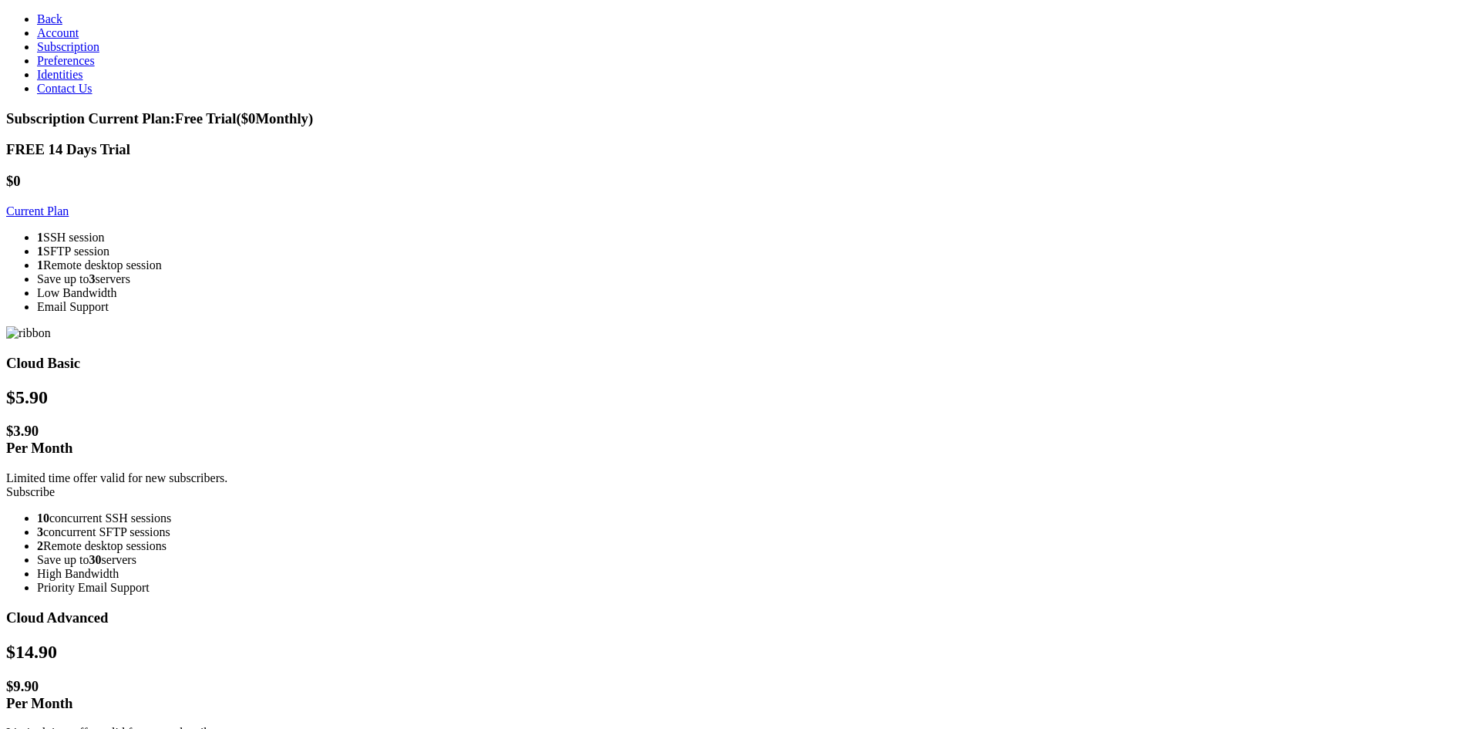
click at [360, 516] on div "FREE 14 Days Trial $0 Current Plan 1 SSH session 1 SFTP session 1 Remote deskto…" at bounding box center [740, 647] width 1468 height 1013
click at [107, 96] on aside "Back Account Subscription Preferences Identities Contact Us" at bounding box center [740, 53] width 1468 height 83
click at [55, 95] on link "Contact Us" at bounding box center [65, 88] width 56 height 13
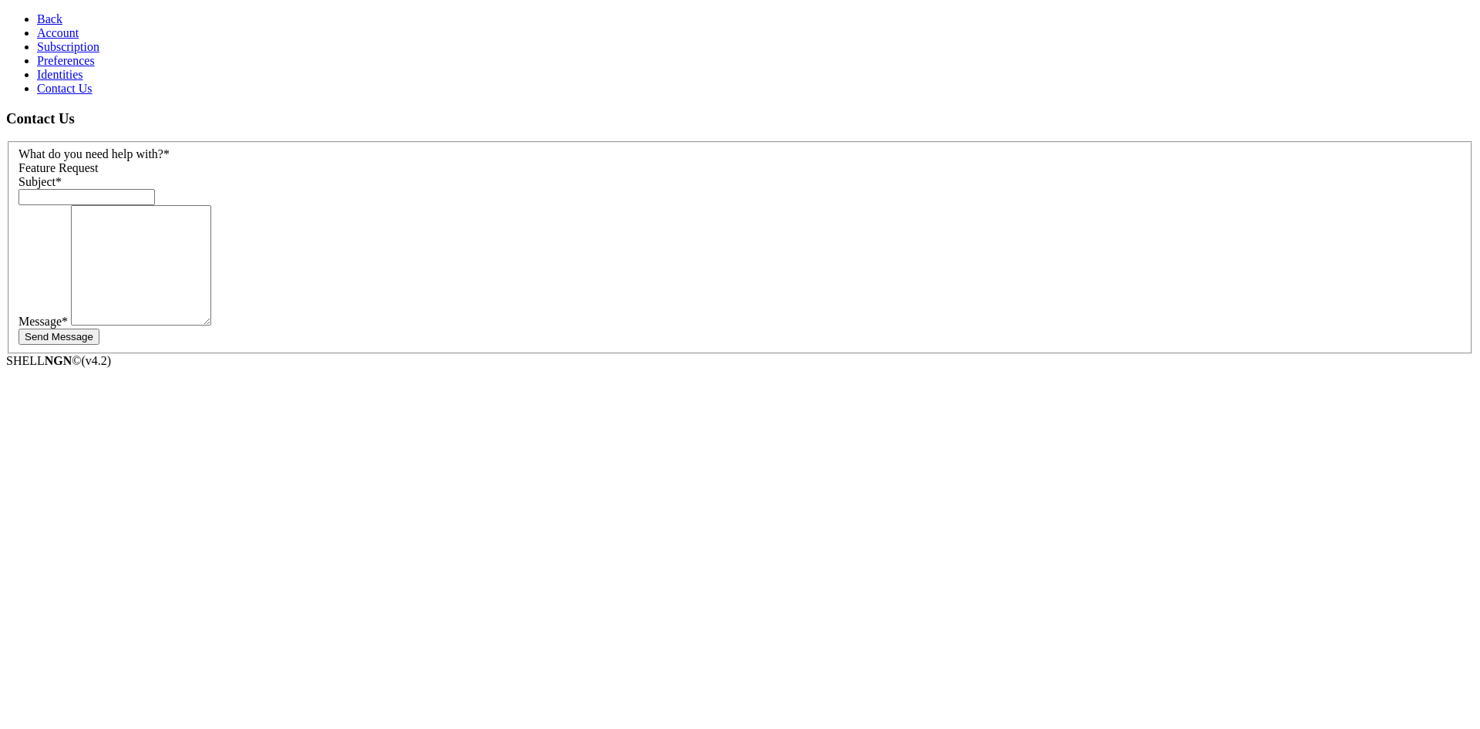
click at [45, 39] on link "Account" at bounding box center [58, 32] width 42 height 13
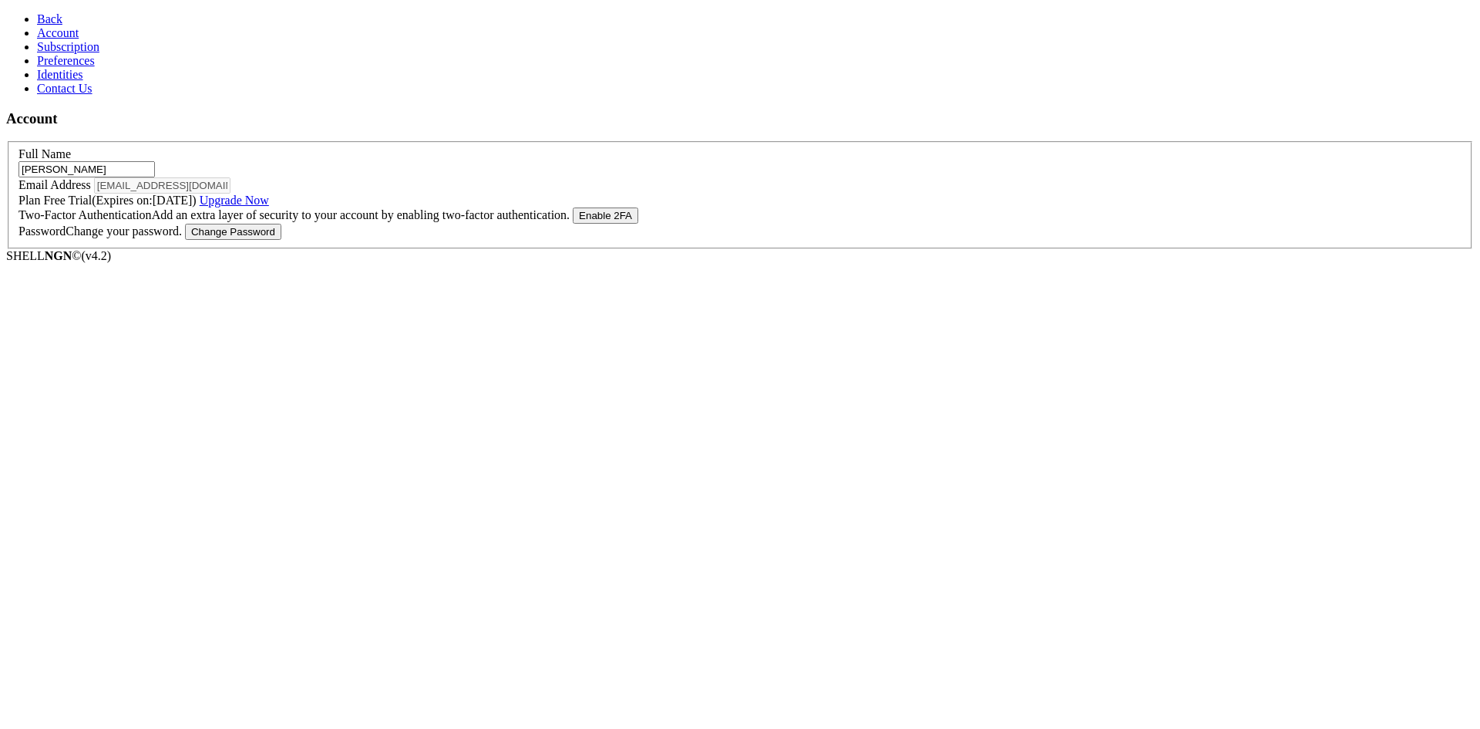
click at [197, 249] on section "Account Full Name [PERSON_NAME] Email Address [EMAIL_ADDRESS][DOMAIN_NAME] Plan…" at bounding box center [740, 179] width 1468 height 139
click at [109, 96] on aside "Back Account Subscription Preferences Identities Contact Us" at bounding box center [740, 53] width 1468 height 83
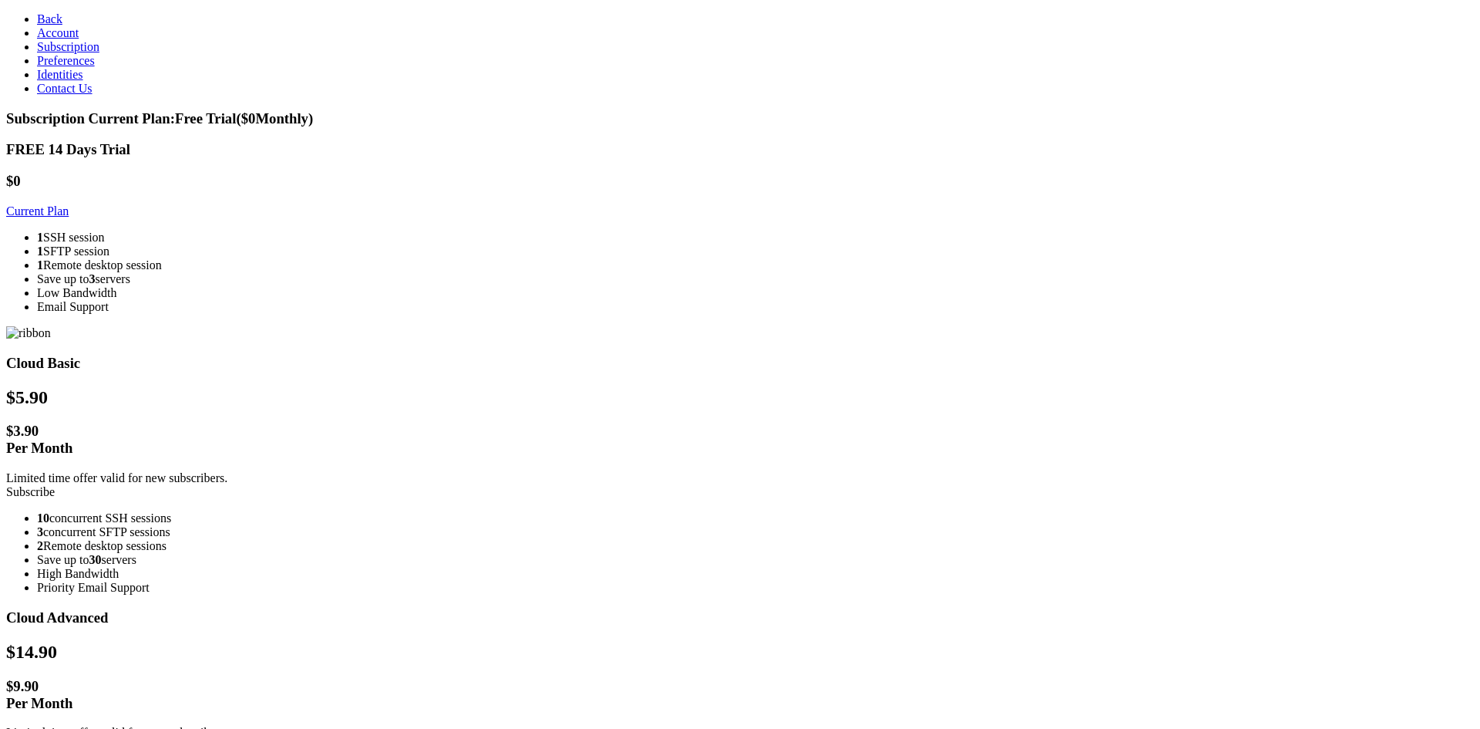
click at [181, 325] on section "Subscription Current Plan: Free Trial ($ 0 Monthly) FREE 14 Days Trial $0 Curre…" at bounding box center [740, 691] width 1468 height 1163
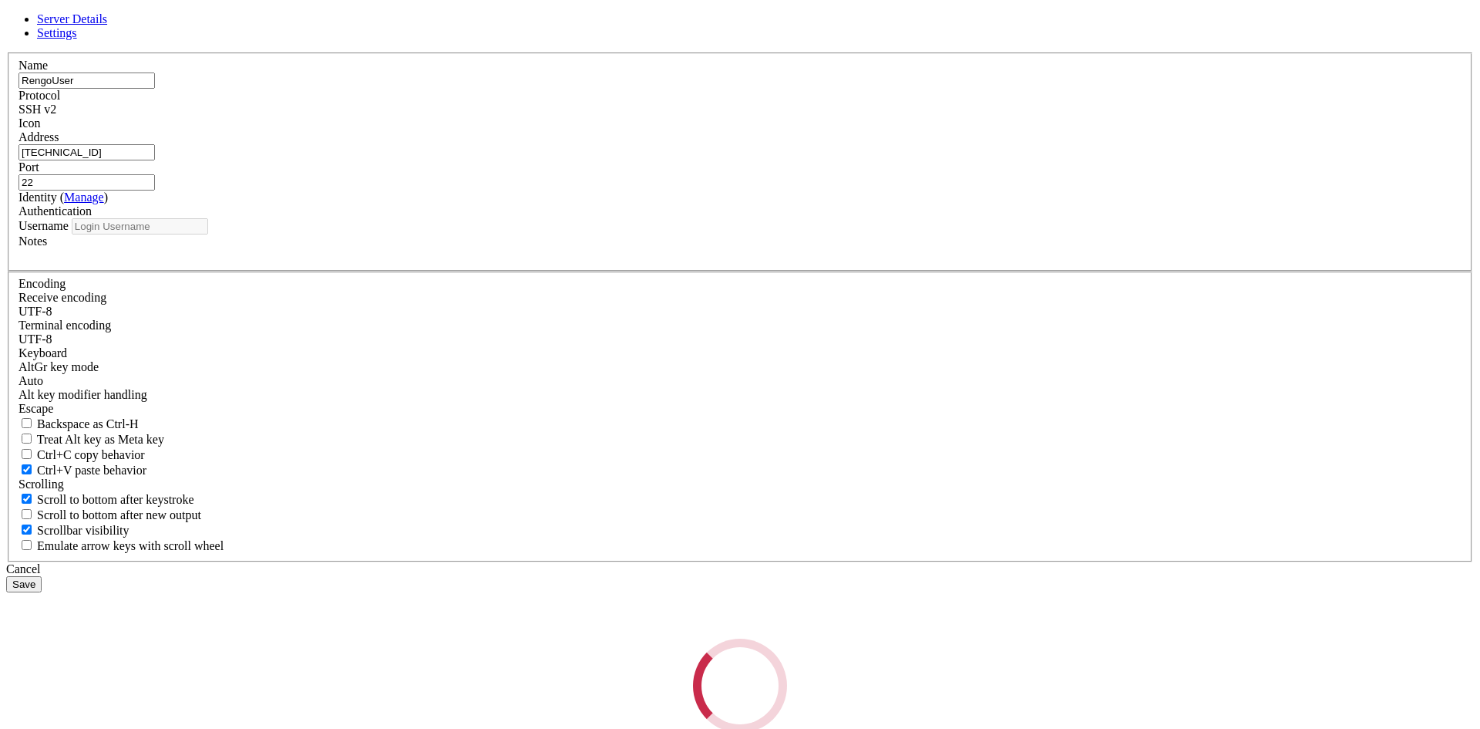
type input "RengoUser"
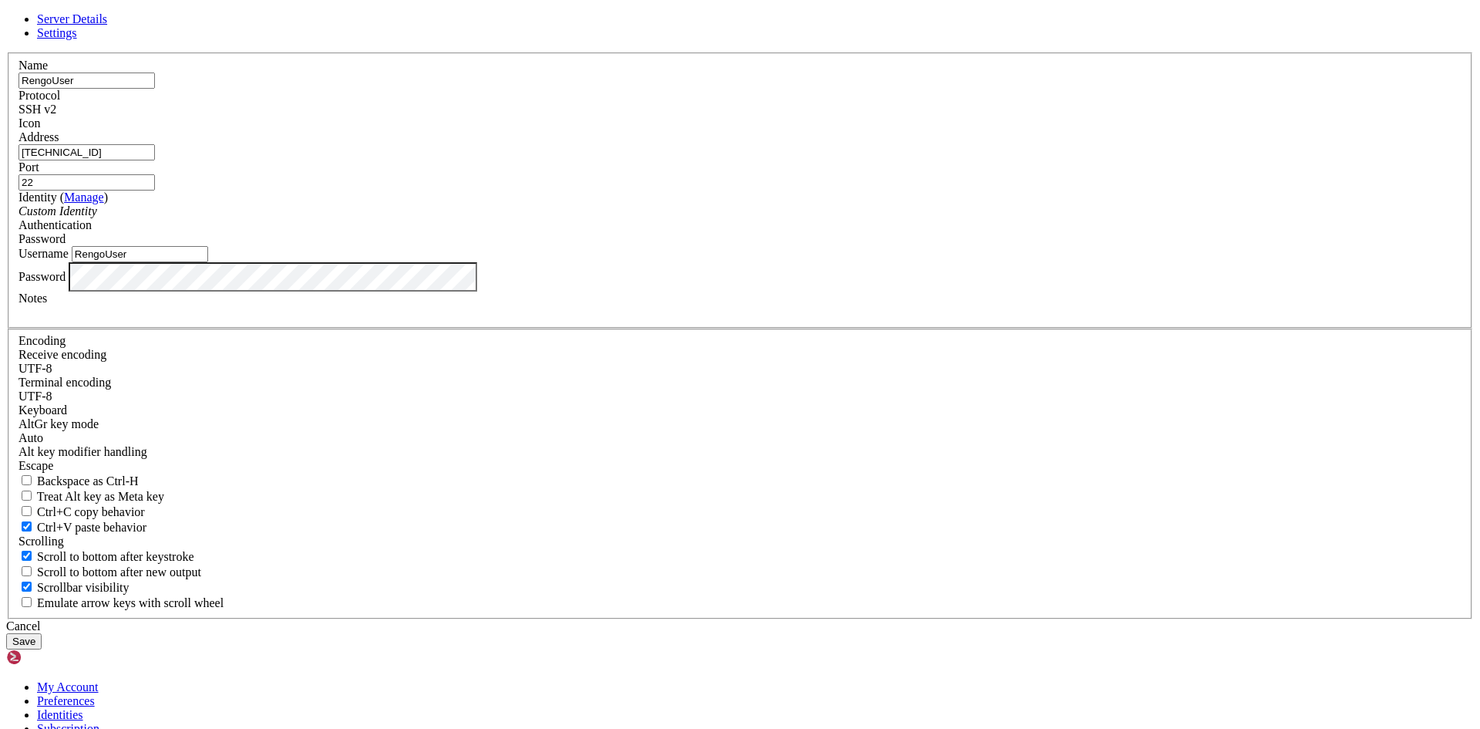
click at [208, 262] on input "RengoUser" at bounding box center [140, 254] width 136 height 16
click at [841, 619] on div "Cancel" at bounding box center [740, 626] width 1468 height 14
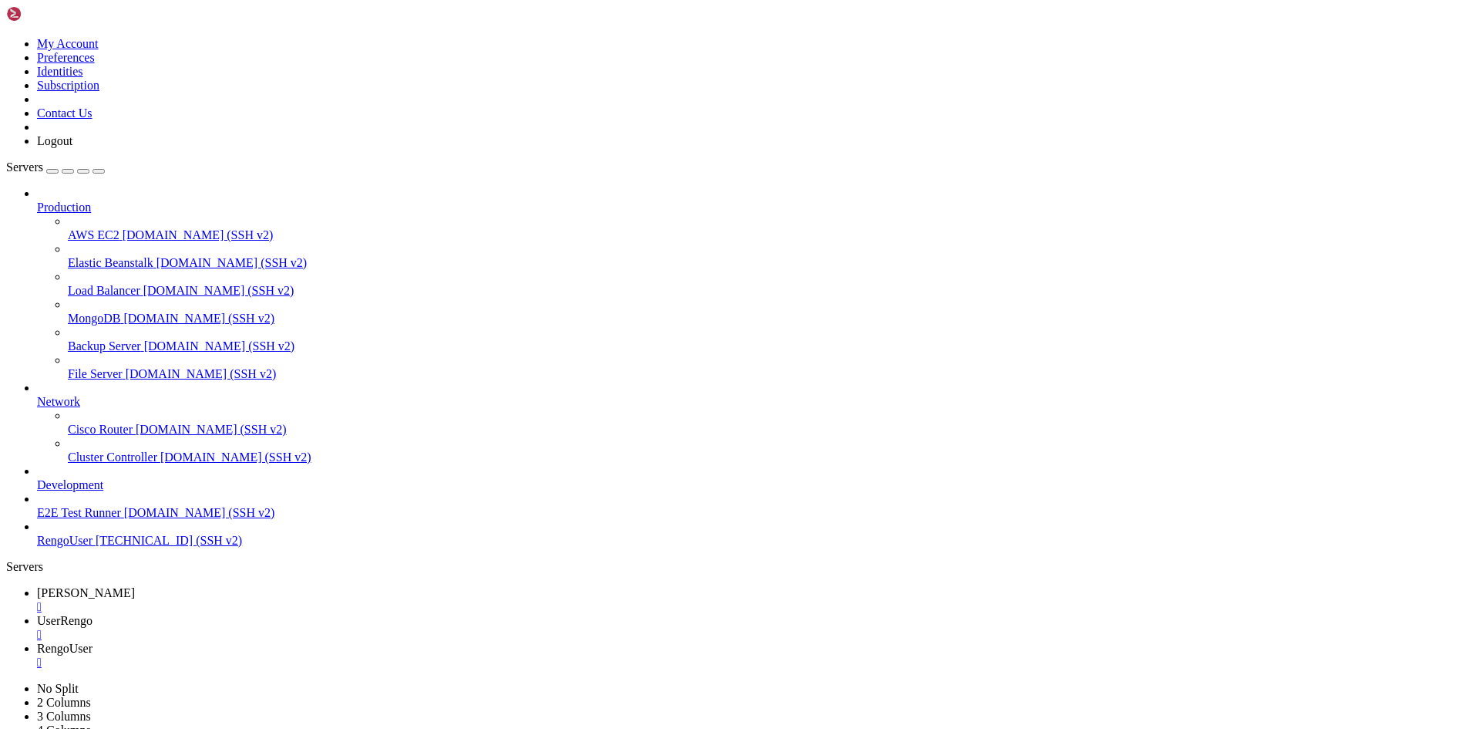
scroll to position [1311, 0]
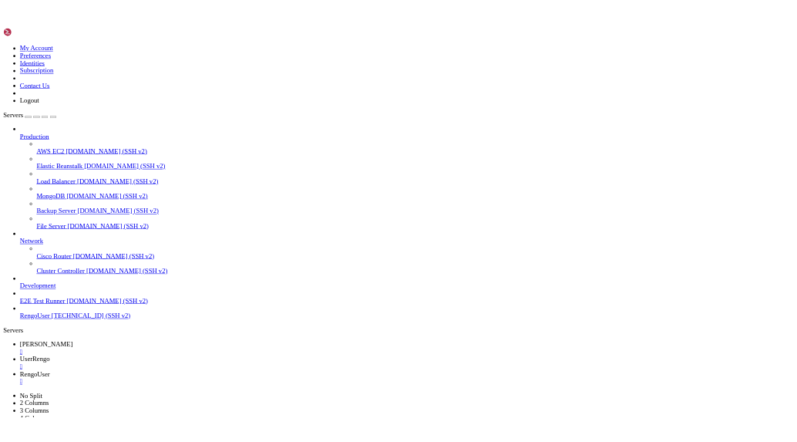
scroll to position [77, 0]
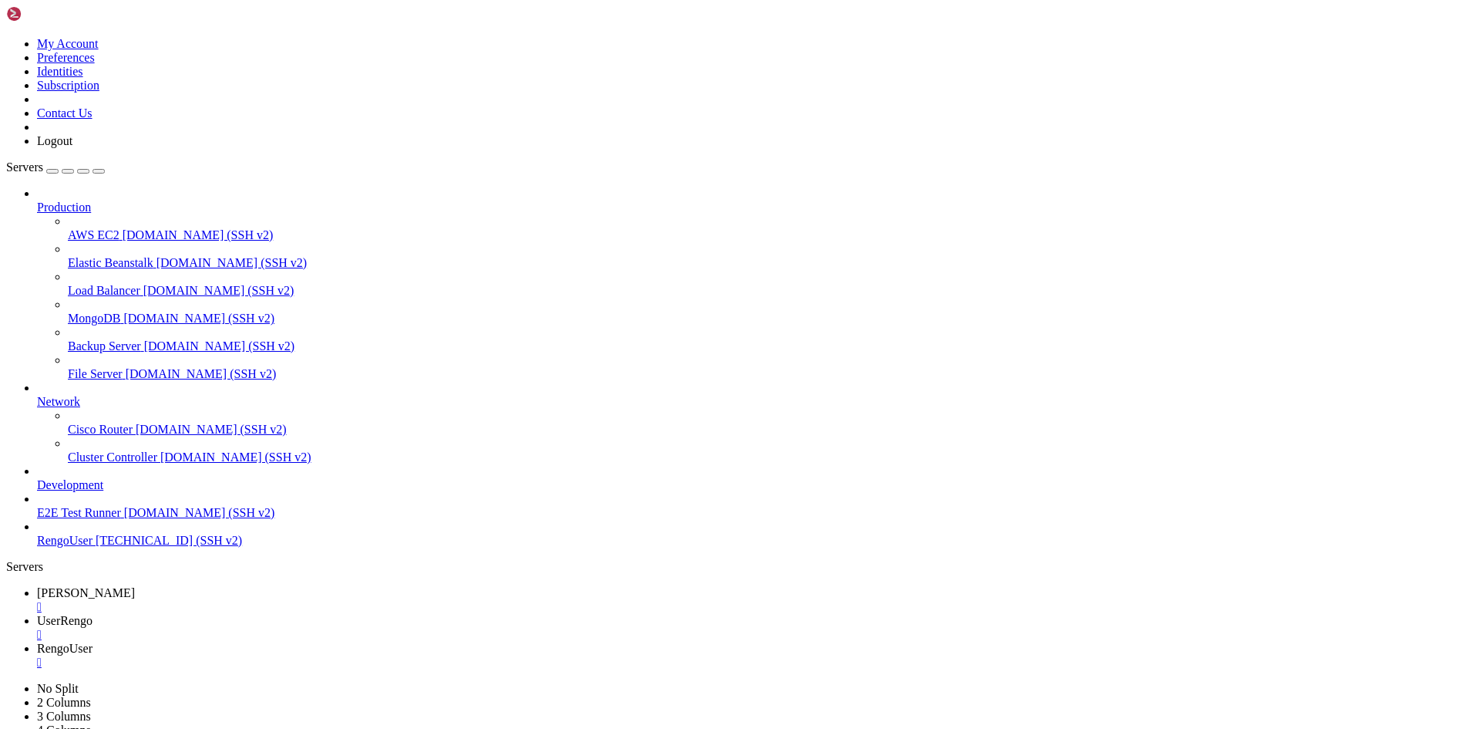
drag, startPoint x: 377, startPoint y: 1800, endPoint x: 99, endPoint y: 1770, distance: 279.9
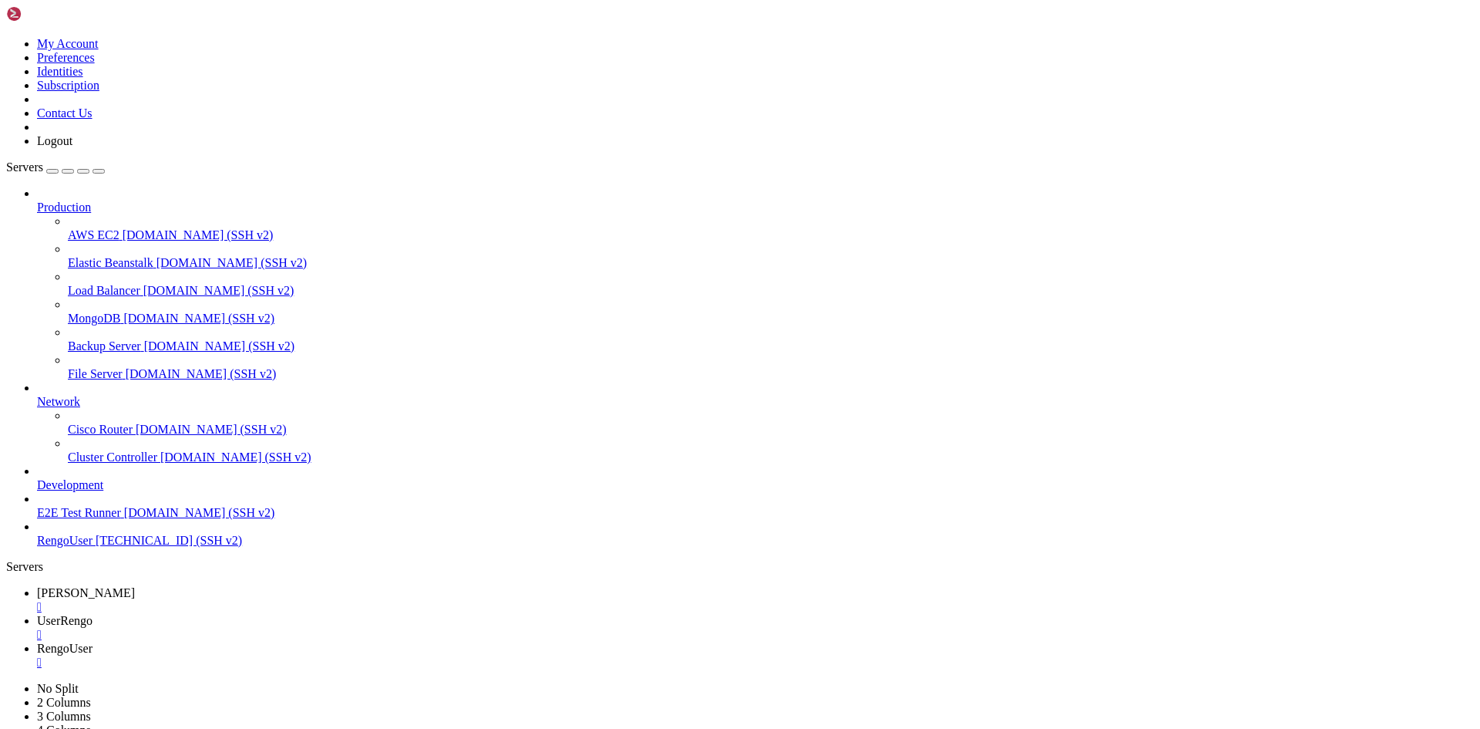
drag, startPoint x: 224, startPoint y: 1798, endPoint x: 167, endPoint y: 1777, distance: 60.7
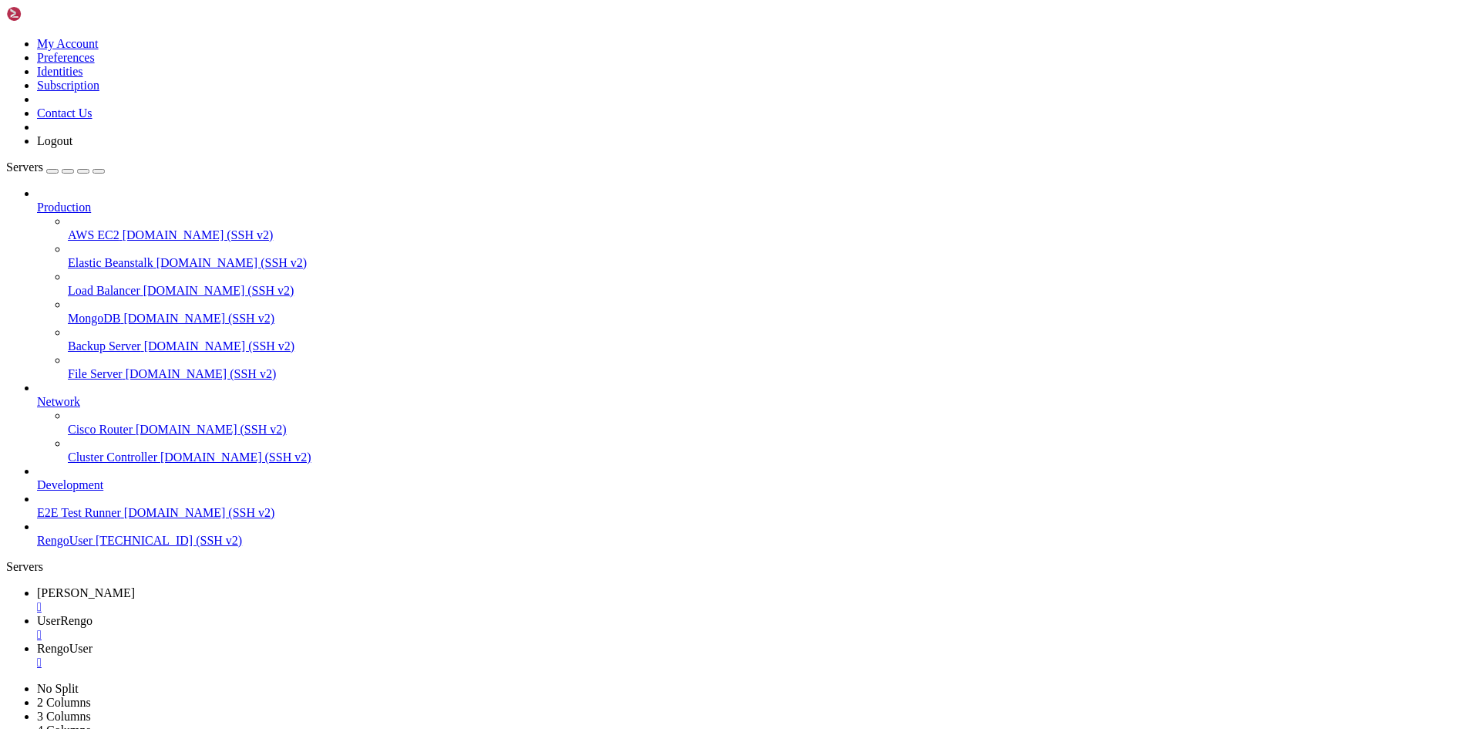
drag, startPoint x: 778, startPoint y: 1400, endPoint x: 492, endPoint y: 1400, distance: 286.1
drag, startPoint x: 480, startPoint y: 1396, endPoint x: 439, endPoint y: 1396, distance: 40.1
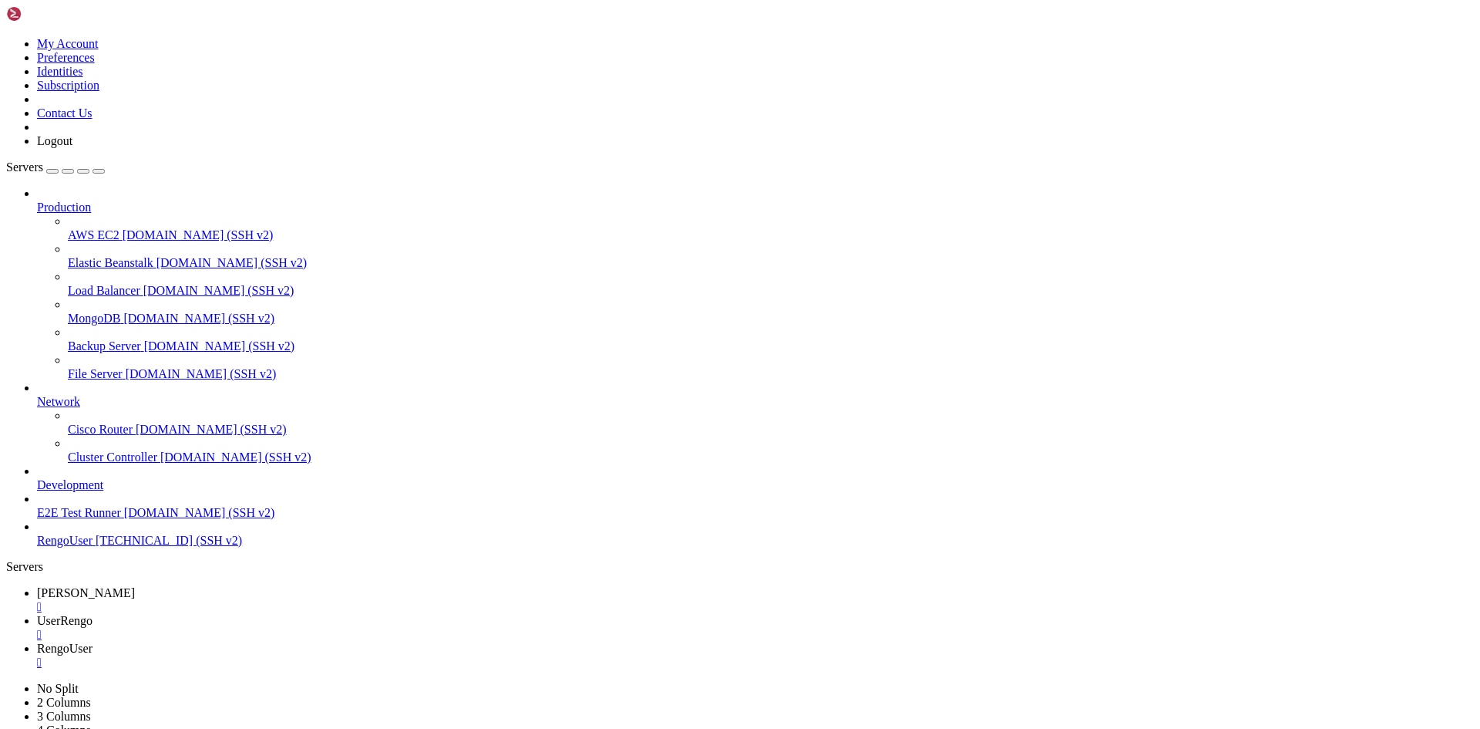
click at [6, 682] on link at bounding box center [6, 682] width 0 height 0
click at [1449, 682] on div "No Split 2 Columns 3 Columns 4 Columns 5 Columns" at bounding box center [740, 716] width 1468 height 69
click at [6, 37] on link at bounding box center [6, 37] width 0 height 0
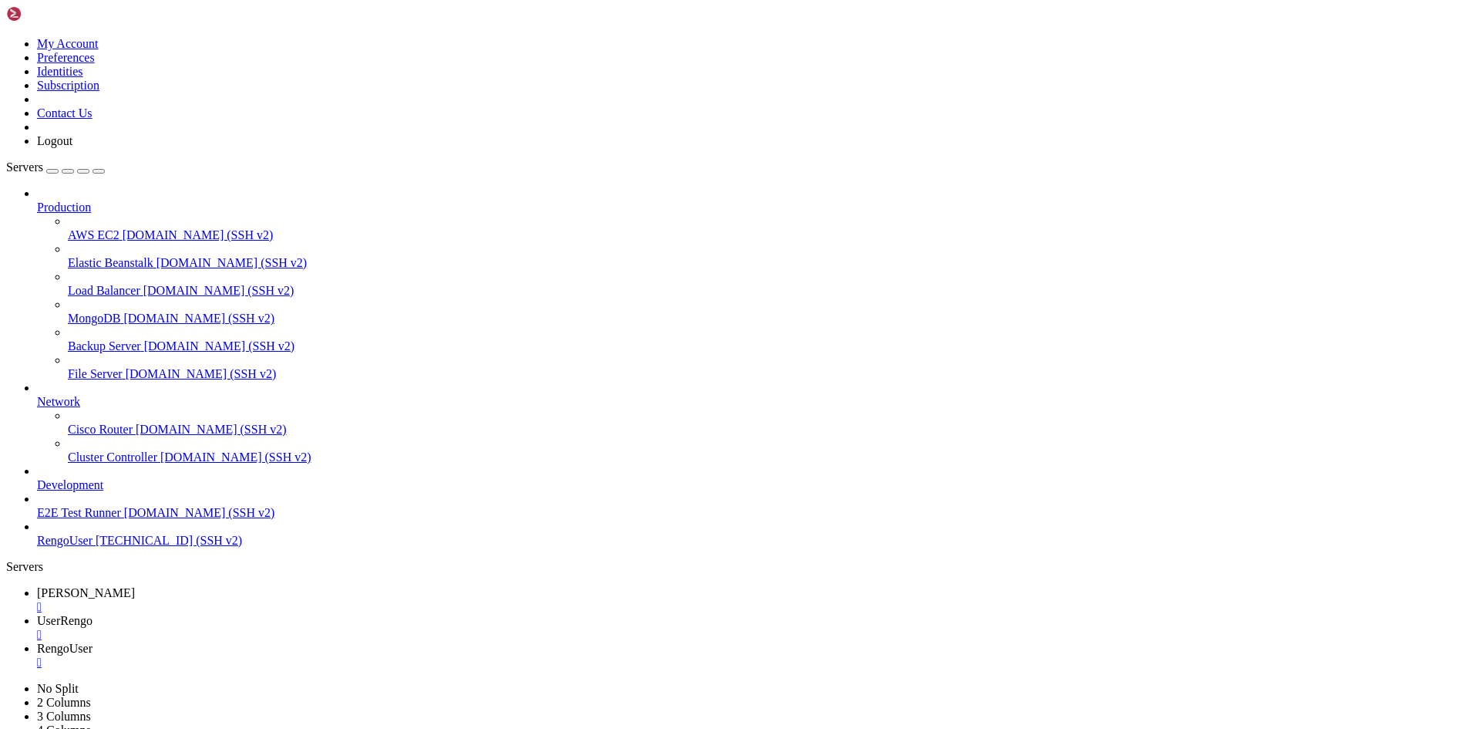
click at [127, 547] on div "Production AWS EC2 [DOMAIN_NAME] (SSH v2) Elastic Beanstalk [DOMAIN_NAME] (SSH …" at bounding box center [740, 367] width 1468 height 361
click at [103, 547] on div "Production AWS EC2 [DOMAIN_NAME] (SSH v2) Elastic Beanstalk [DOMAIN_NAME] (SSH …" at bounding box center [740, 367] width 1468 height 361
click at [94, 547] on div "Production AWS EC2 [DOMAIN_NAME] (SSH v2) Elastic Beanstalk [DOMAIN_NAME] (SSH …" at bounding box center [740, 367] width 1468 height 361
click at [95, 14] on img at bounding box center [50, 13] width 89 height 15
click at [6, 682] on icon at bounding box center [6, 682] width 0 height 0
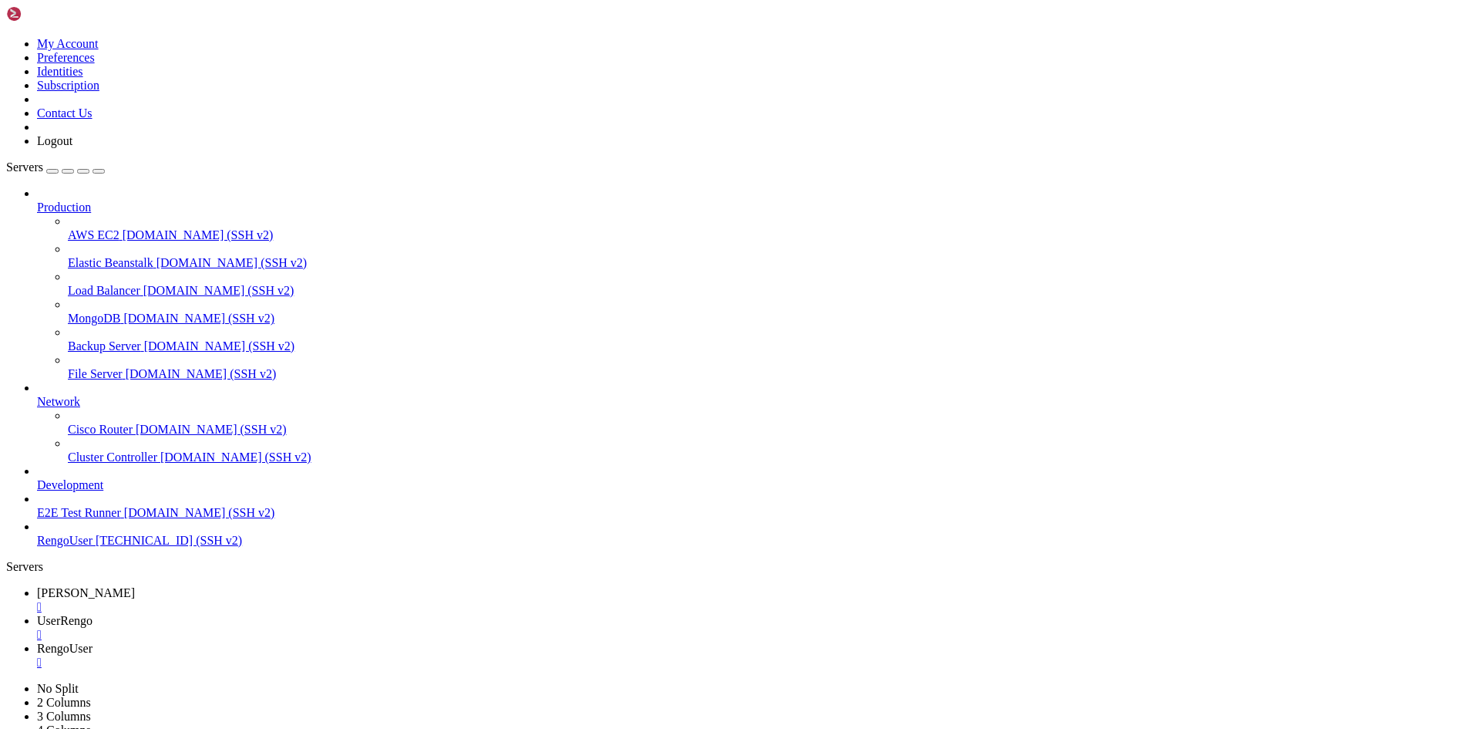
drag, startPoint x: 861, startPoint y: 250, endPoint x: 669, endPoint y: 180, distance: 204.4
click at [37, 586] on icon at bounding box center [37, 592] width 0 height 13
click at [277, 600] on div "" at bounding box center [755, 607] width 1437 height 14
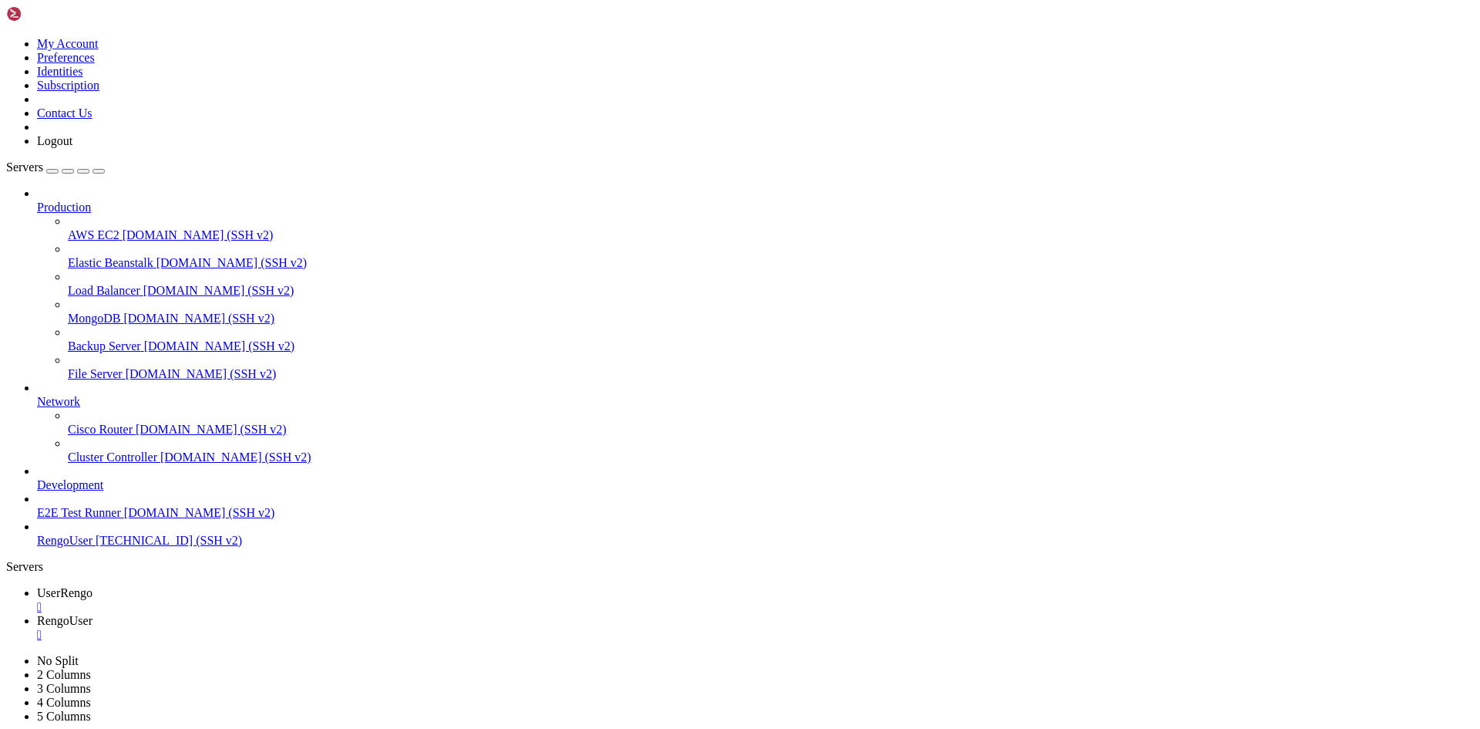
click at [277, 586] on link "UserRengo " at bounding box center [755, 600] width 1437 height 28
click at [286, 600] on div "" at bounding box center [755, 607] width 1437 height 14
click at [286, 628] on div "" at bounding box center [755, 635] width 1437 height 14
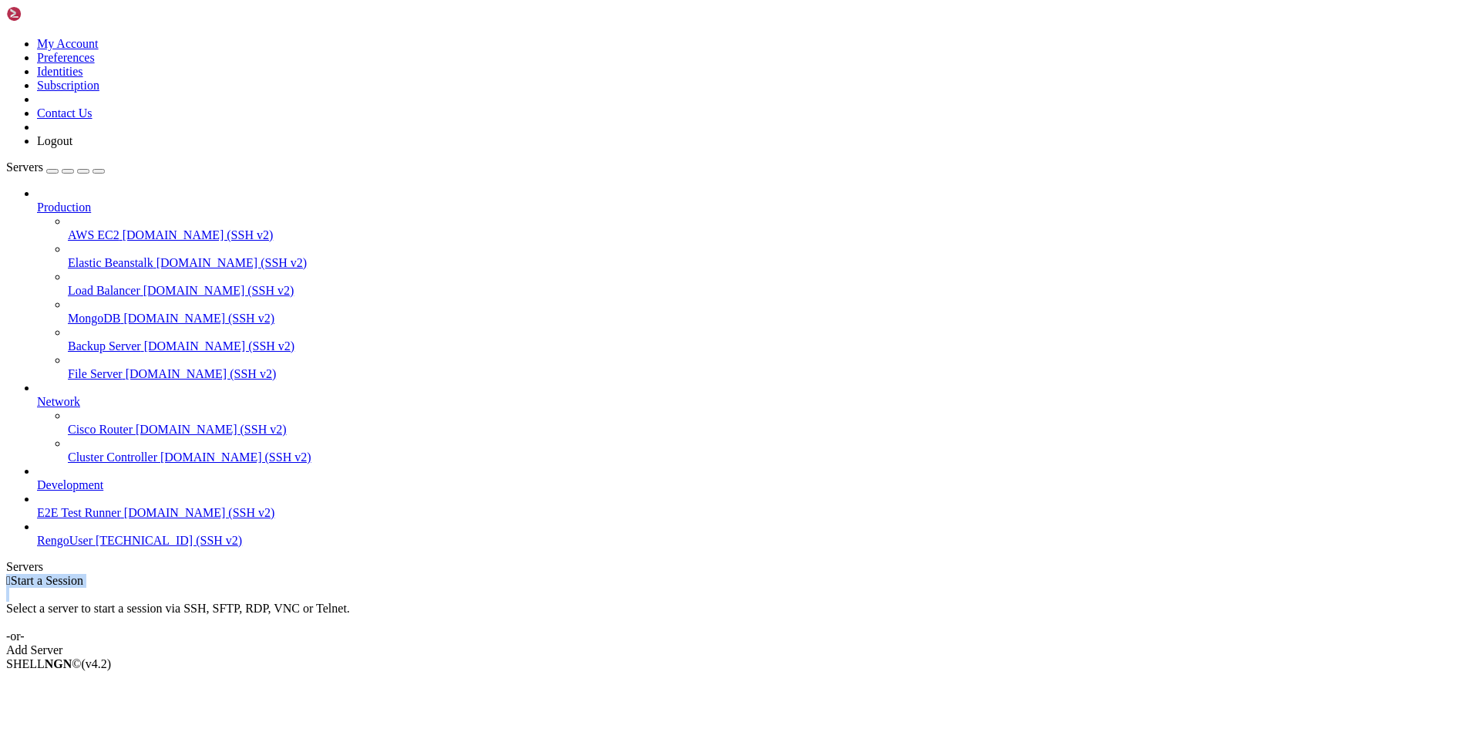
click at [286, 574] on div " Start a Session Select a server to start a session via SSH, SFTP, RDP, VNC or…" at bounding box center [740, 615] width 1468 height 83
click at [6, 37] on link at bounding box center [6, 37] width 0 height 0
click at [72, 147] on link "Logout" at bounding box center [54, 140] width 35 height 13
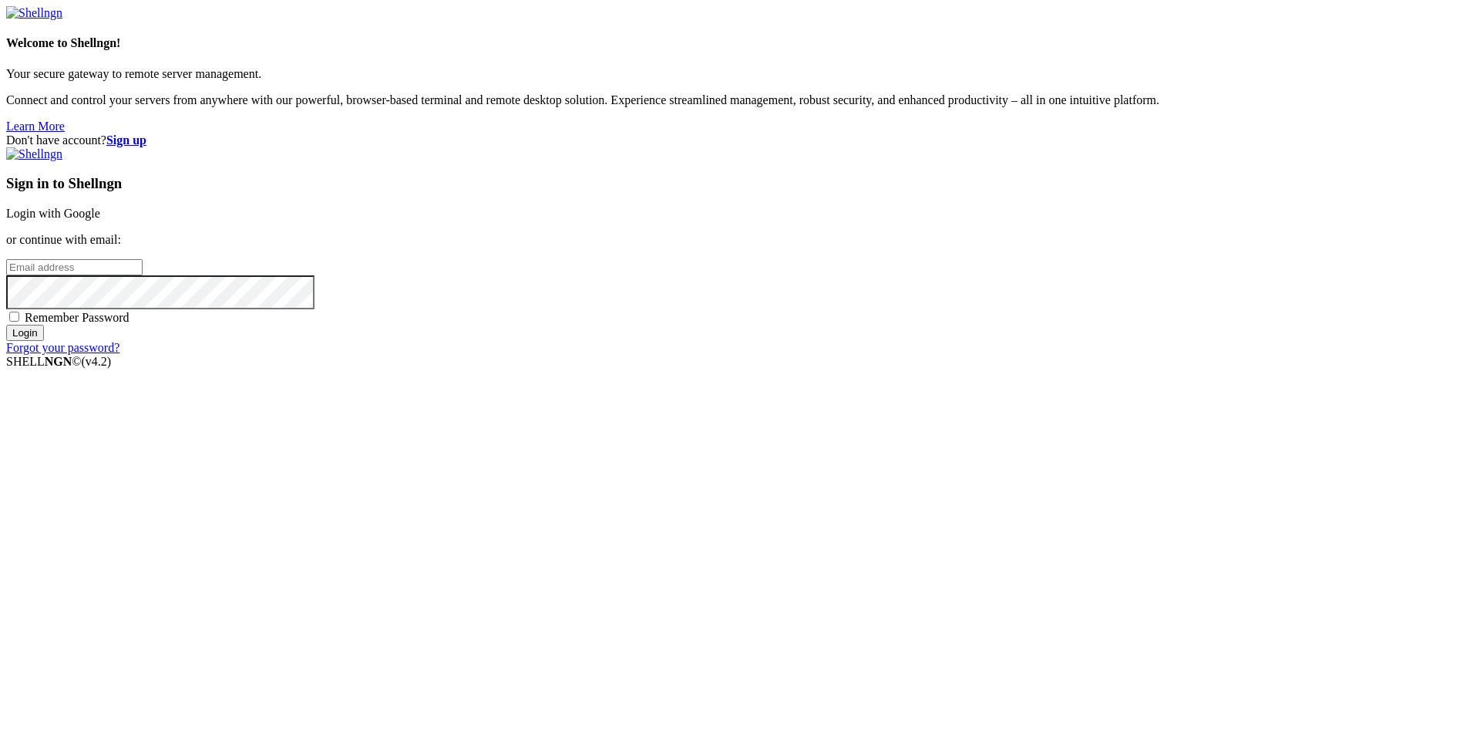
drag, startPoint x: 774, startPoint y: 320, endPoint x: 860, endPoint y: 287, distance: 91.8
click at [773, 318] on div "Don't have account? Sign up Sign in to Shellngn Login with Google or continue w…" at bounding box center [740, 243] width 1468 height 221
